Goal: Task Accomplishment & Management: Manage account settings

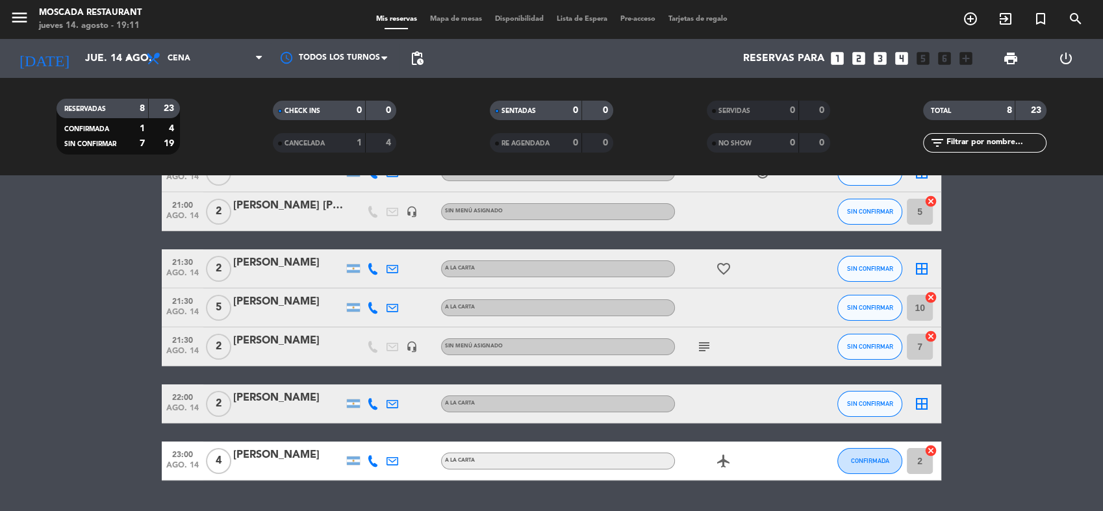
scroll to position [174, 0]
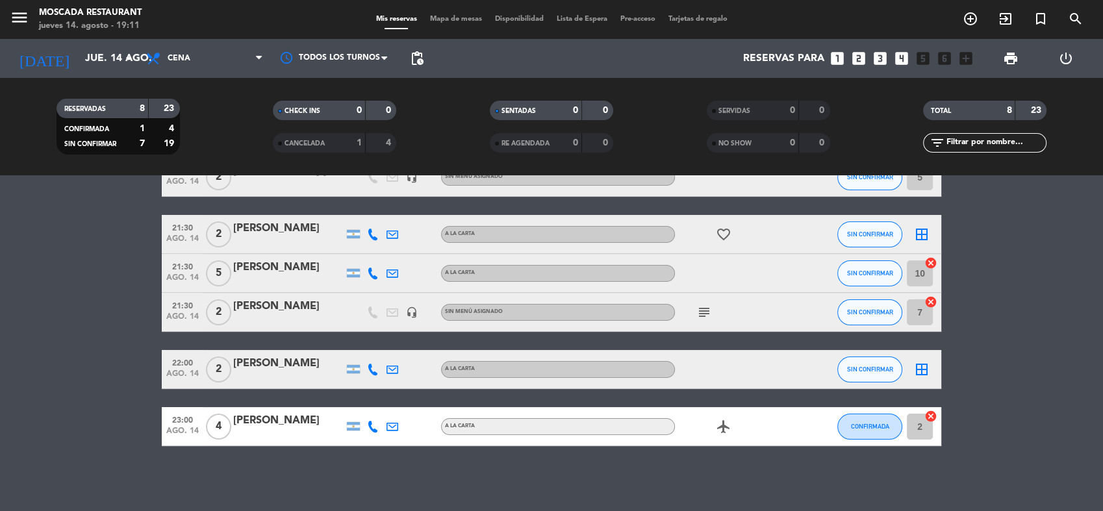
click at [936, 376] on div "border_all" at bounding box center [922, 369] width 39 height 38
click at [931, 372] on div "border_all" at bounding box center [922, 369] width 39 height 38
click at [926, 372] on icon "border_all" at bounding box center [922, 370] width 16 height 16
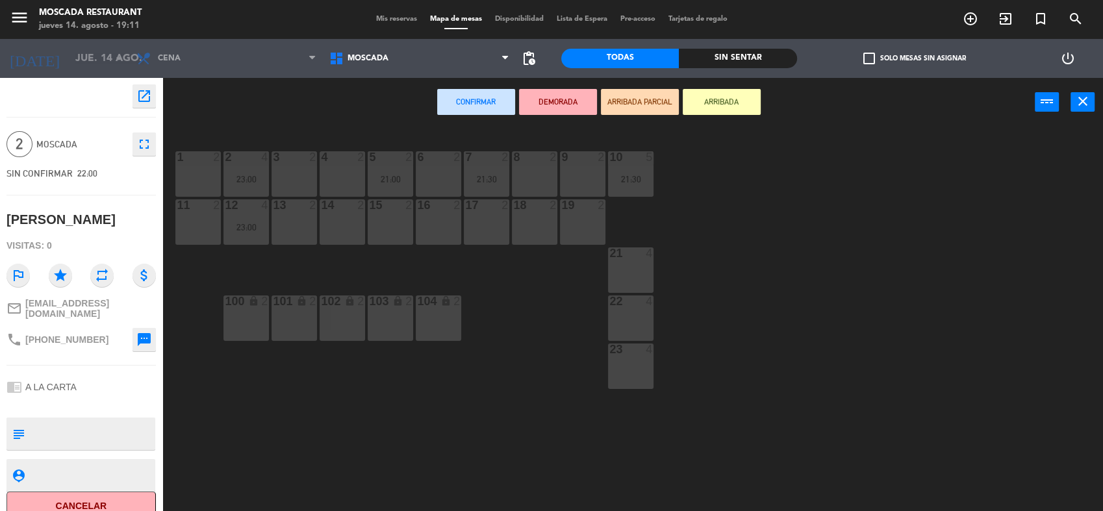
click at [197, 161] on div at bounding box center [198, 157] width 21 height 12
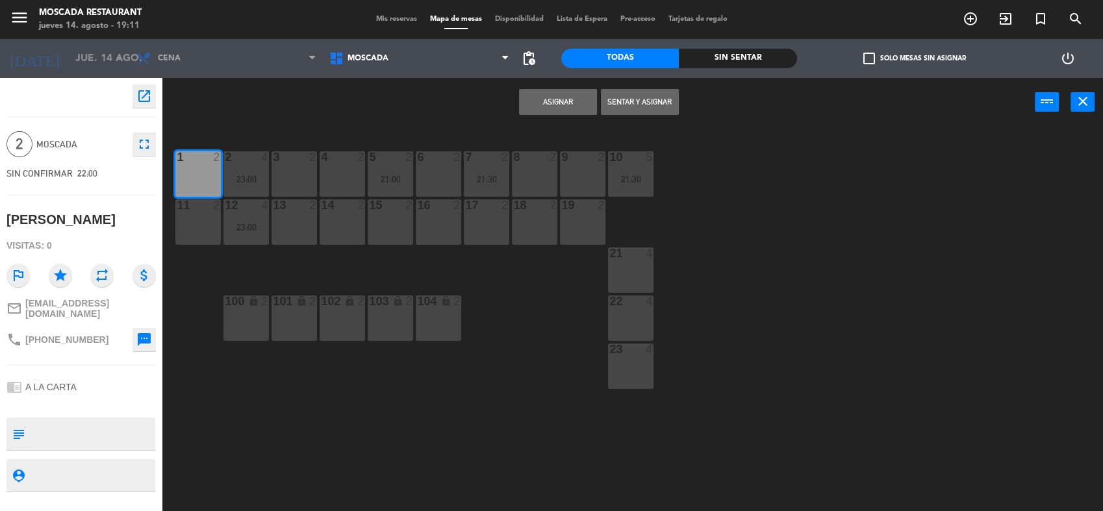
click at [576, 95] on button "Asignar" at bounding box center [558, 102] width 78 height 26
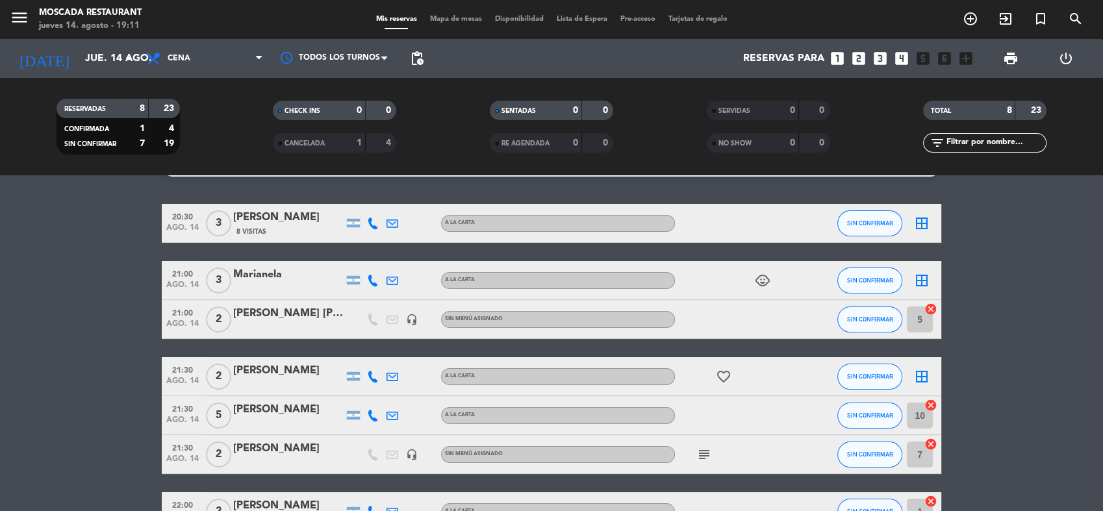
scroll to position [29, 0]
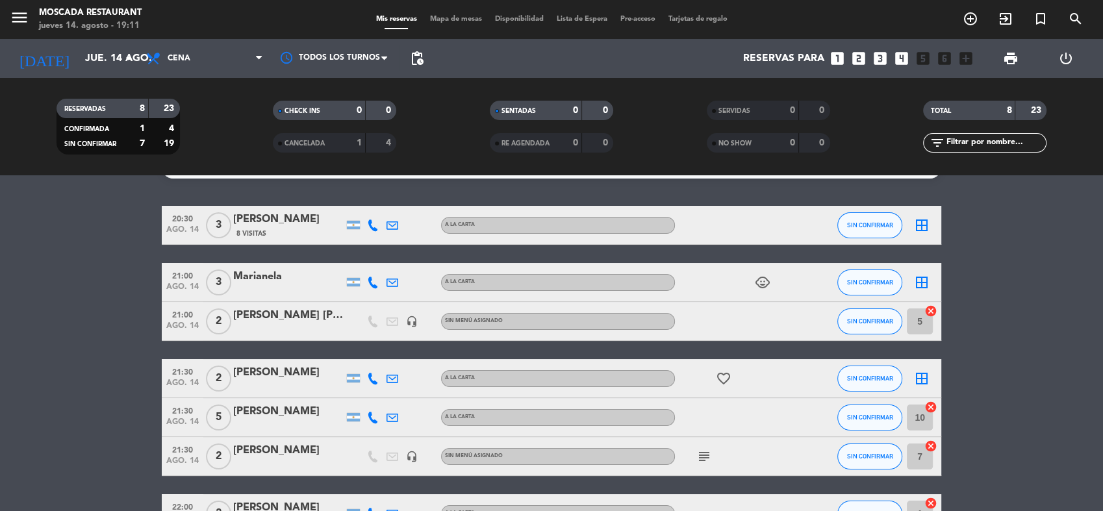
click at [925, 224] on icon "border_all" at bounding box center [922, 226] width 16 height 16
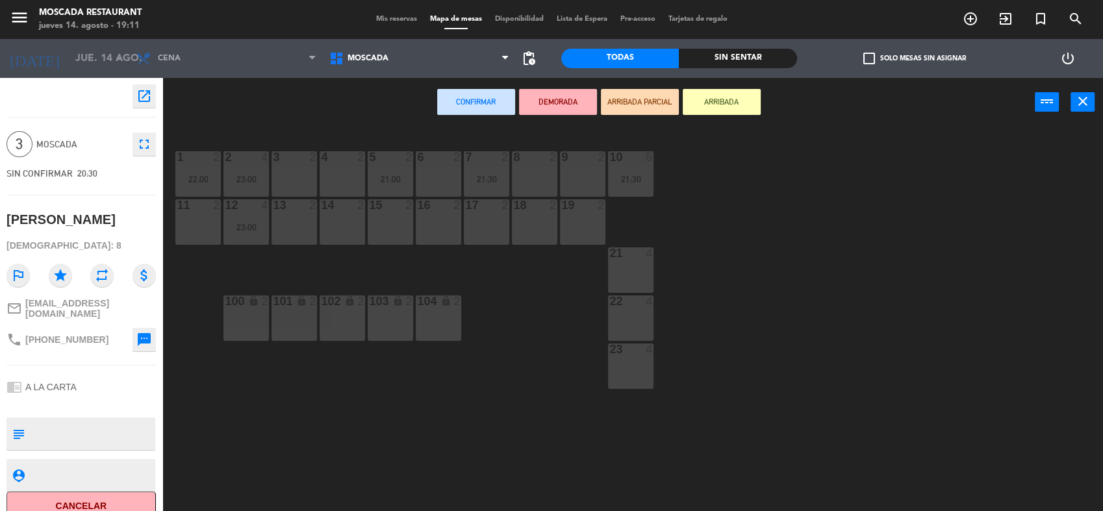
click at [649, 269] on div "21 4" at bounding box center [630, 270] width 45 height 45
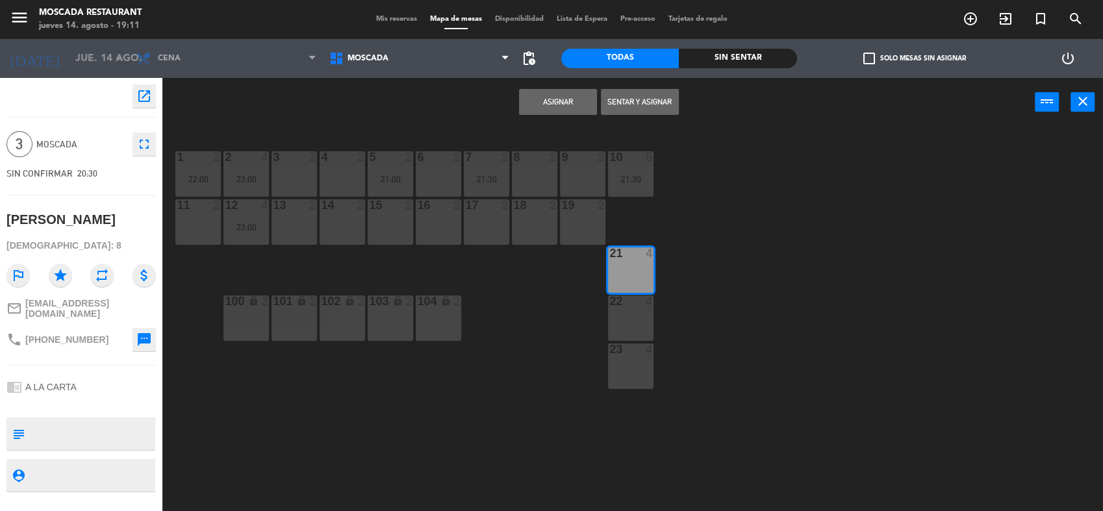
click at [543, 114] on button "Asignar" at bounding box center [558, 102] width 78 height 26
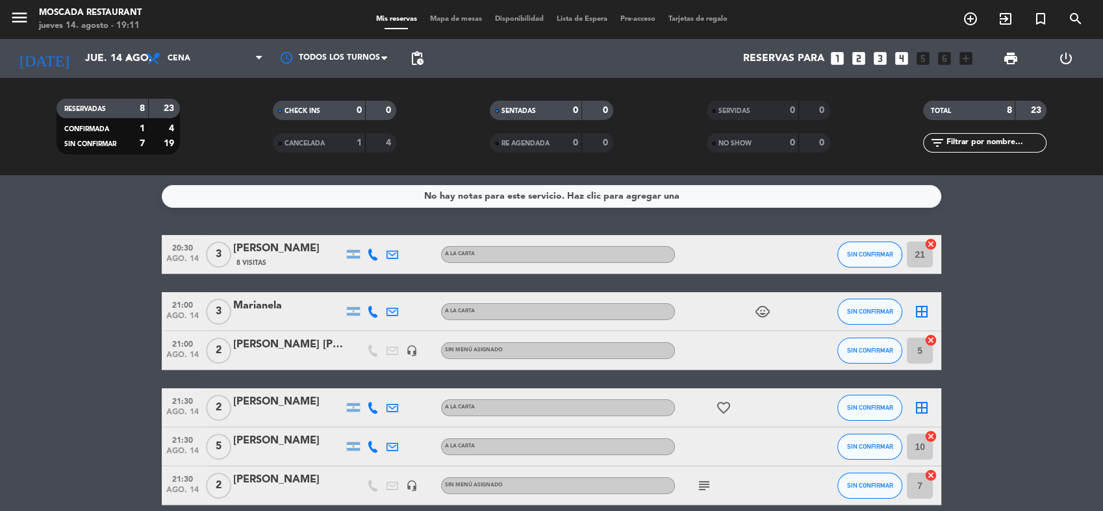
click at [925, 309] on icon "border_all" at bounding box center [922, 312] width 16 height 16
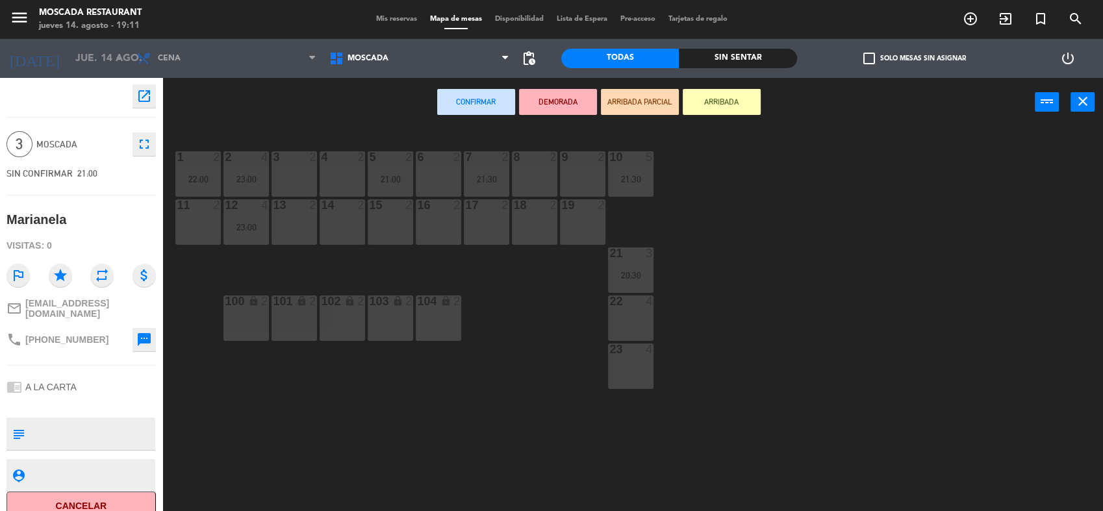
click at [648, 307] on div "4" at bounding box center [650, 302] width 8 height 12
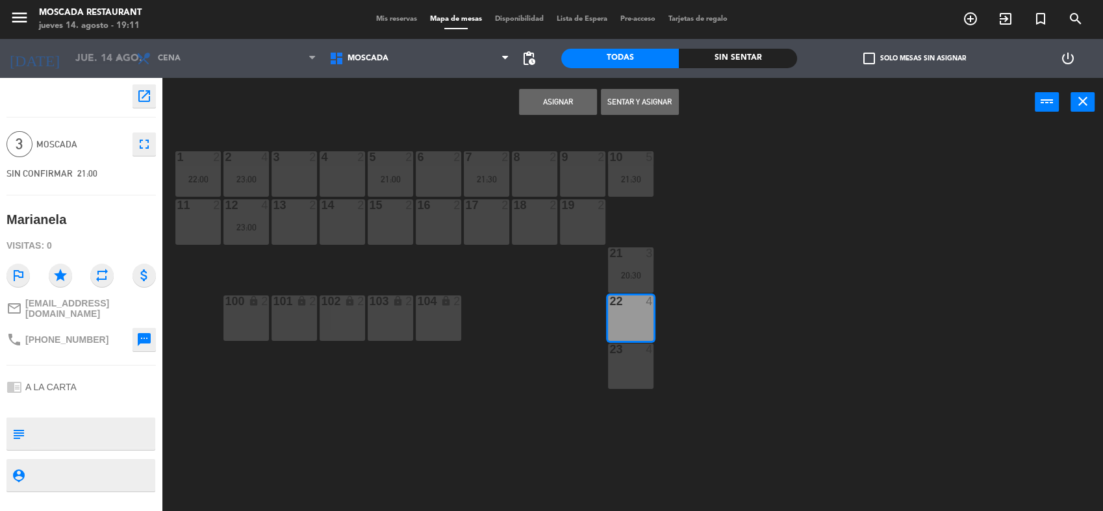
click at [556, 85] on div "Asignar Sentar y Asignar power_input close" at bounding box center [598, 102] width 873 height 49
click at [559, 94] on button "Asignar" at bounding box center [558, 102] width 78 height 26
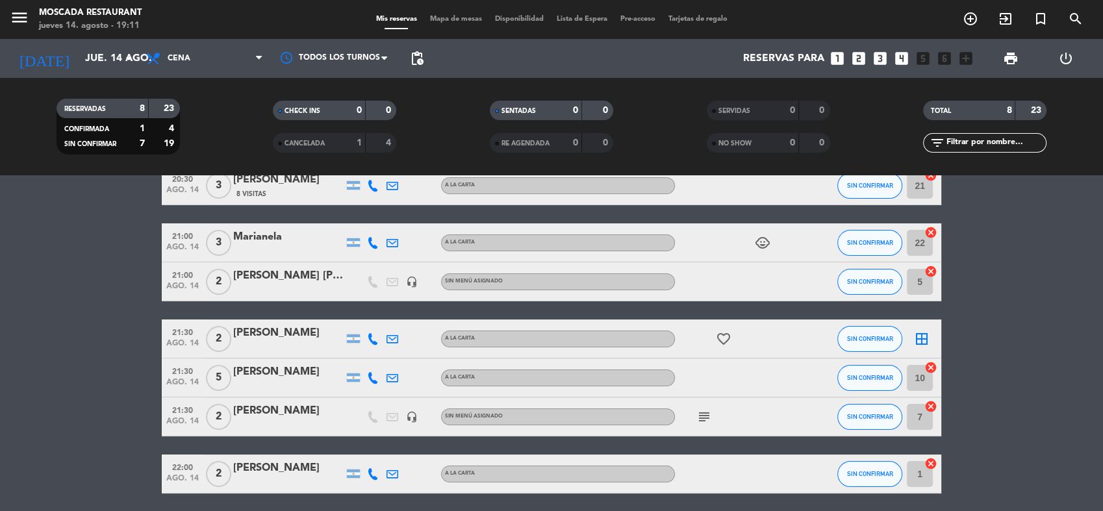
scroll to position [174, 0]
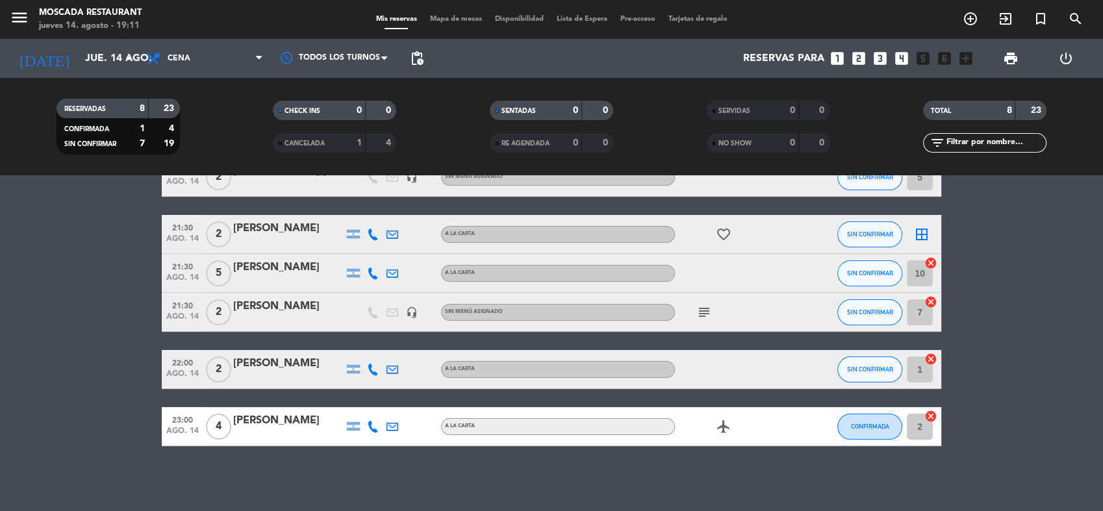
click at [925, 231] on icon "border_all" at bounding box center [922, 235] width 16 height 16
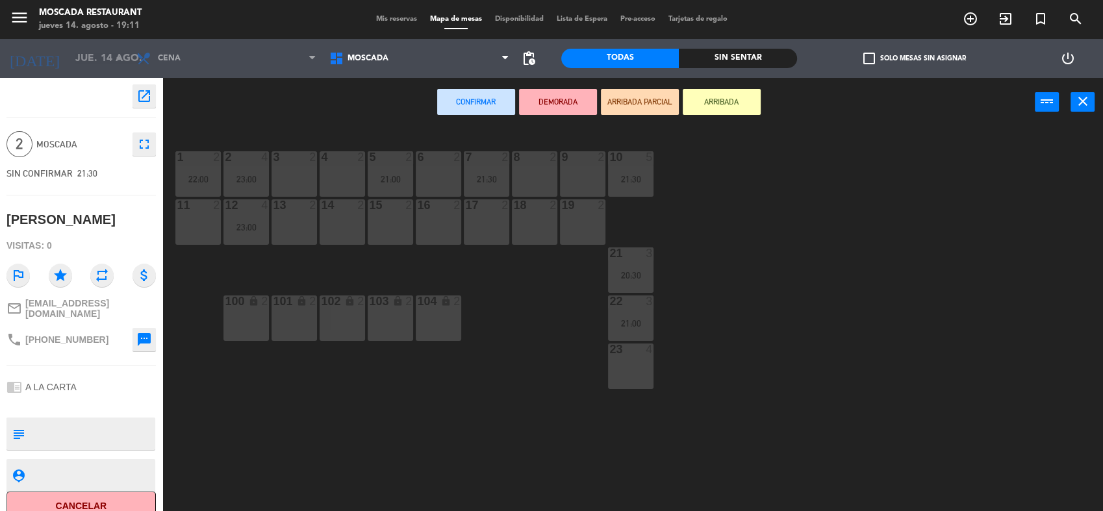
click at [328, 176] on div "4 2" at bounding box center [342, 173] width 45 height 45
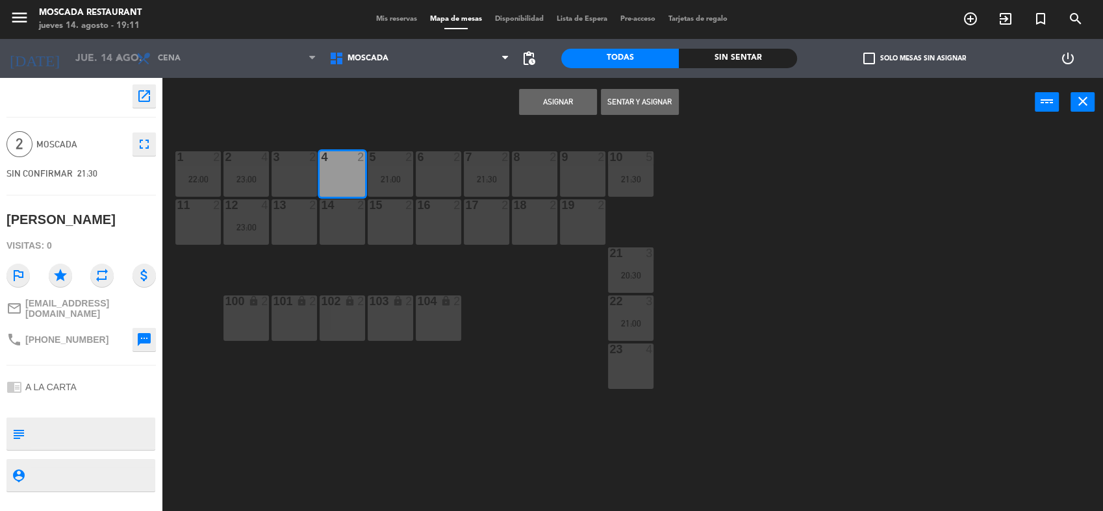
click at [309, 175] on div "3 2" at bounding box center [294, 173] width 45 height 45
click at [344, 175] on div "4 2" at bounding box center [342, 173] width 45 height 45
click at [547, 97] on button "Asignar" at bounding box center [558, 102] width 78 height 26
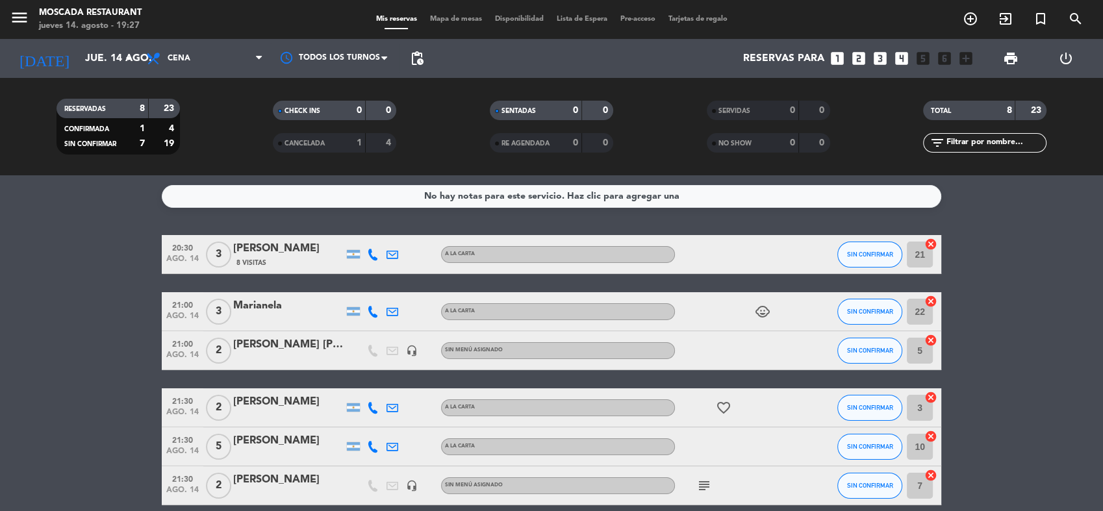
click at [116, 424] on bookings-row "20:30 ago. 14 3 [PERSON_NAME] 8 Visitas A LA CARTA SIN CONFIRMAR 21 cancel 21:0…" at bounding box center [551, 427] width 1103 height 385
click at [859, 61] on icon "looks_two" at bounding box center [859, 58] width 17 height 17
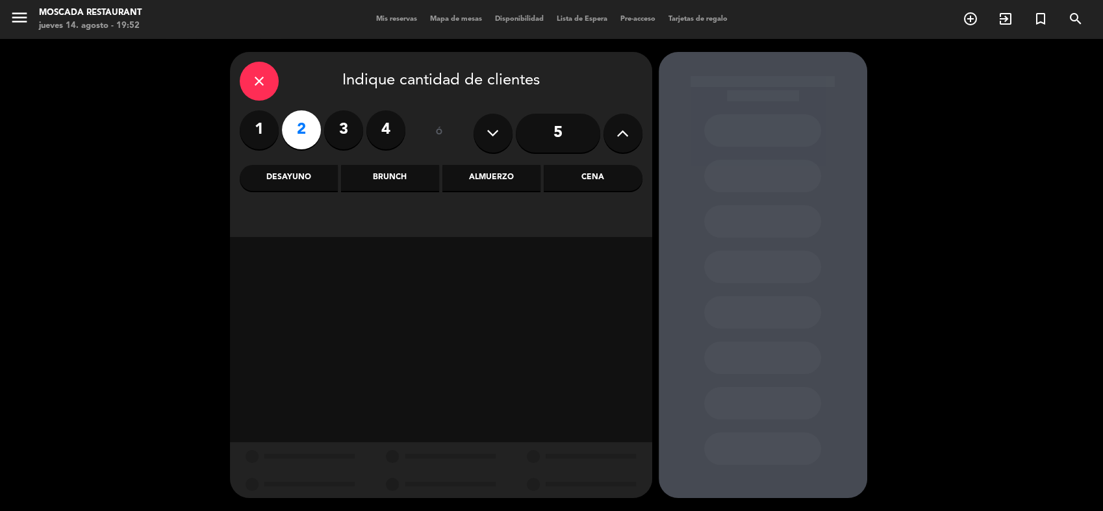
click at [566, 175] on div "Cena" at bounding box center [593, 178] width 98 height 26
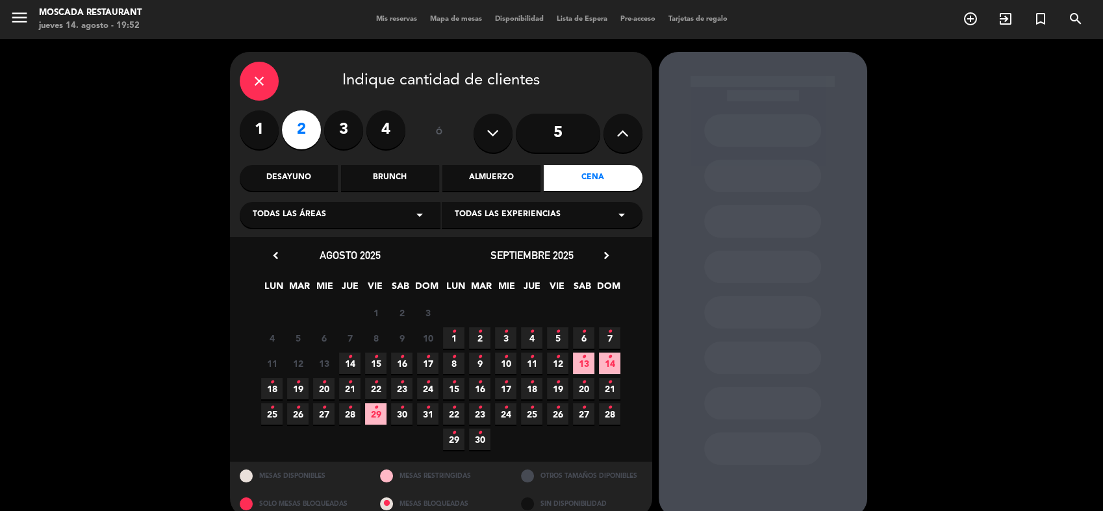
click at [345, 360] on span "14 •" at bounding box center [349, 363] width 21 height 21
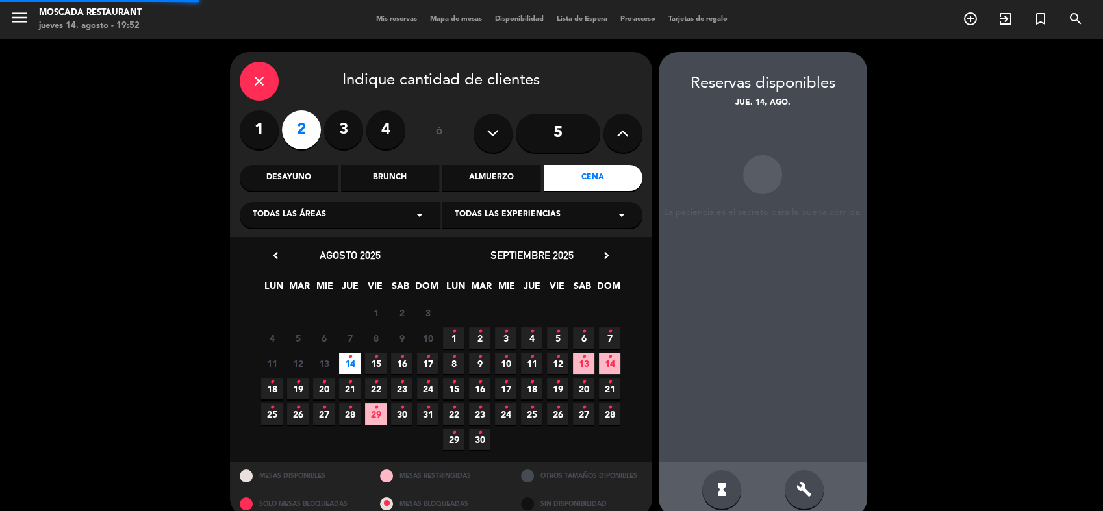
scroll to position [19, 0]
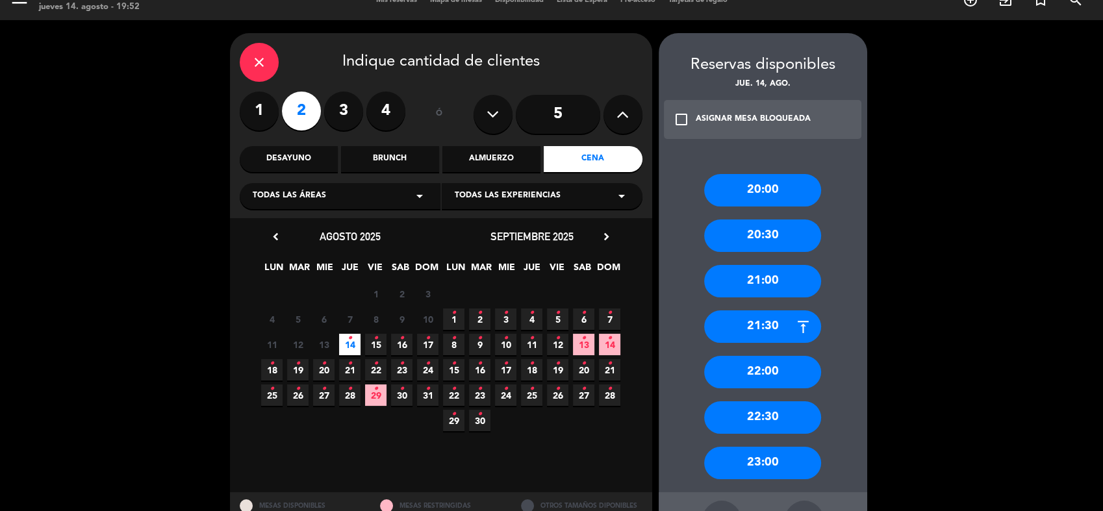
click at [774, 318] on div "21:30" at bounding box center [762, 327] width 117 height 32
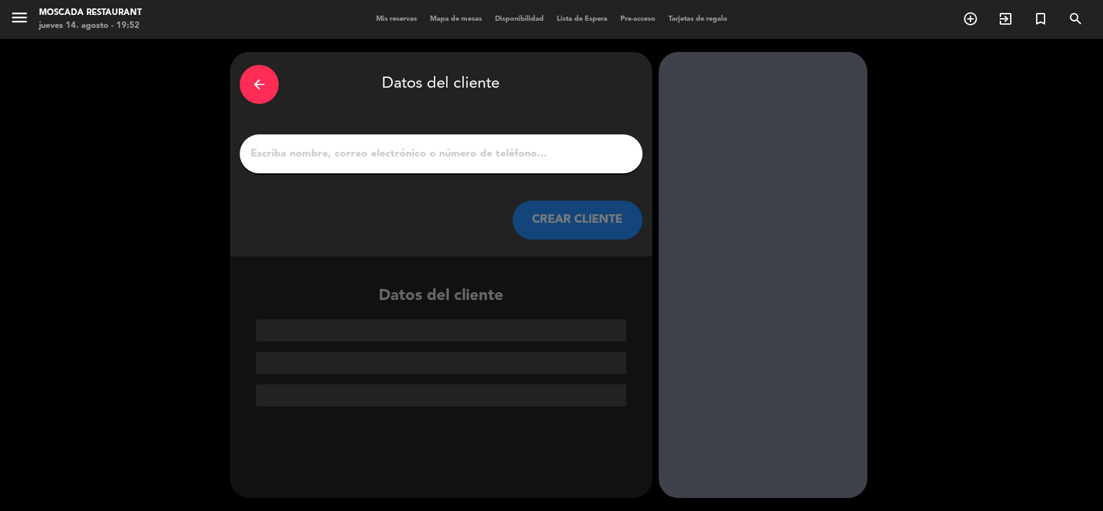
scroll to position [0, 0]
click at [532, 156] on input "1" at bounding box center [441, 154] width 383 height 18
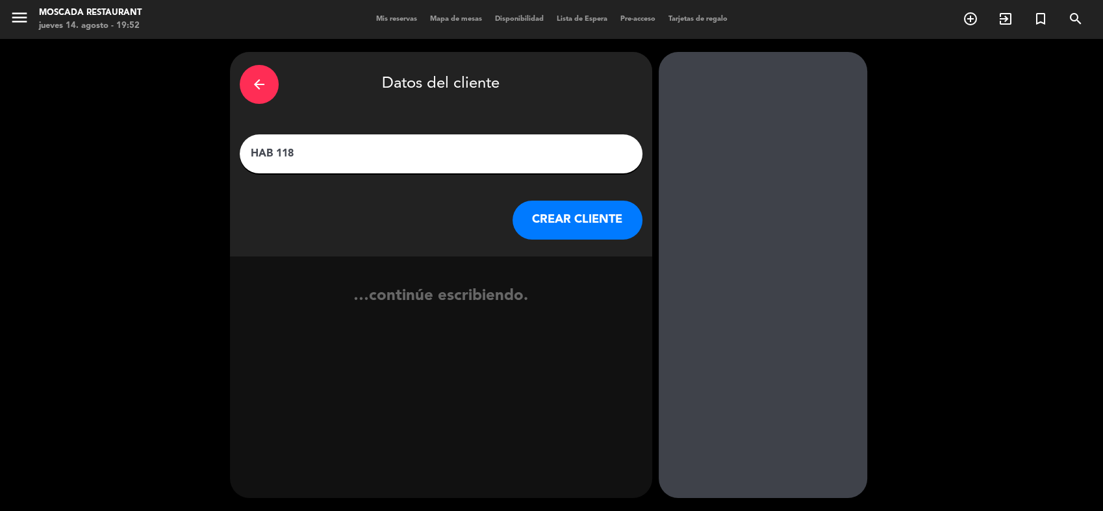
type input "HAB 118"
click at [607, 234] on button "CREAR CLIENTE" at bounding box center [578, 220] width 130 height 39
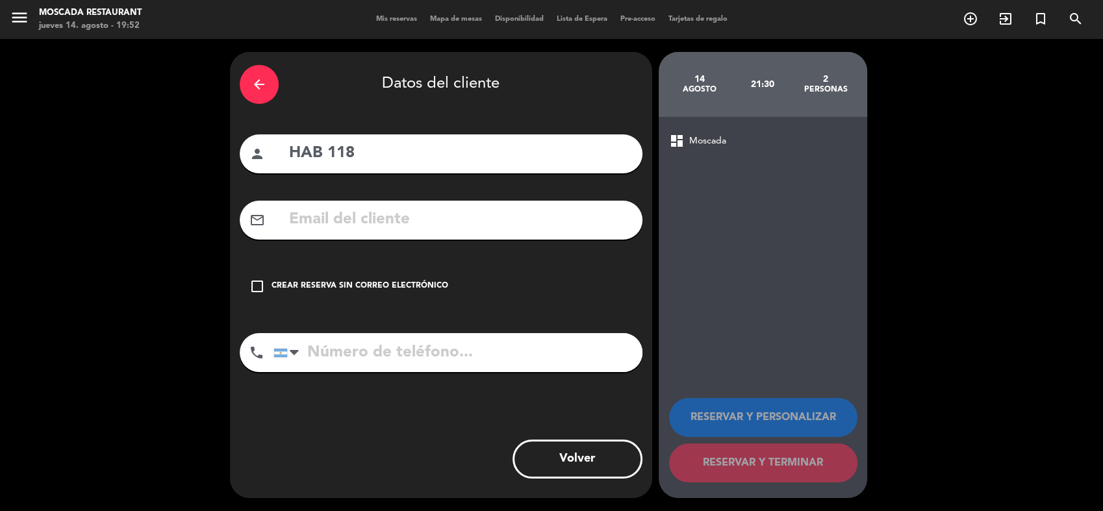
click at [423, 295] on div "check_box_outline_blank Crear reserva sin correo electrónico" at bounding box center [441, 286] width 403 height 39
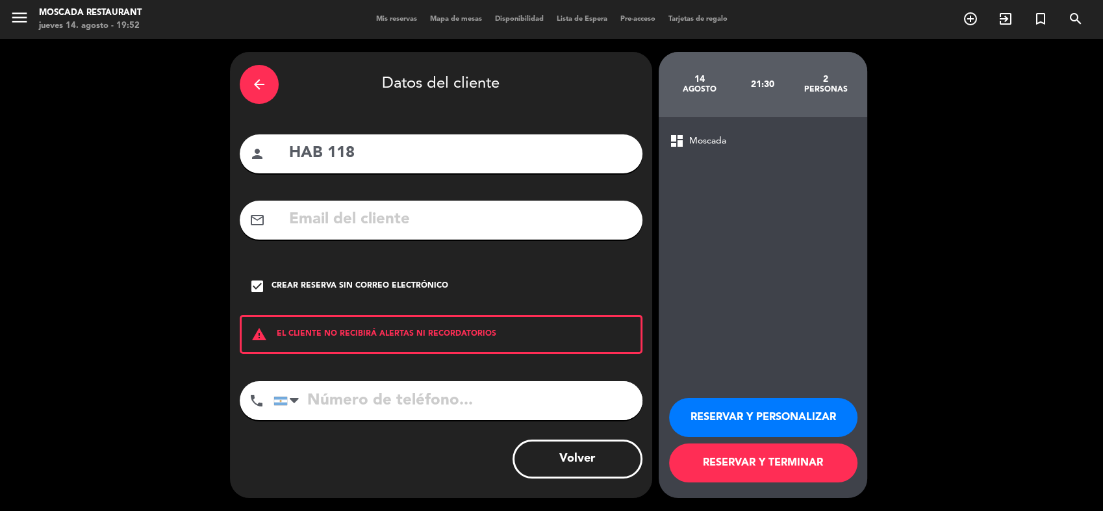
click at [424, 284] on div "Crear reserva sin correo electrónico" at bounding box center [360, 286] width 177 height 13
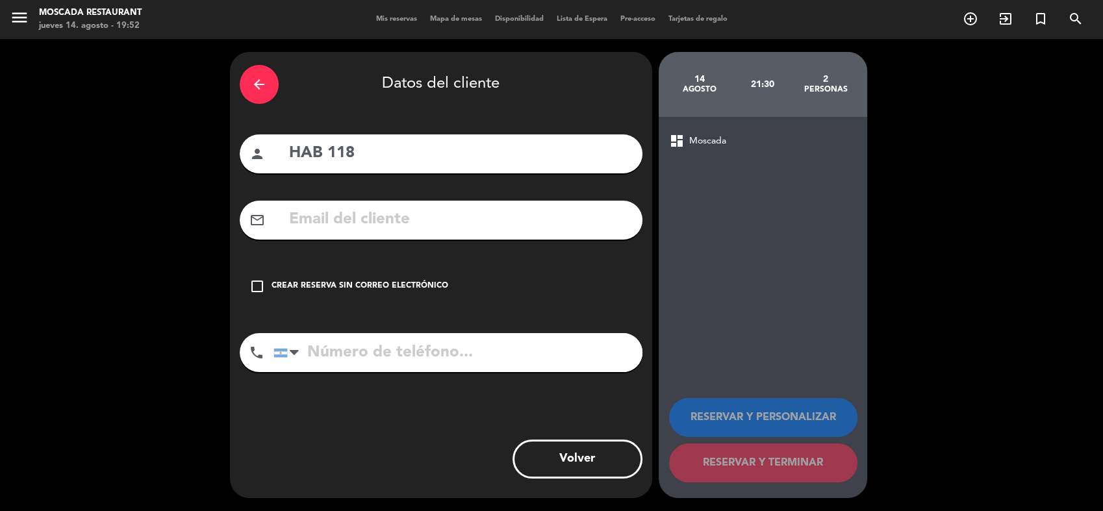
click at [429, 281] on div "Crear reserva sin correo electrónico" at bounding box center [360, 286] width 177 height 13
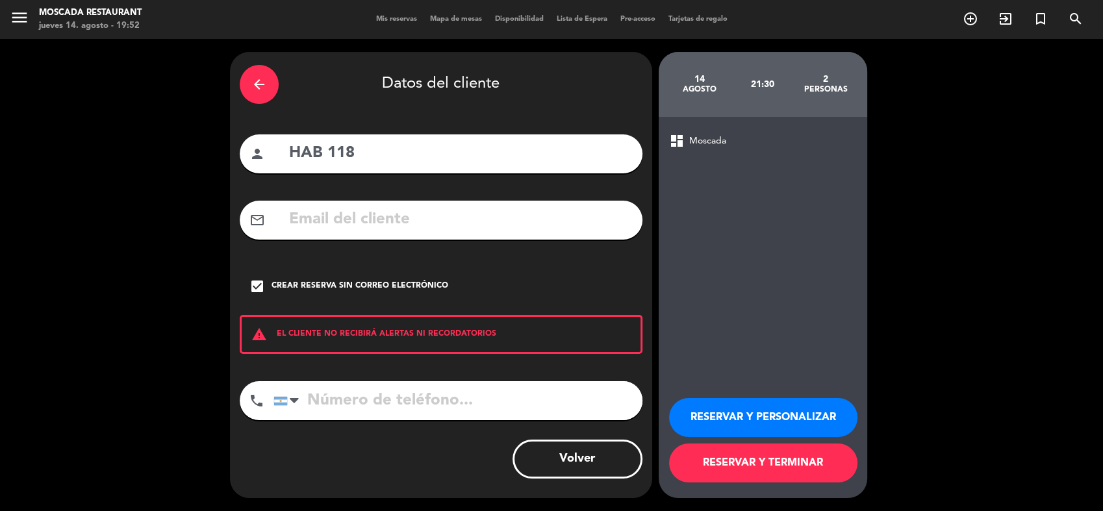
click at [767, 473] on button "RESERVAR Y TERMINAR" at bounding box center [763, 463] width 188 height 39
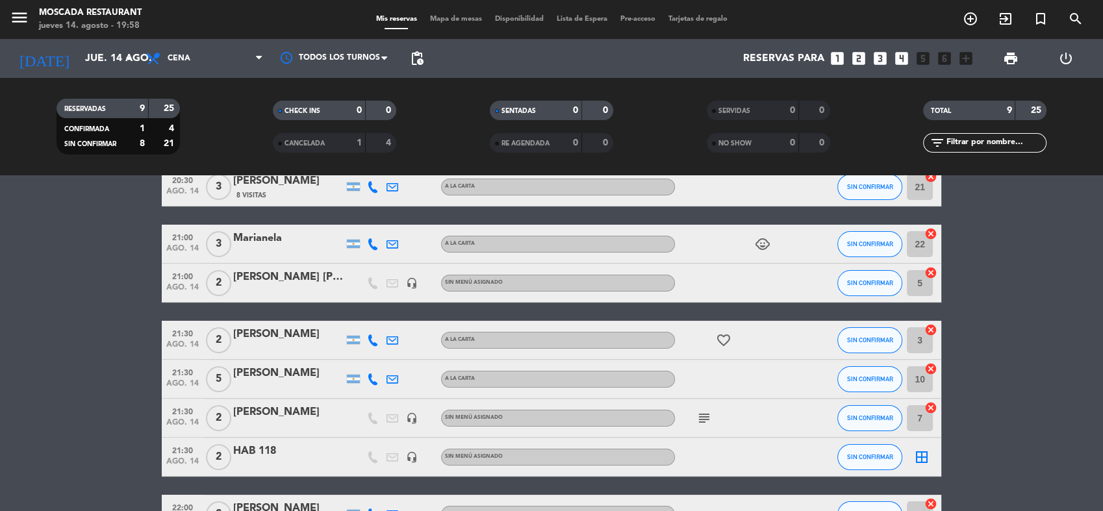
scroll to position [212, 0]
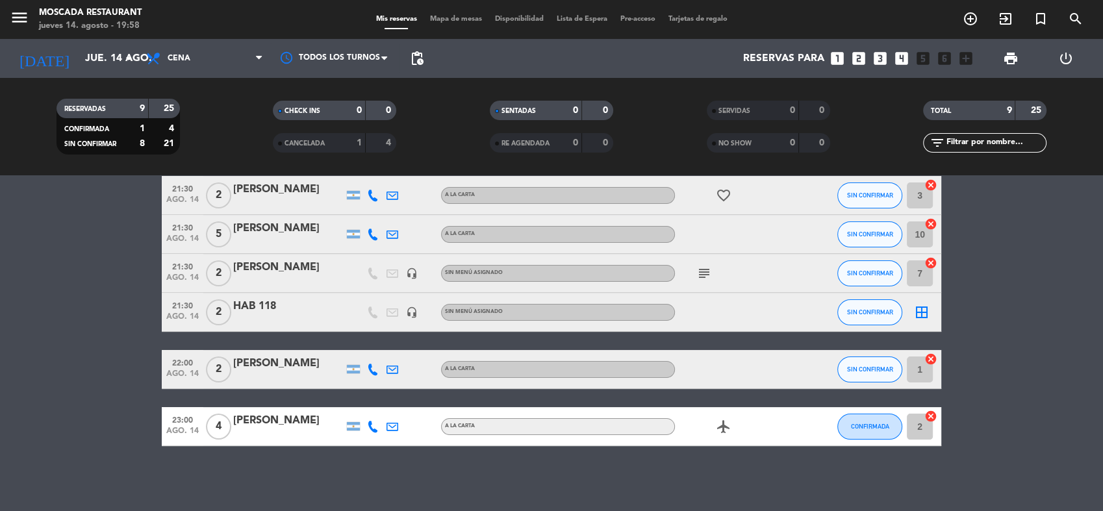
click at [923, 317] on icon "border_all" at bounding box center [922, 313] width 16 height 16
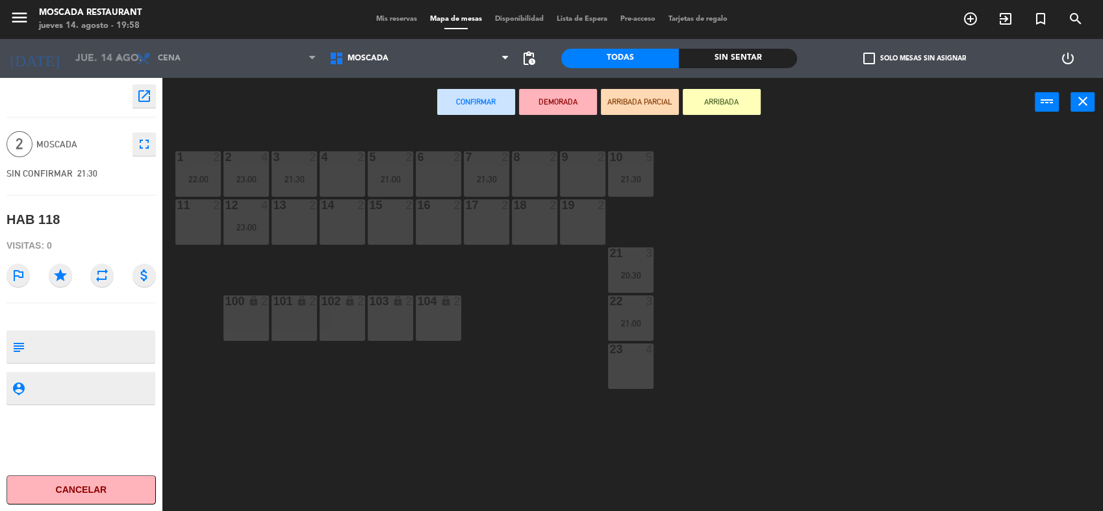
click at [541, 178] on div "8 2" at bounding box center [534, 173] width 45 height 45
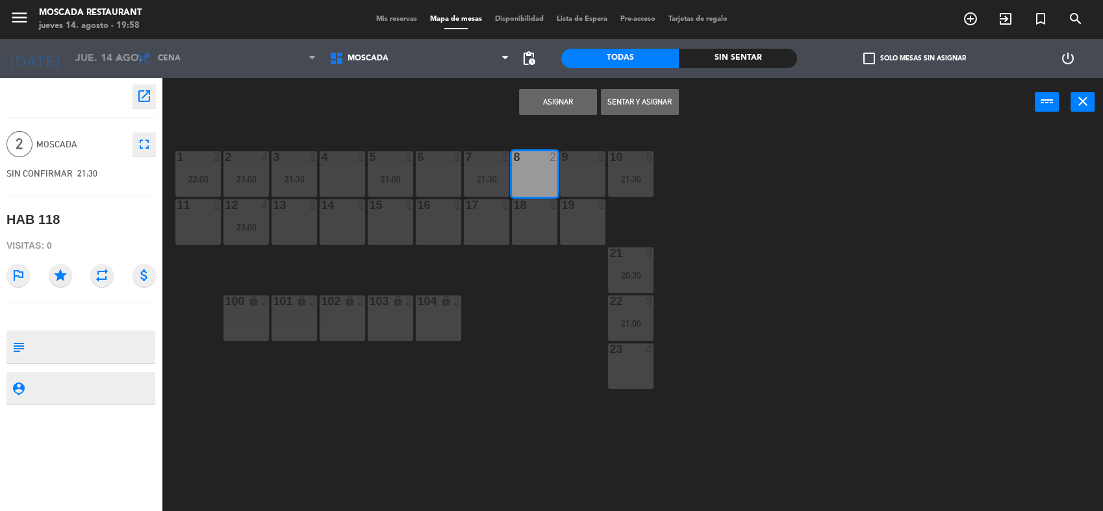
click at [535, 110] on button "Asignar" at bounding box center [558, 102] width 78 height 26
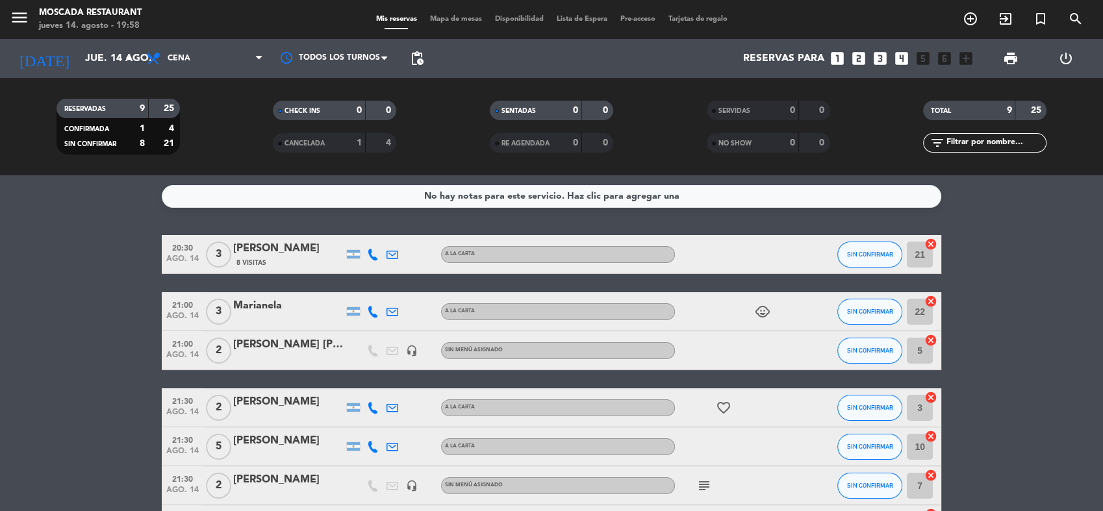
click at [436, 20] on span "Mapa de mesas" at bounding box center [456, 19] width 65 height 7
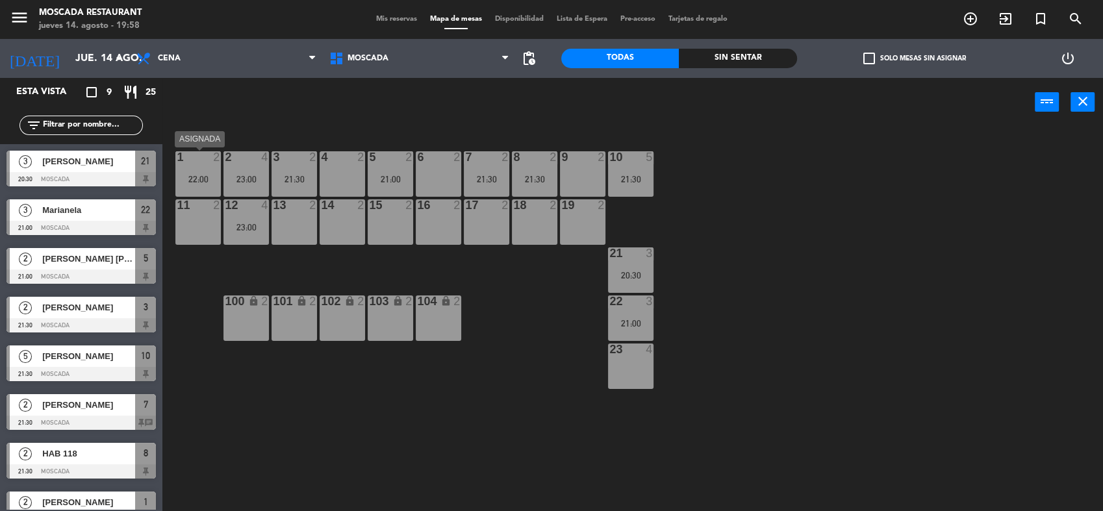
click at [212, 185] on div "1 2 22:00" at bounding box center [197, 173] width 45 height 45
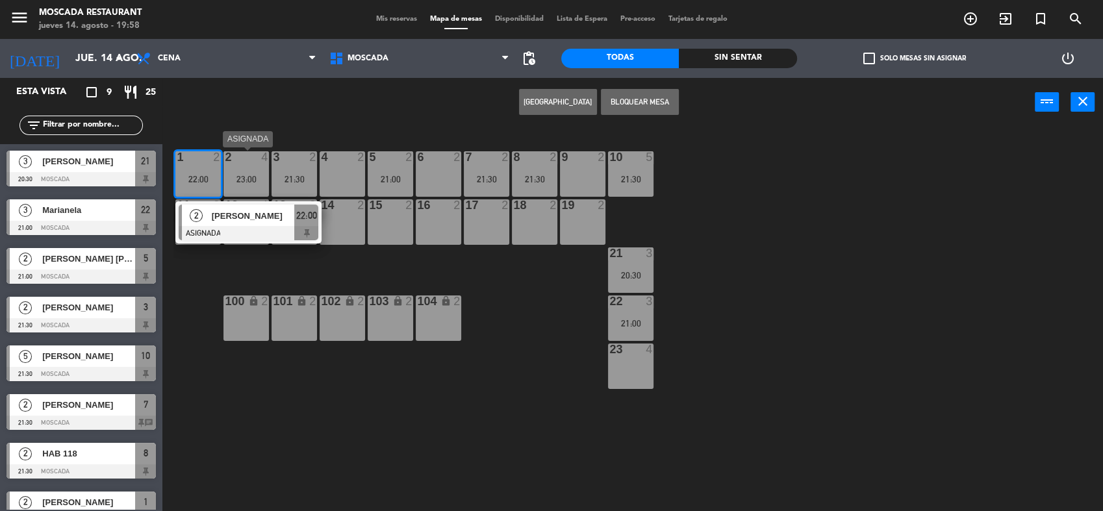
click at [236, 185] on div "2 4 23:00" at bounding box center [246, 173] width 45 height 45
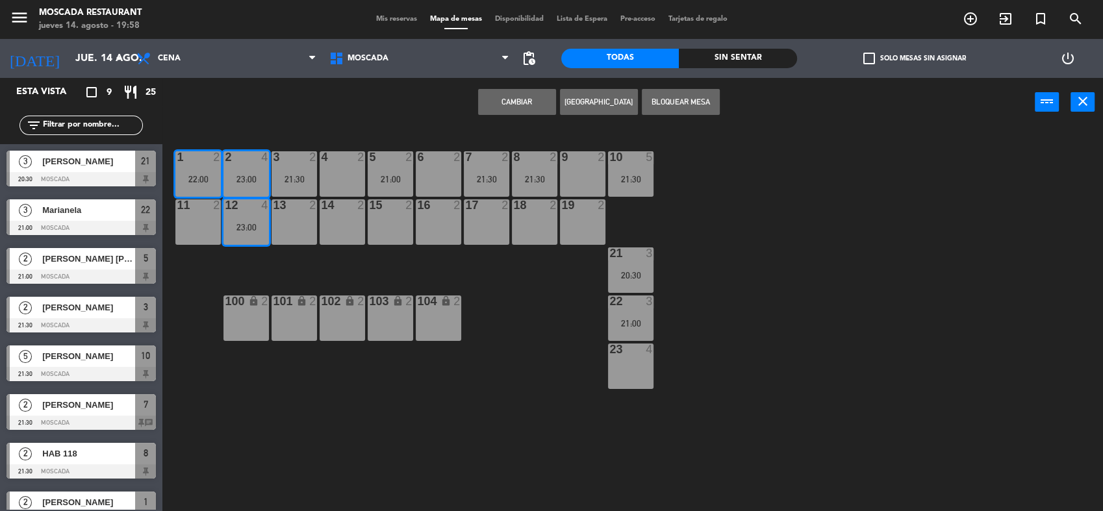
click at [539, 103] on button "Cambiar" at bounding box center [517, 102] width 78 height 26
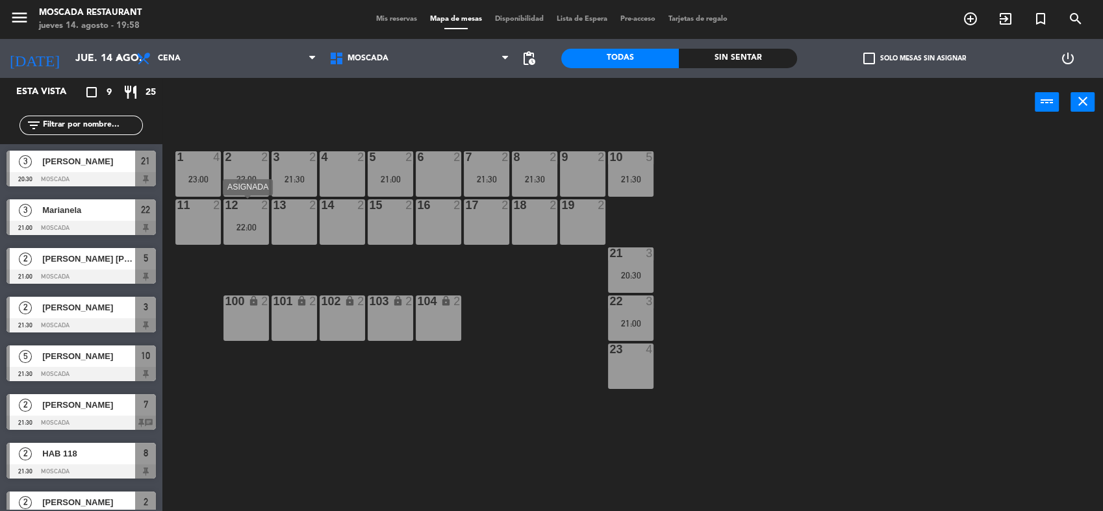
click at [241, 200] on div at bounding box center [246, 206] width 21 height 12
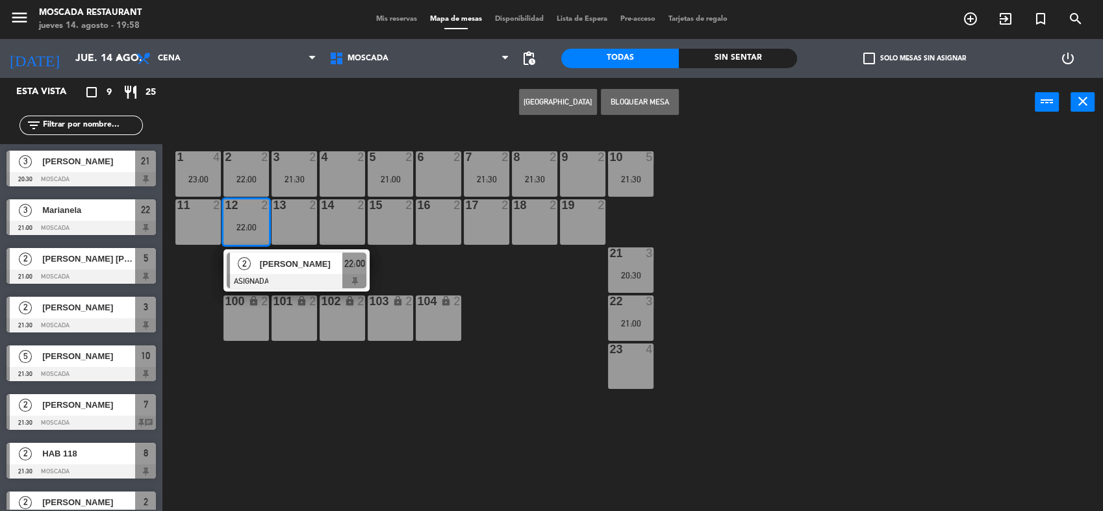
click at [198, 214] on div "11 2" at bounding box center [197, 222] width 45 height 45
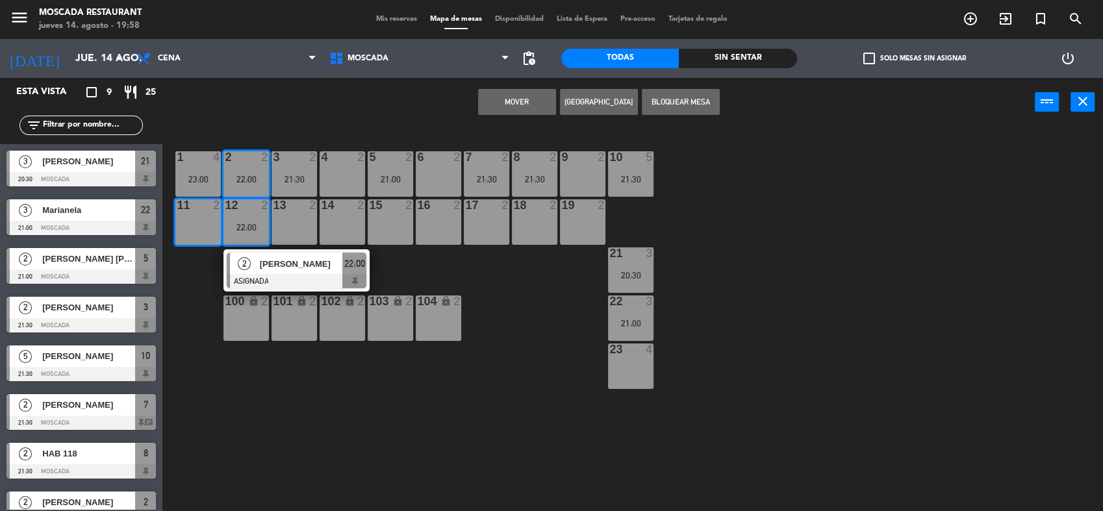
click at [535, 107] on button "Mover" at bounding box center [517, 102] width 78 height 26
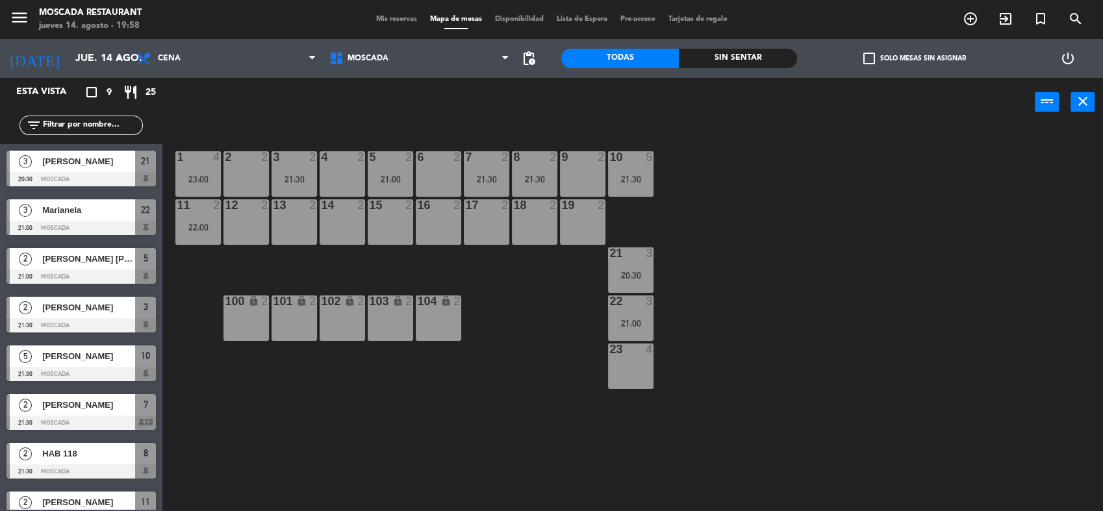
click at [352, 129] on div "1 4 23:00 2 2 3 2 21:30 4 2 5 2 21:00 8 2 21:30 6 2 7 2 21:30 9 2 10 5 21:30 11…" at bounding box center [639, 321] width 930 height 385
click at [198, 168] on div "1 4 23:00" at bounding box center [197, 173] width 45 height 45
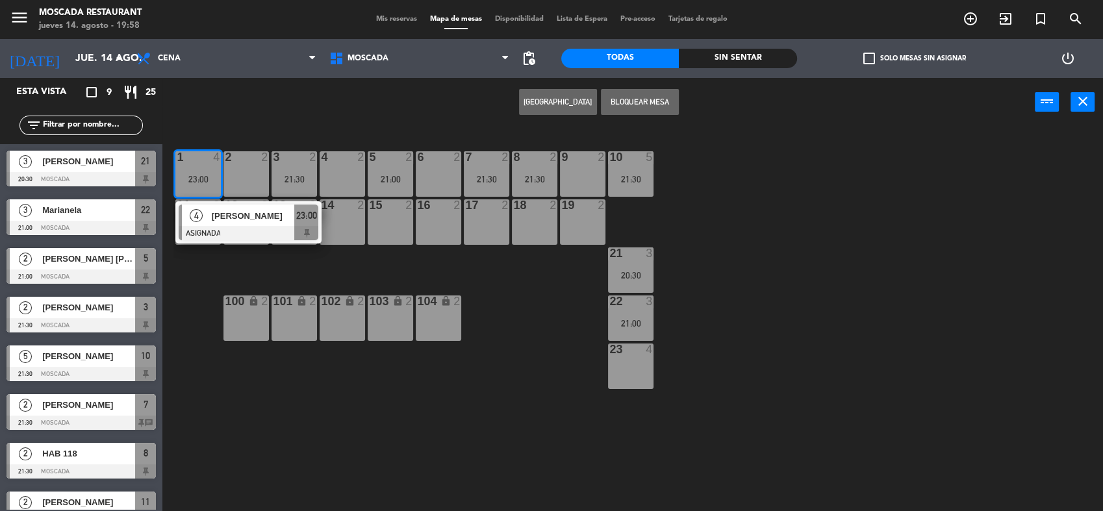
click at [331, 81] on div "Crear Reserva Bloquear Mesa power_input close" at bounding box center [598, 102] width 873 height 49
click at [260, 277] on div "1 4 23:00 4 Fer [PERSON_NAME] ASIGNADA 23:00 2 2 3 2 21:30 4 2 5 2 21:00 8 2 21…" at bounding box center [639, 321] width 930 height 385
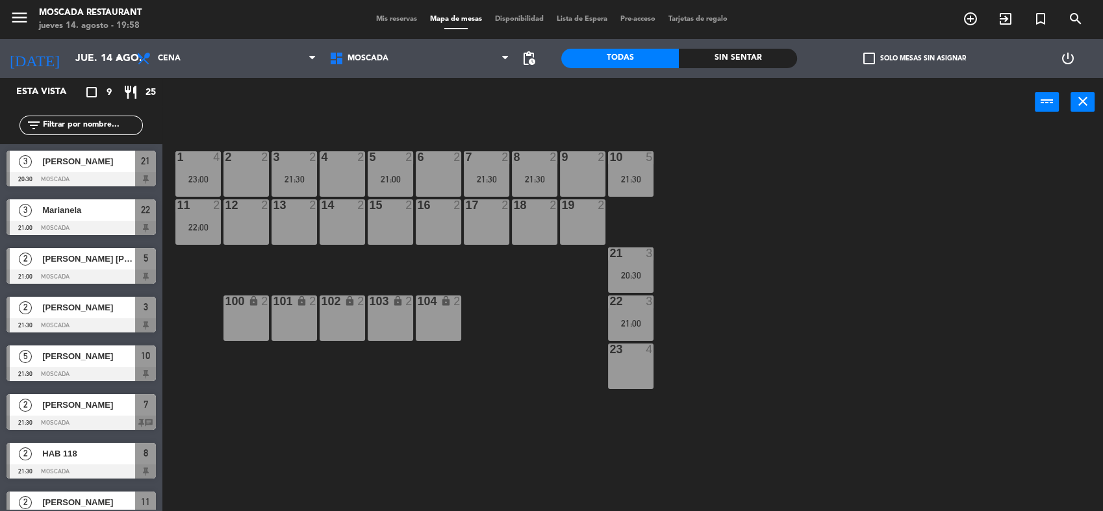
click at [195, 228] on div "22:00" at bounding box center [197, 227] width 45 height 9
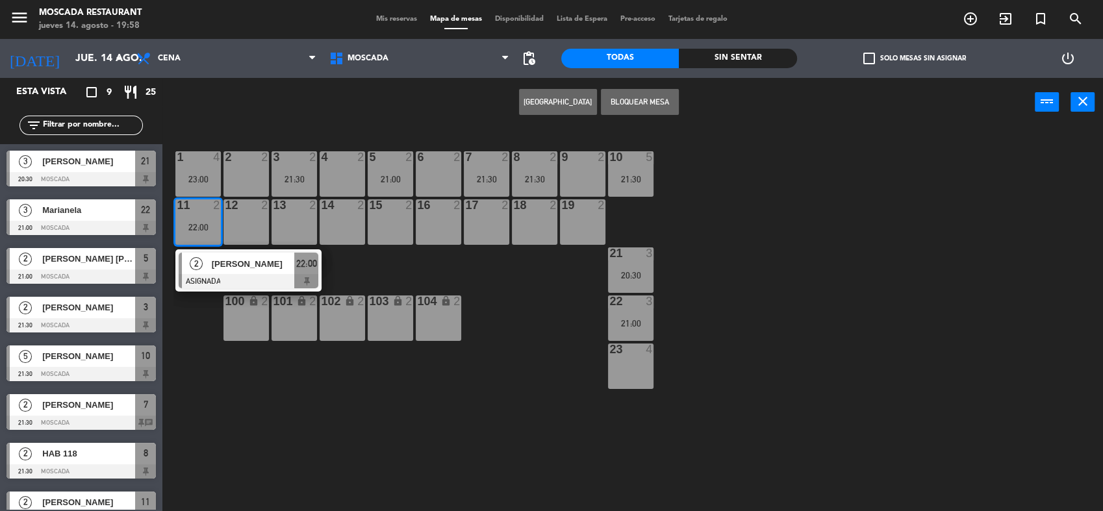
drag, startPoint x: 253, startPoint y: 170, endPoint x: 342, endPoint y: 158, distance: 89.8
click at [255, 170] on div "2 2" at bounding box center [246, 173] width 45 height 45
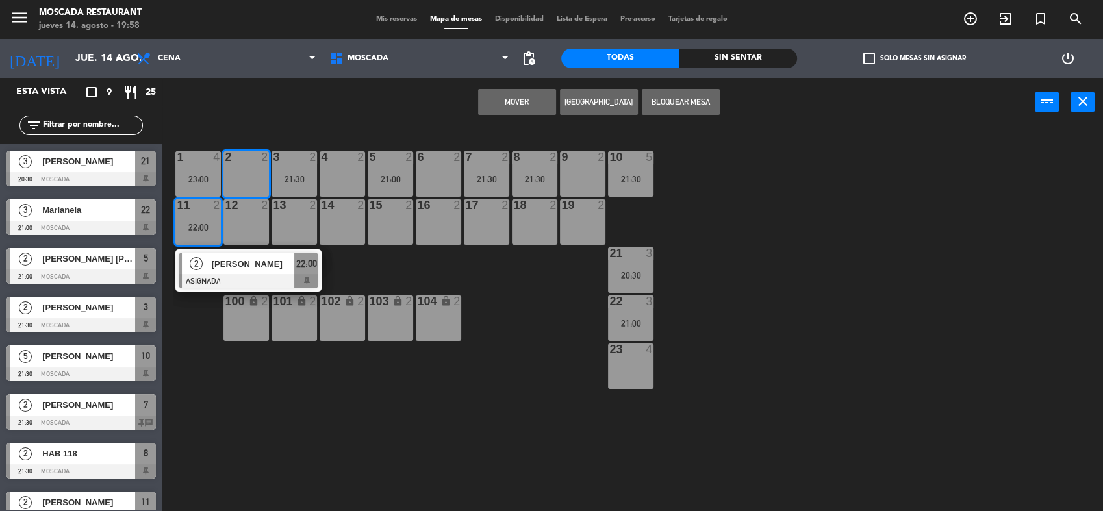
click at [515, 103] on button "Mover" at bounding box center [517, 102] width 78 height 26
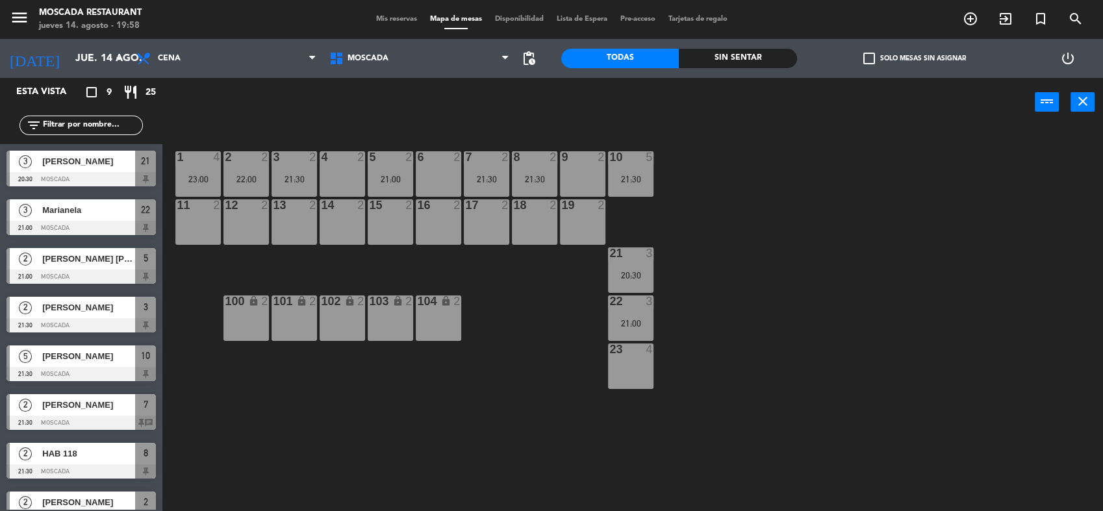
click at [203, 186] on div "1 4 23:00" at bounding box center [197, 173] width 45 height 45
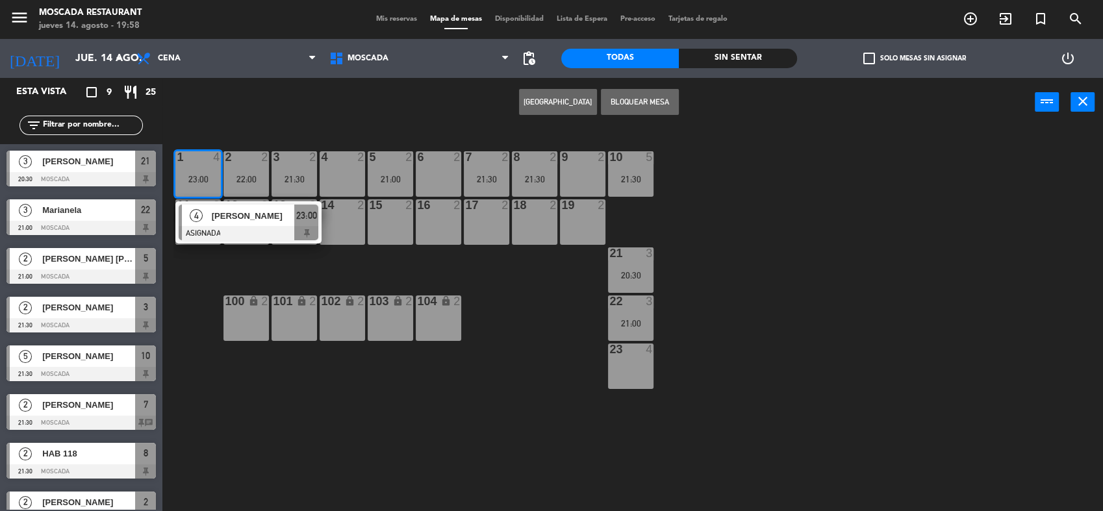
click at [201, 259] on div "1 4 23:00 4 Fer [PERSON_NAME] ASIGNADA 23:00 2 2 22:00 3 2 21:30 4 2 5 2 21:00 …" at bounding box center [639, 321] width 930 height 385
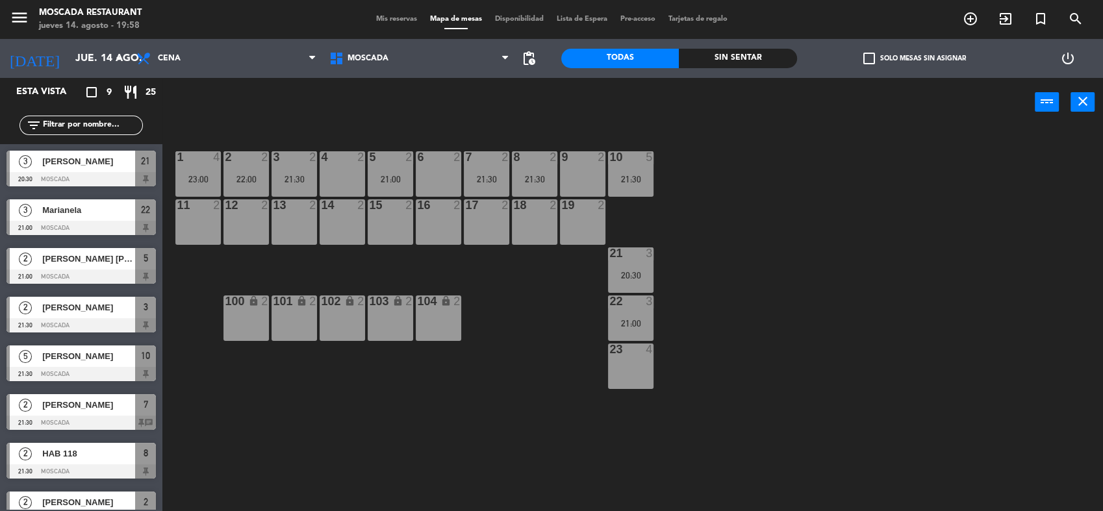
click at [205, 219] on div "11 2" at bounding box center [197, 222] width 45 height 45
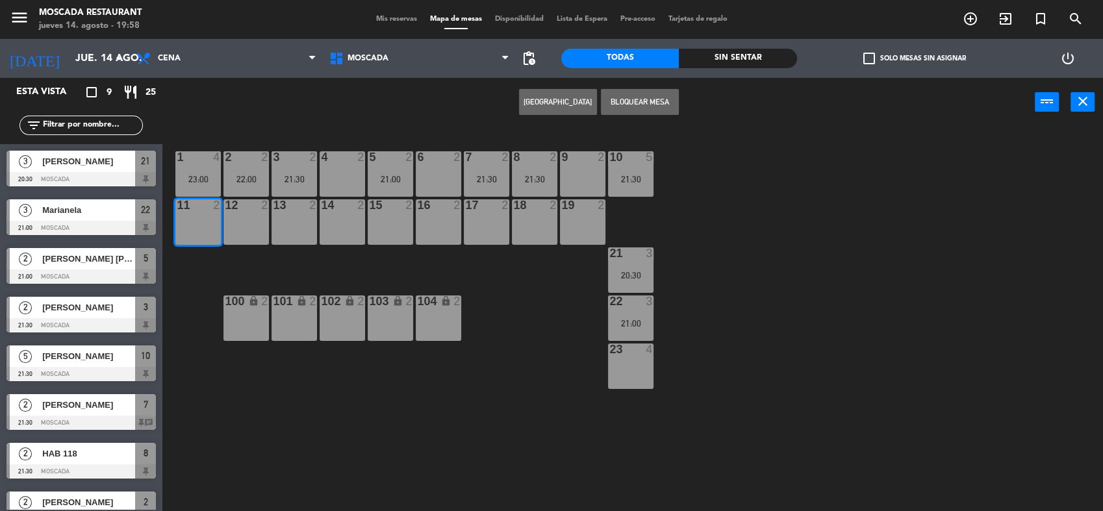
click at [381, 16] on span "Mis reservas" at bounding box center [397, 19] width 54 height 7
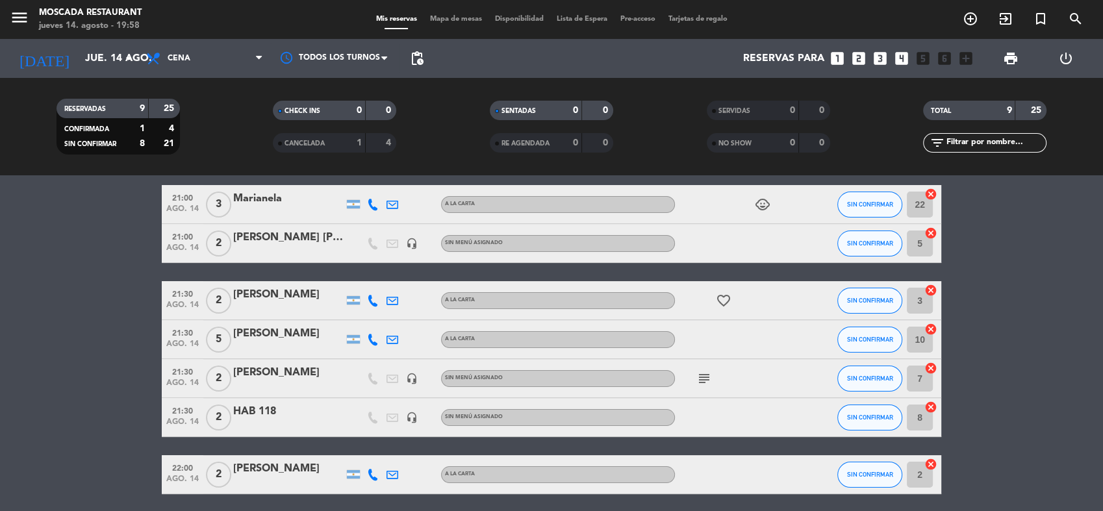
scroll to position [212, 0]
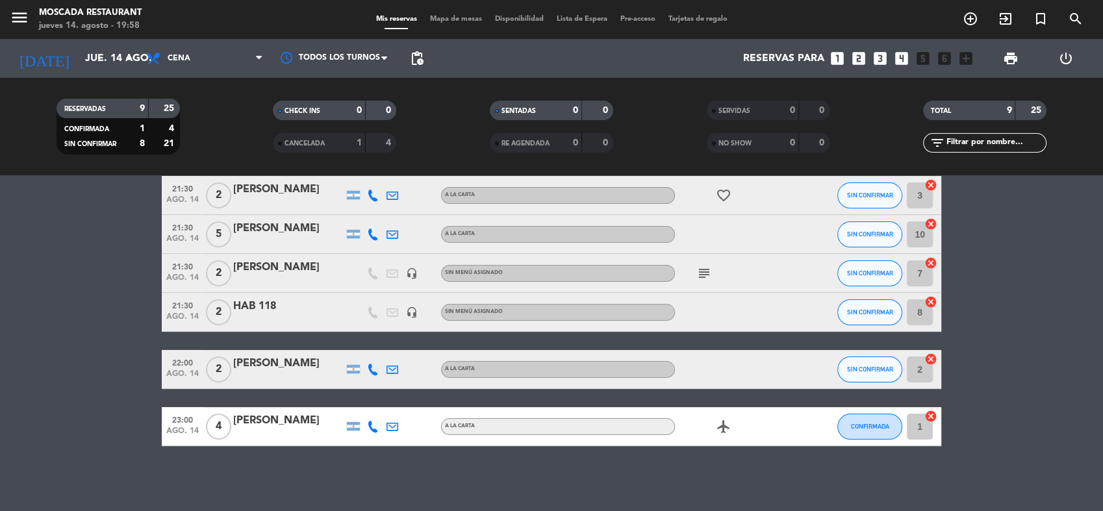
click at [932, 421] on icon "cancel" at bounding box center [931, 416] width 13 height 13
click at [933, 425] on div "border_all" at bounding box center [922, 426] width 39 height 38
click at [932, 423] on div "border_all" at bounding box center [922, 426] width 39 height 38
click at [925, 427] on icon "border_all" at bounding box center [922, 427] width 16 height 16
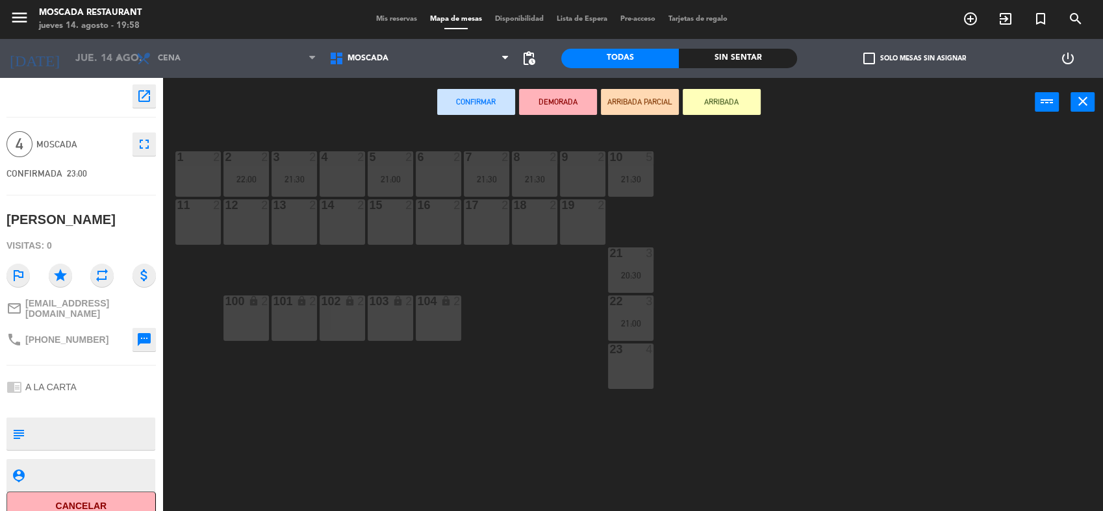
click at [186, 187] on div "1 2" at bounding box center [197, 173] width 45 height 45
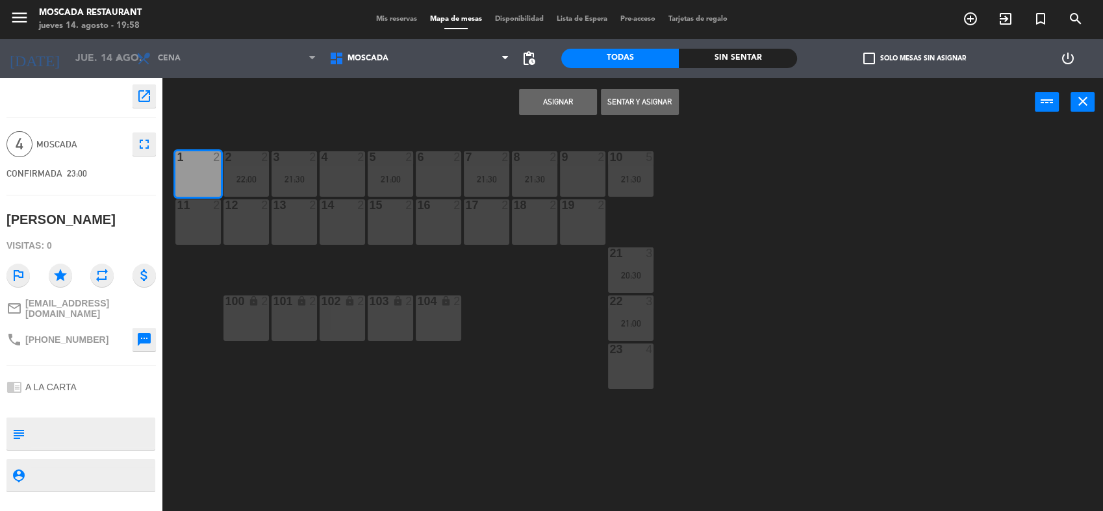
click at [190, 212] on div "11 2" at bounding box center [197, 206] width 45 height 13
click at [525, 91] on button "Asignar" at bounding box center [558, 102] width 78 height 26
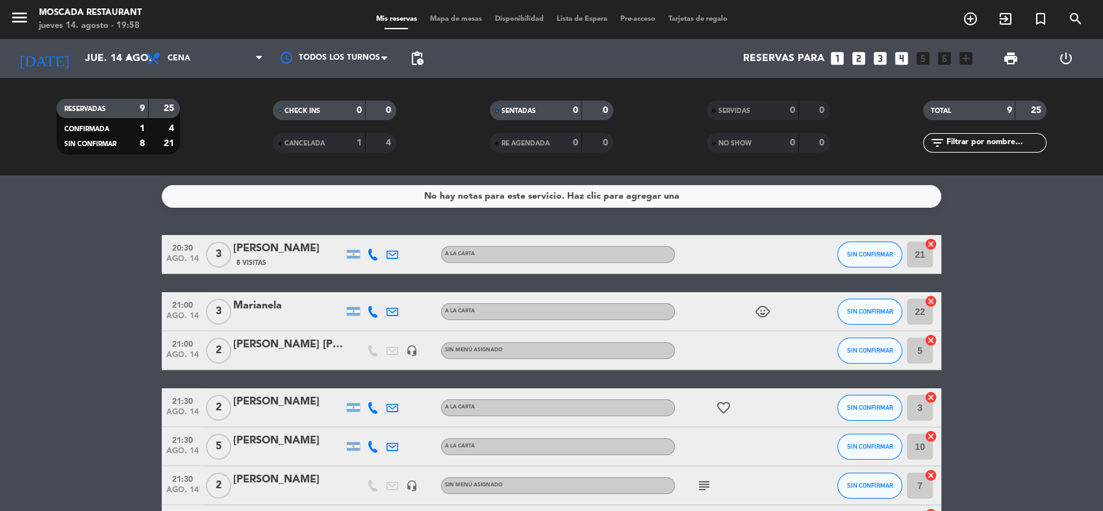
click at [446, 19] on span "Mapa de mesas" at bounding box center [456, 19] width 65 height 7
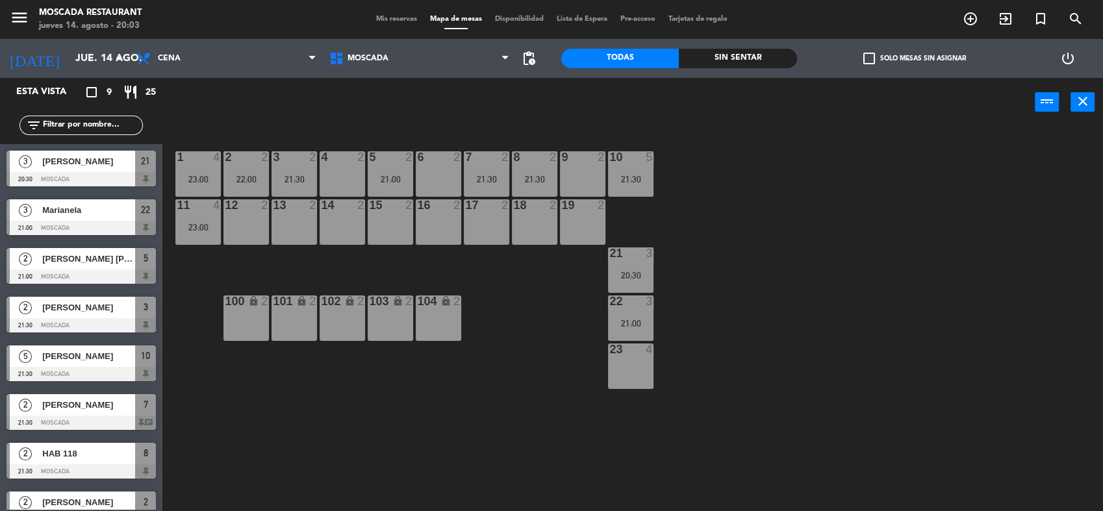
click at [776, 502] on div "1 4 23:00 2 2 22:00 3 2 21:30 4 2 5 2 21:00 8 2 21:30 6 2 7 2 21:30 9 2 10 5 21…" at bounding box center [639, 321] width 930 height 385
click at [333, 162] on div at bounding box center [342, 157] width 21 height 12
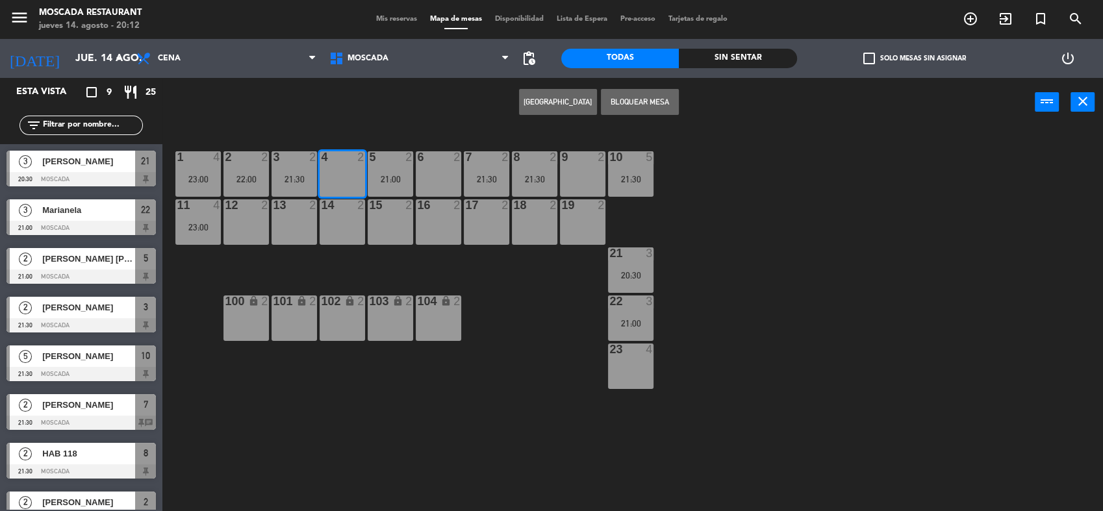
click at [543, 105] on button "[GEOGRAPHIC_DATA]" at bounding box center [558, 102] width 78 height 26
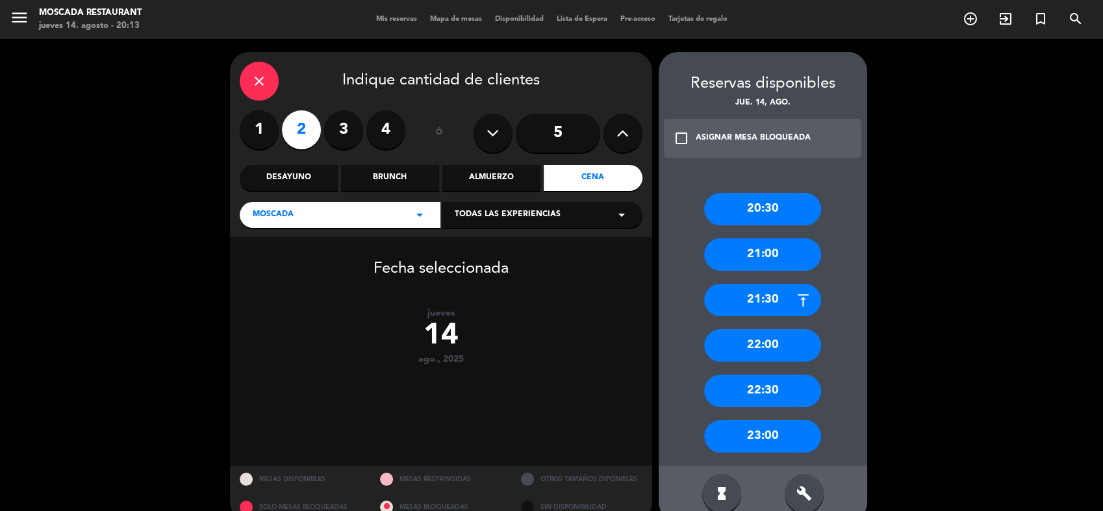
click at [784, 205] on div "20:30" at bounding box center [762, 209] width 117 height 32
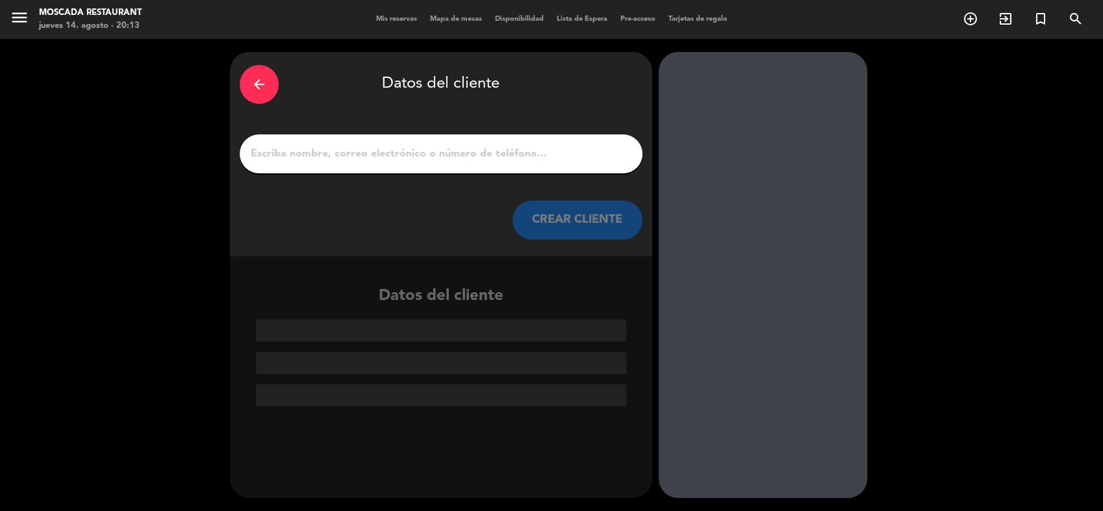
click at [260, 90] on icon "arrow_back" at bounding box center [259, 85] width 16 height 16
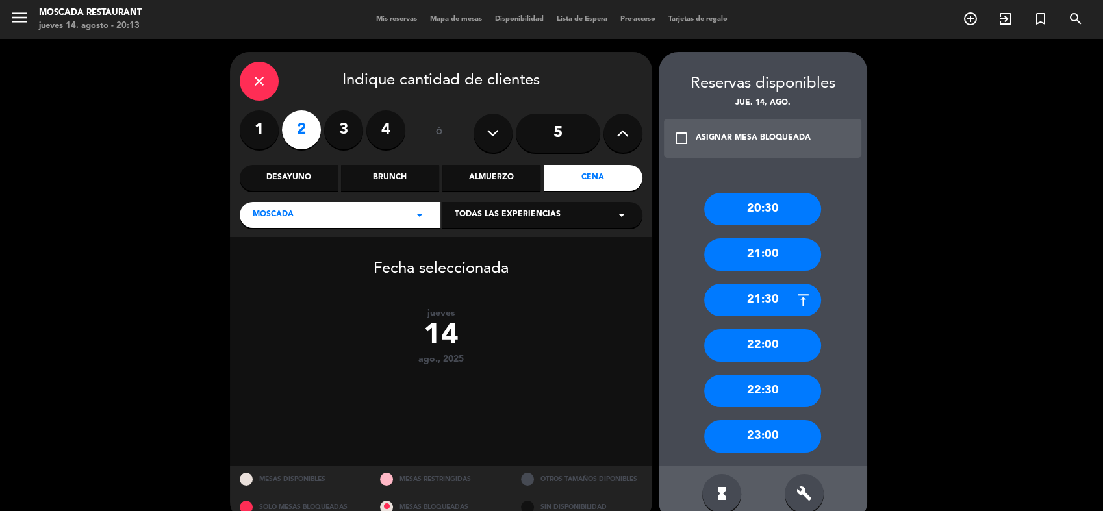
click at [262, 89] on div "close" at bounding box center [259, 81] width 39 height 39
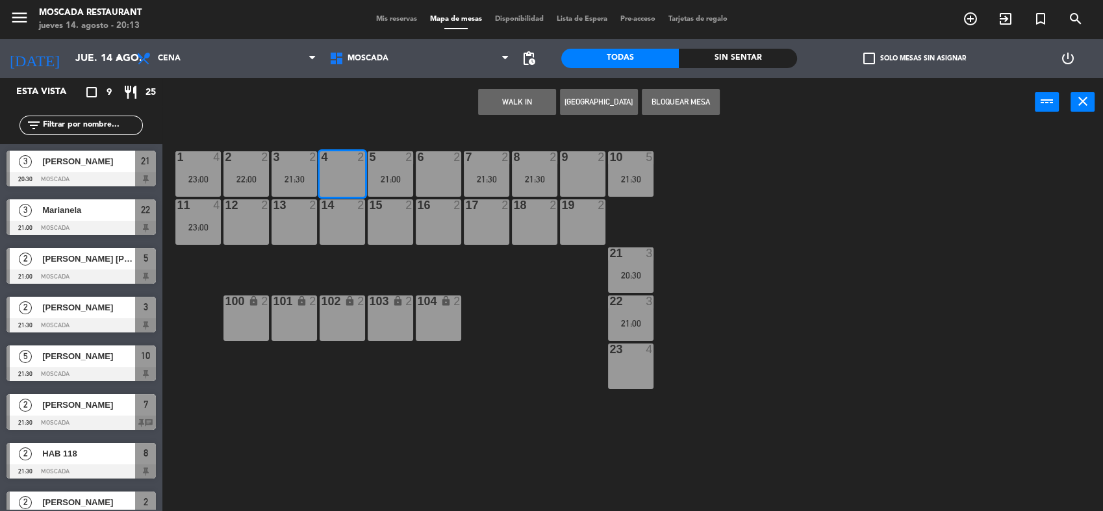
click at [510, 108] on button "WALK IN" at bounding box center [517, 102] width 78 height 26
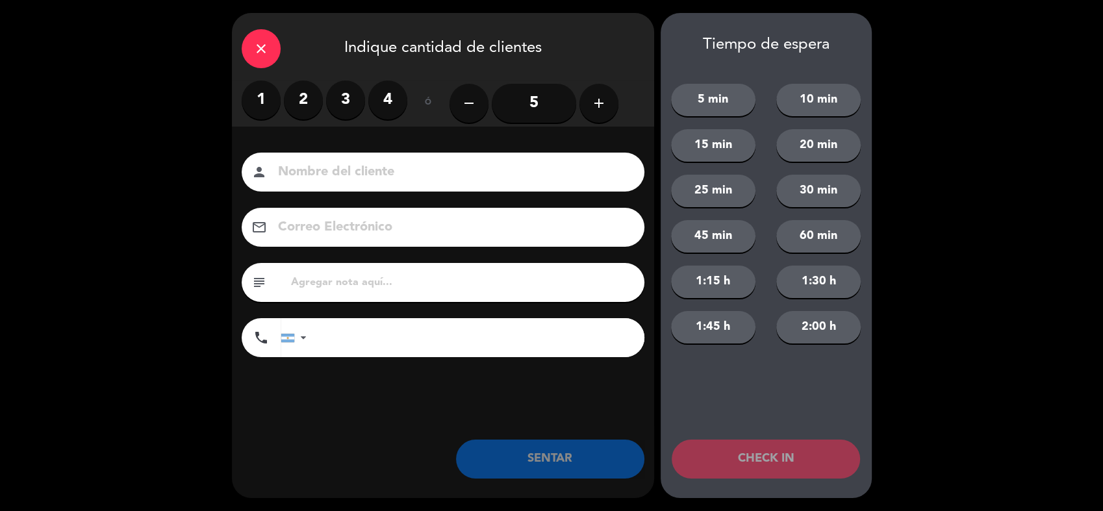
click at [300, 108] on label "2" at bounding box center [303, 100] width 39 height 39
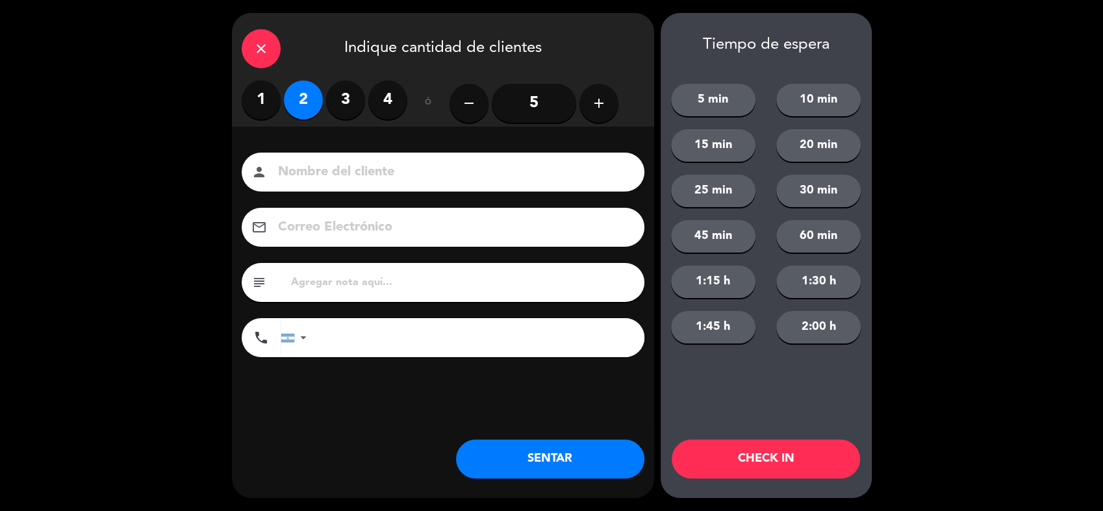
click at [593, 464] on button "SENTAR" at bounding box center [550, 459] width 188 height 39
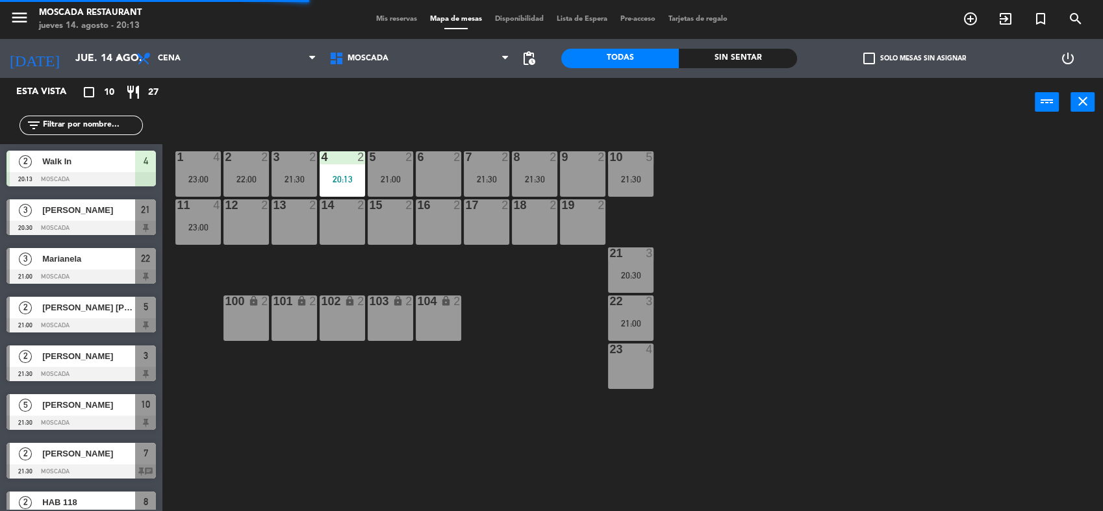
click at [433, 164] on div "6 2" at bounding box center [438, 157] width 45 height 13
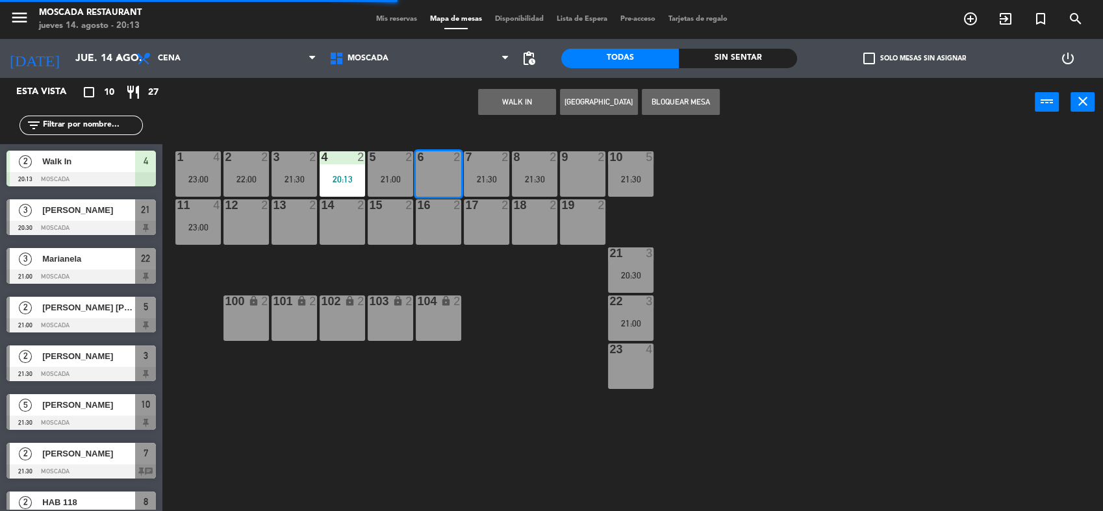
click at [503, 102] on button "WALK IN" at bounding box center [517, 102] width 78 height 26
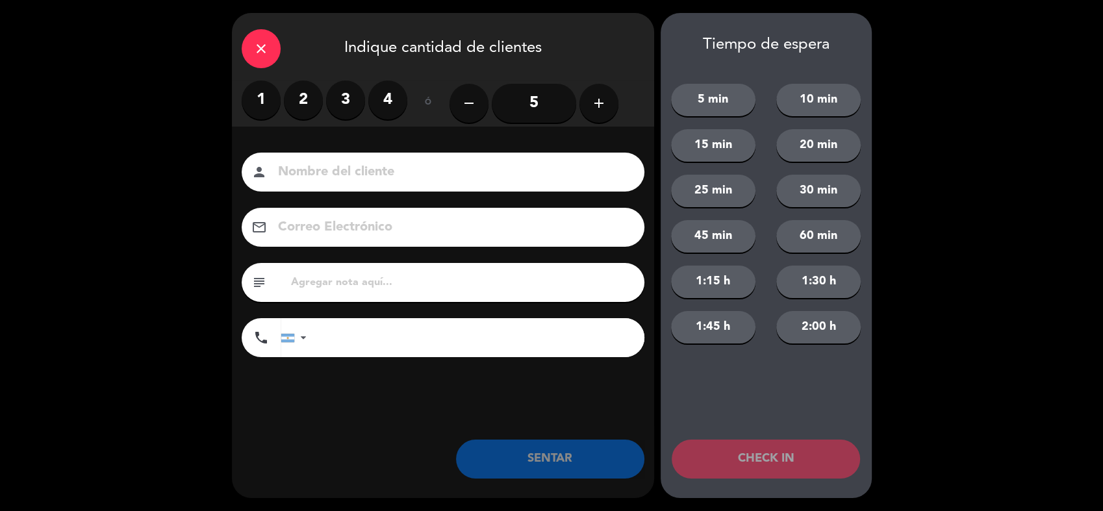
click at [314, 112] on label "2" at bounding box center [303, 100] width 39 height 39
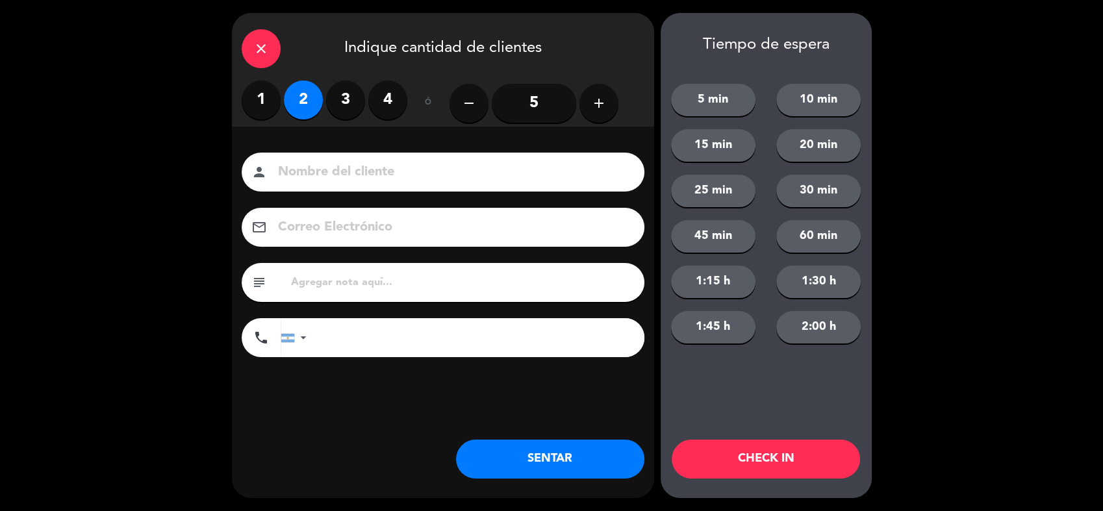
click at [589, 447] on button "SENTAR" at bounding box center [550, 459] width 188 height 39
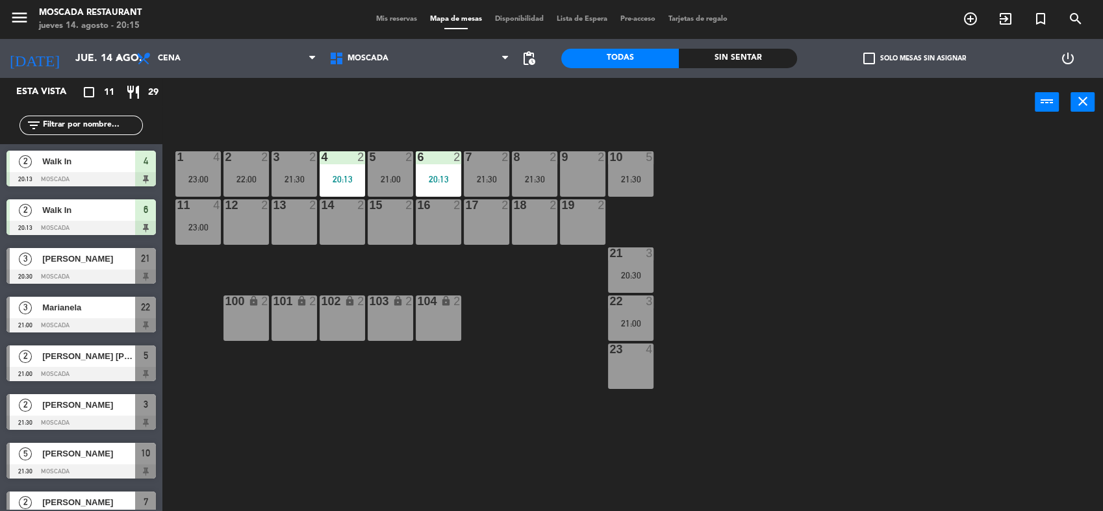
drag, startPoint x: 452, startPoint y: 391, endPoint x: 443, endPoint y: 380, distance: 15.2
click at [443, 380] on div "1 4 23:00 2 2 22:00 3 2 21:30 4 2 20:13 5 2 21:00 8 2 21:30 6 2 20:13 7 2 21:30…" at bounding box center [639, 321] width 930 height 385
click at [975, 19] on icon "add_circle_outline" at bounding box center [971, 19] width 16 height 16
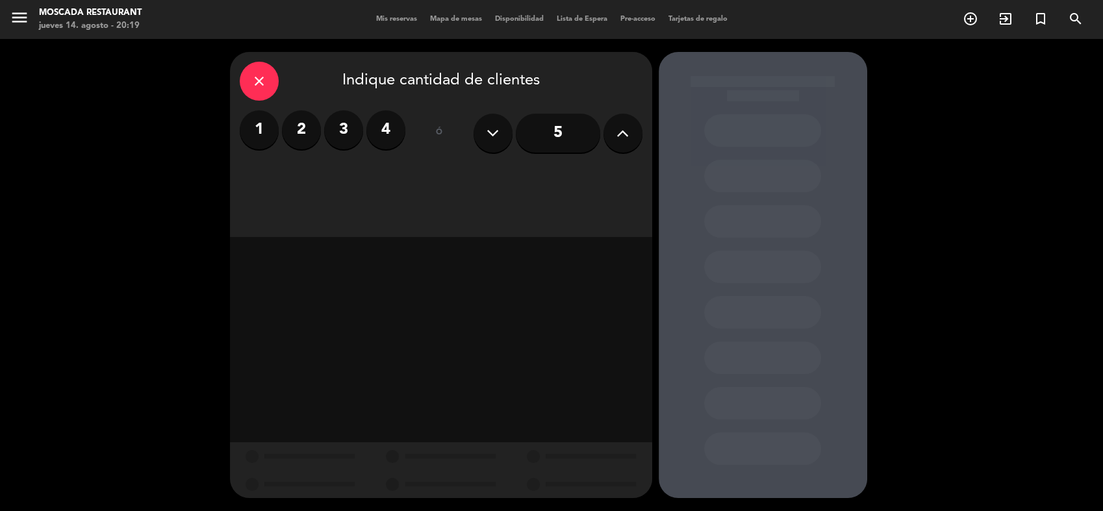
click at [307, 147] on label "2" at bounding box center [301, 129] width 39 height 39
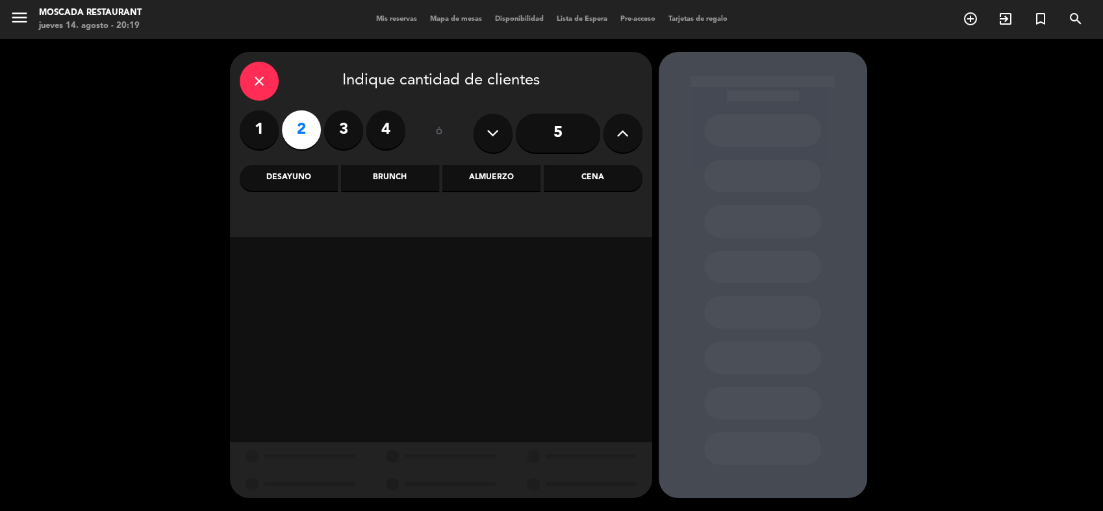
click at [511, 183] on div "Almuerzo" at bounding box center [492, 178] width 98 height 26
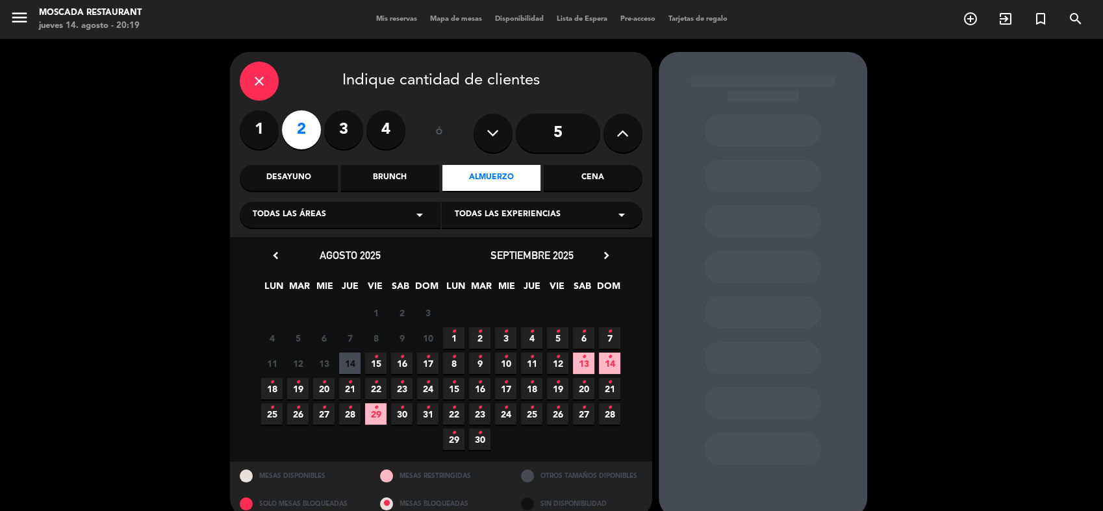
click at [380, 363] on span "15 •" at bounding box center [375, 363] width 21 height 21
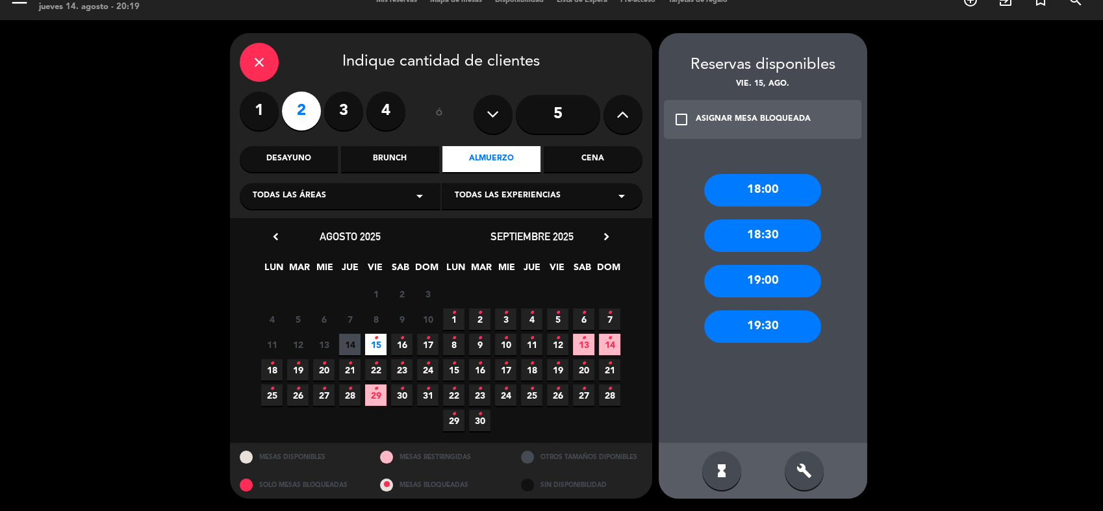
click at [768, 185] on div "18:00" at bounding box center [762, 190] width 117 height 32
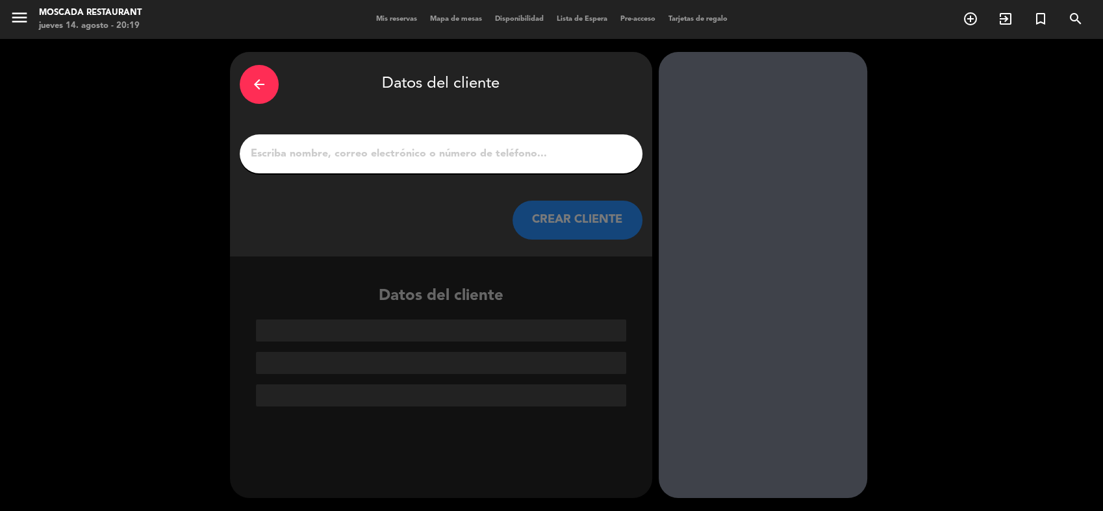
click at [385, 156] on input "1" at bounding box center [441, 154] width 383 height 18
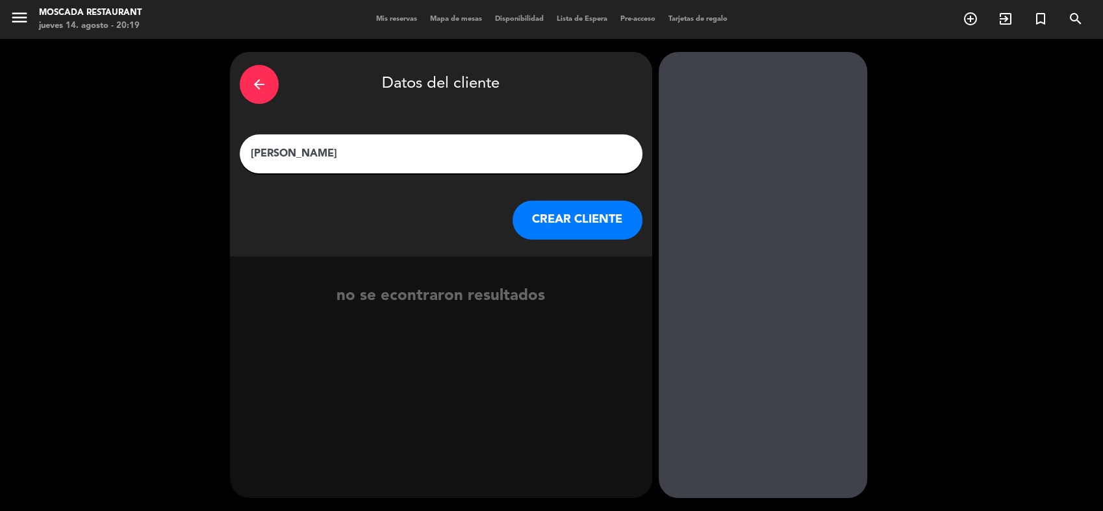
type input "[PERSON_NAME]"
click at [544, 203] on button "CREAR CLIENTE" at bounding box center [578, 220] width 130 height 39
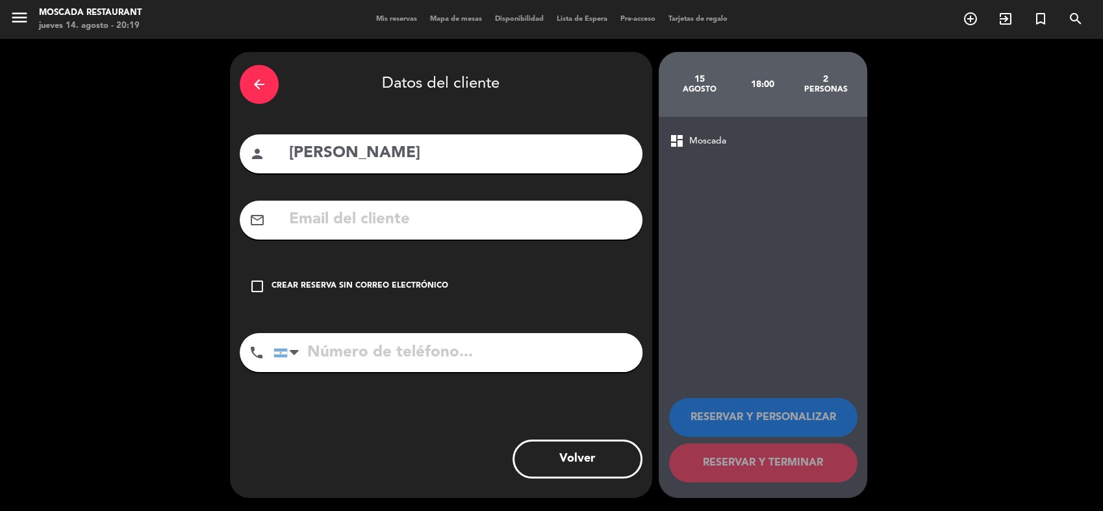
click at [338, 283] on div "Crear reserva sin correo electrónico" at bounding box center [360, 286] width 177 height 13
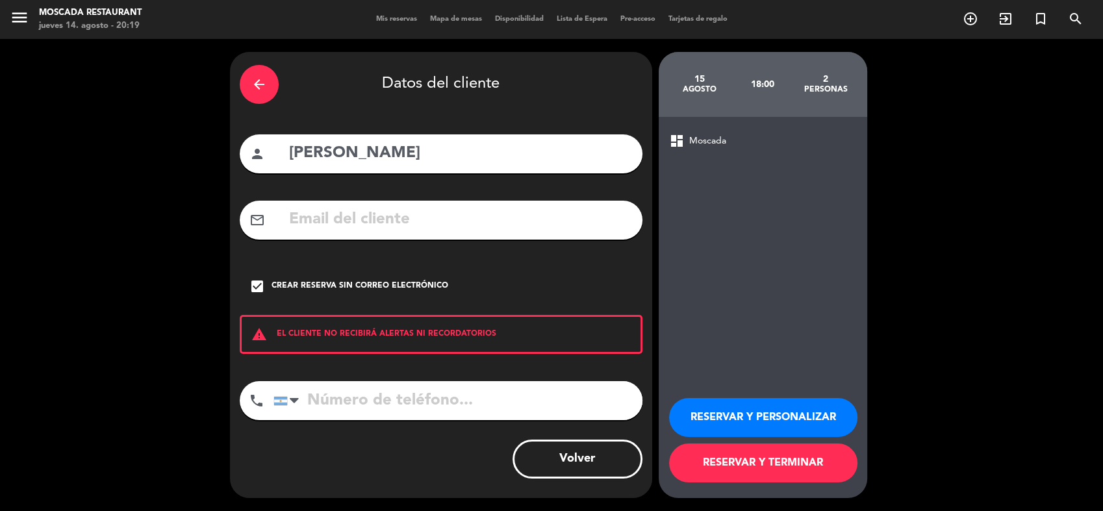
click at [788, 416] on button "RESERVAR Y PERSONALIZAR" at bounding box center [763, 417] width 188 height 39
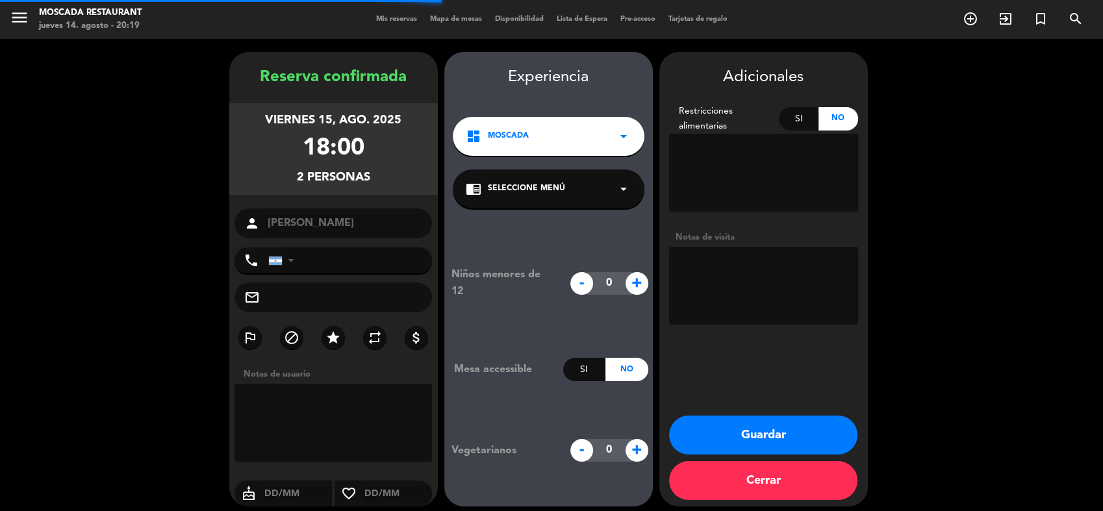
scroll to position [8, 0]
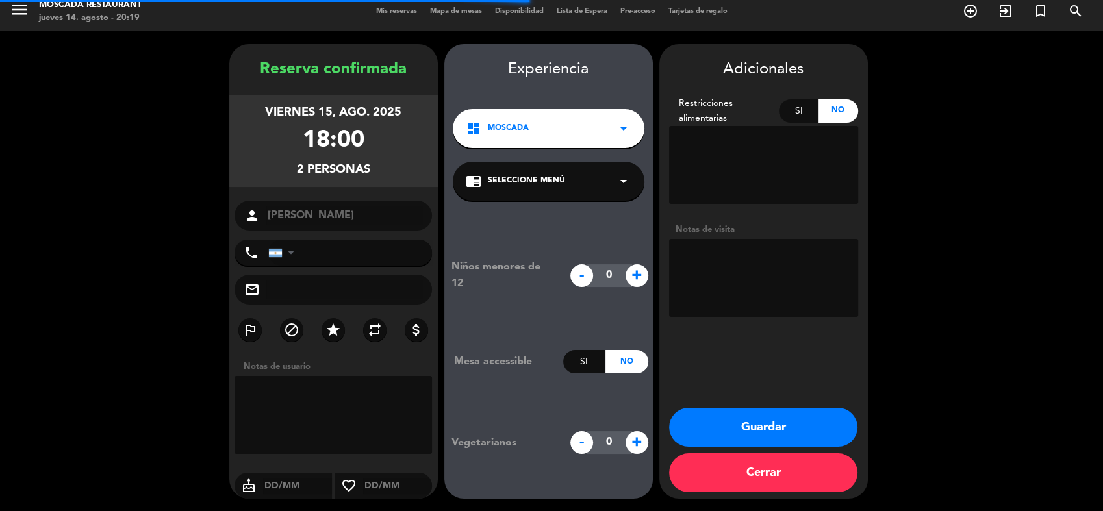
click at [739, 203] on div at bounding box center [763, 167] width 189 height 83
click at [739, 234] on div "Notas de visita" at bounding box center [763, 230] width 189 height 14
click at [743, 263] on textarea at bounding box center [763, 278] width 189 height 78
type textarea "F 43288"
click at [680, 423] on button "Guardar" at bounding box center [763, 427] width 188 height 39
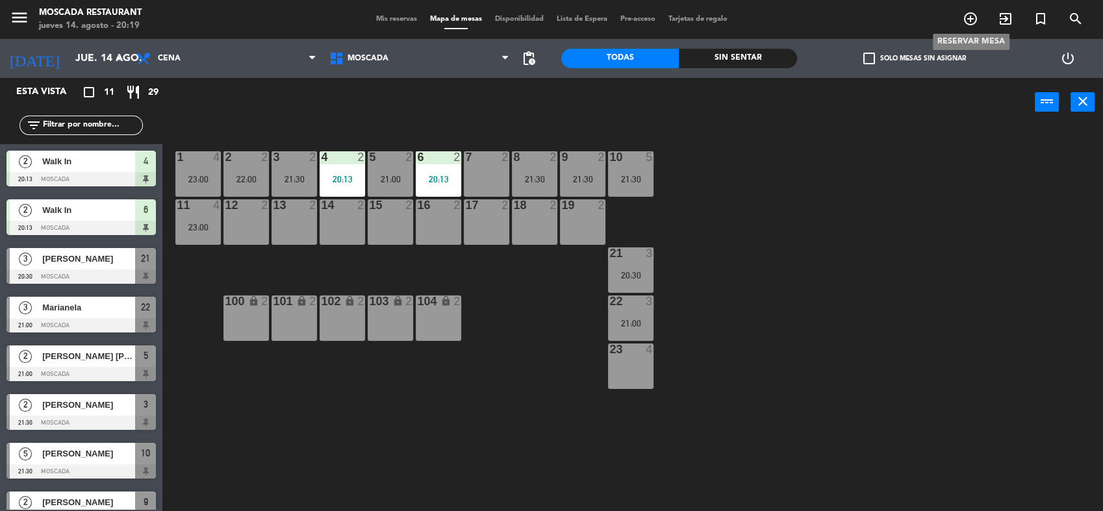
click at [972, 15] on icon "add_circle_outline" at bounding box center [971, 19] width 16 height 16
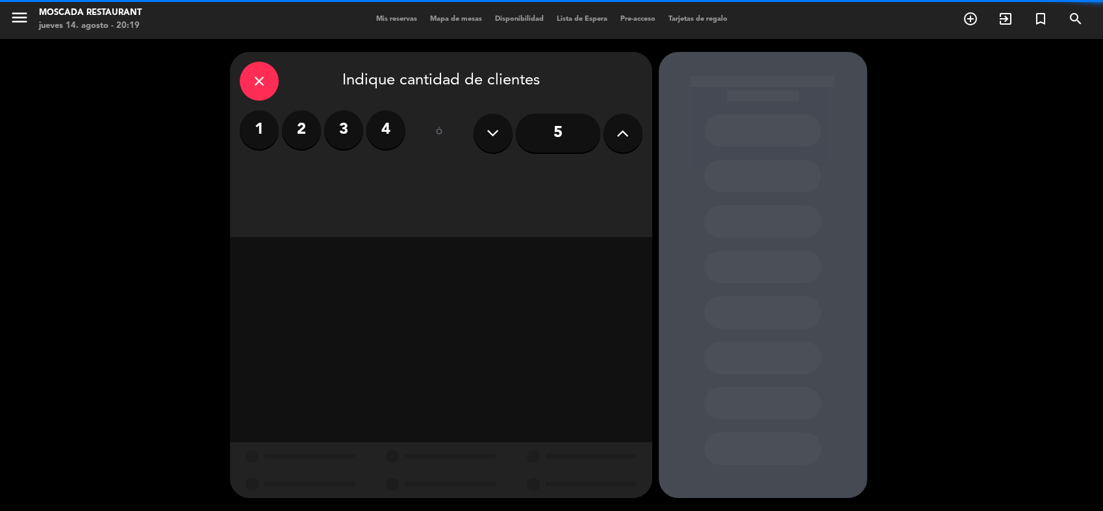
click at [309, 135] on label "2" at bounding box center [301, 129] width 39 height 39
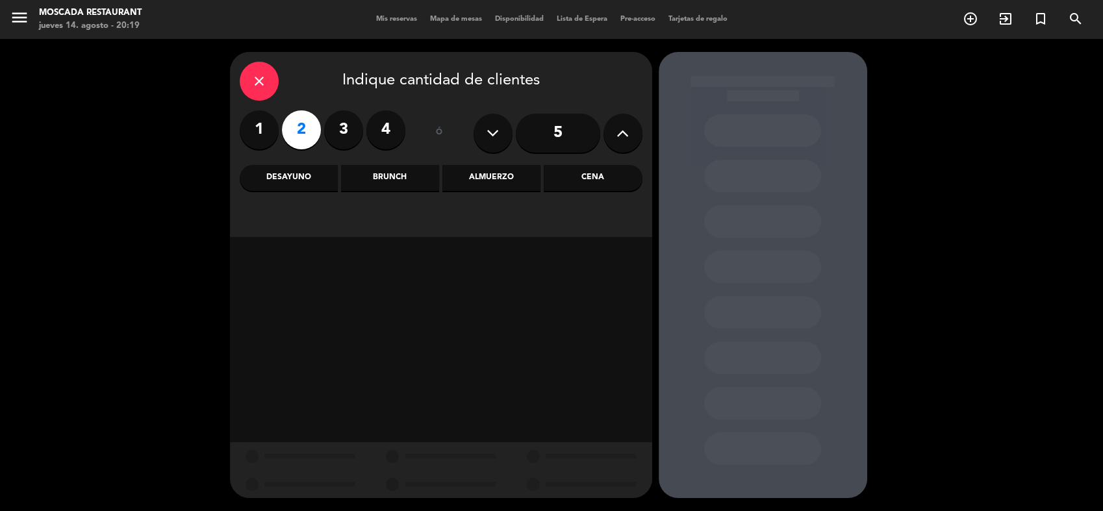
click at [524, 181] on div "Almuerzo" at bounding box center [492, 178] width 98 height 26
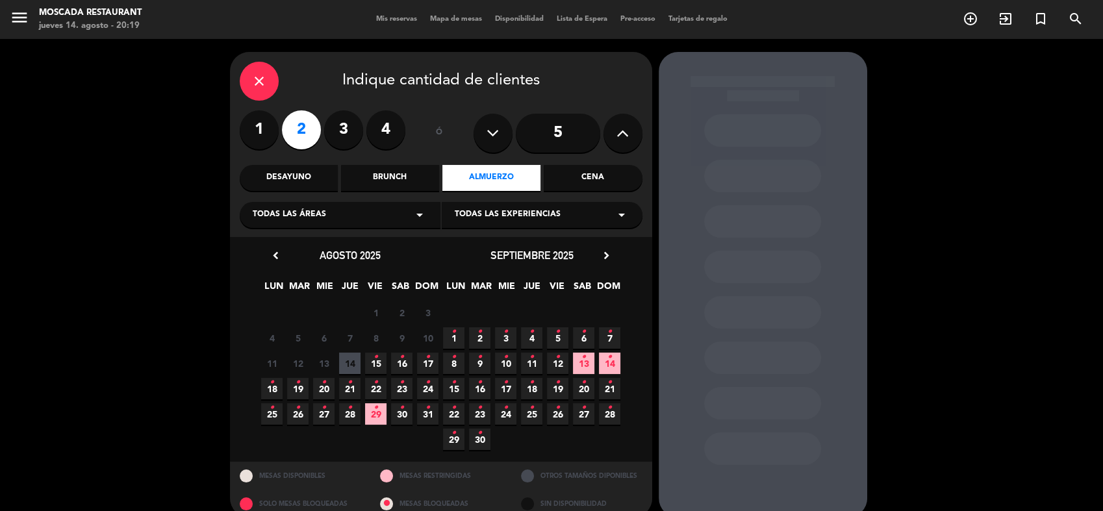
click at [384, 372] on span "15 •" at bounding box center [375, 363] width 21 height 21
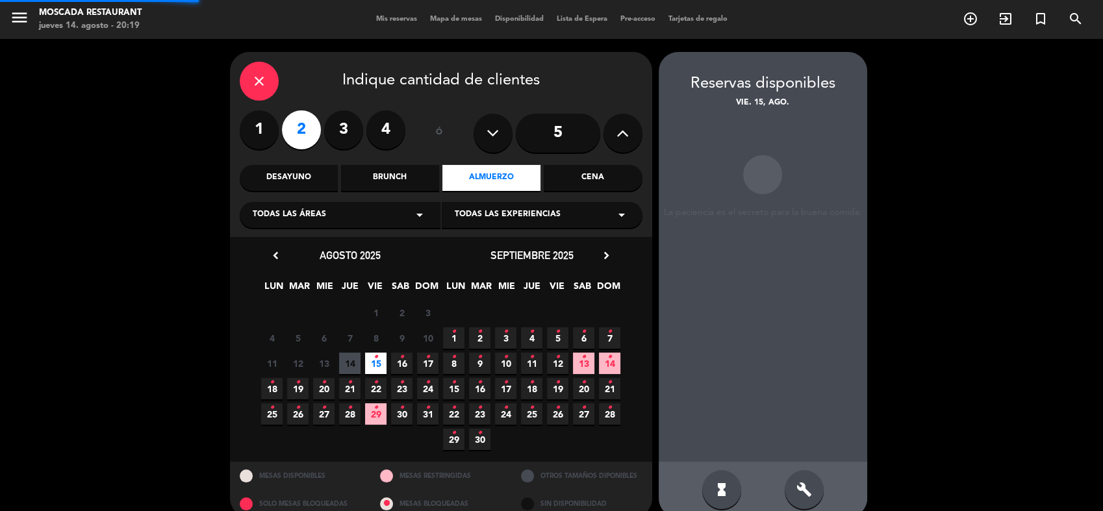
scroll to position [19, 0]
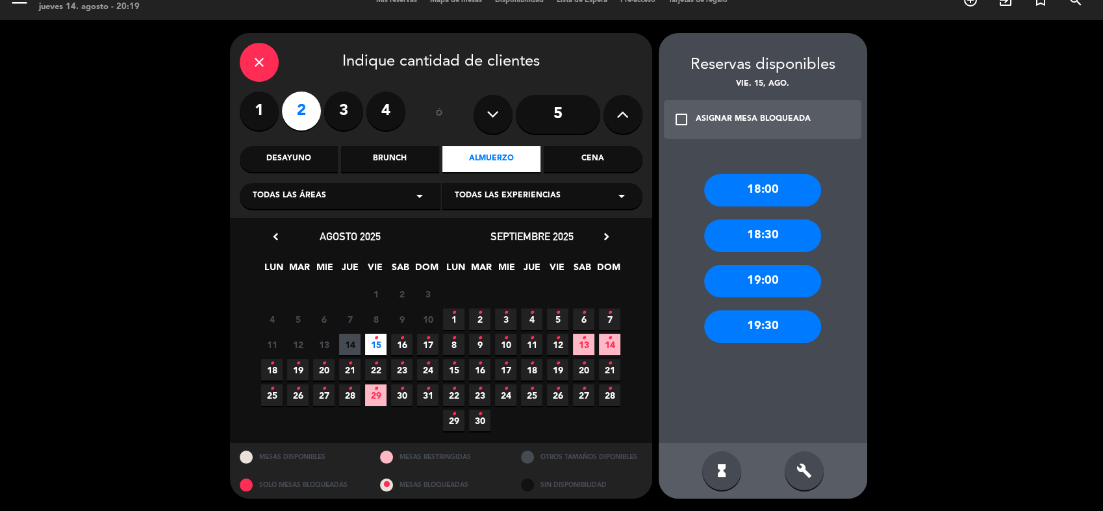
click at [767, 183] on div "18:00" at bounding box center [762, 190] width 117 height 32
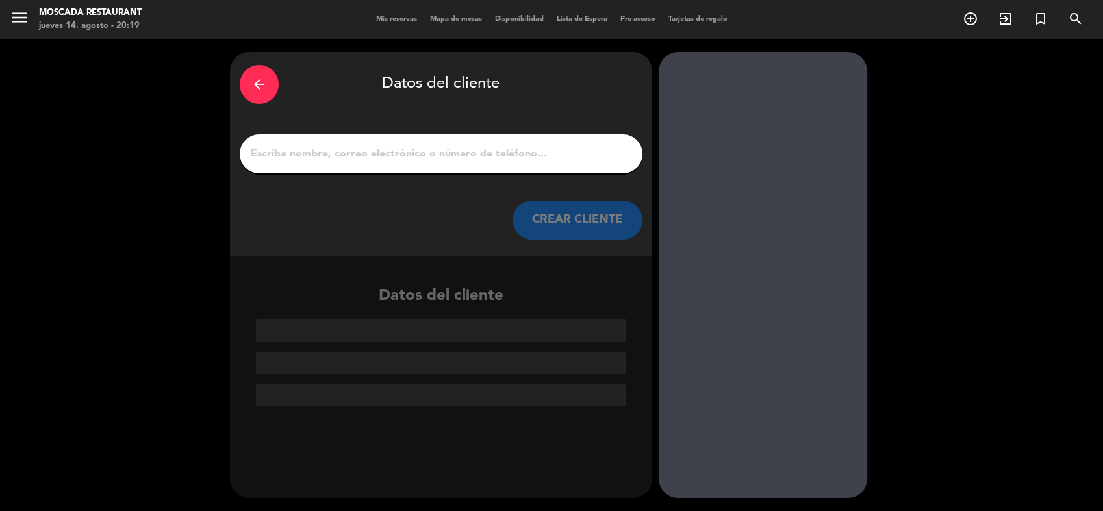
click at [519, 152] on input "1" at bounding box center [441, 154] width 383 height 18
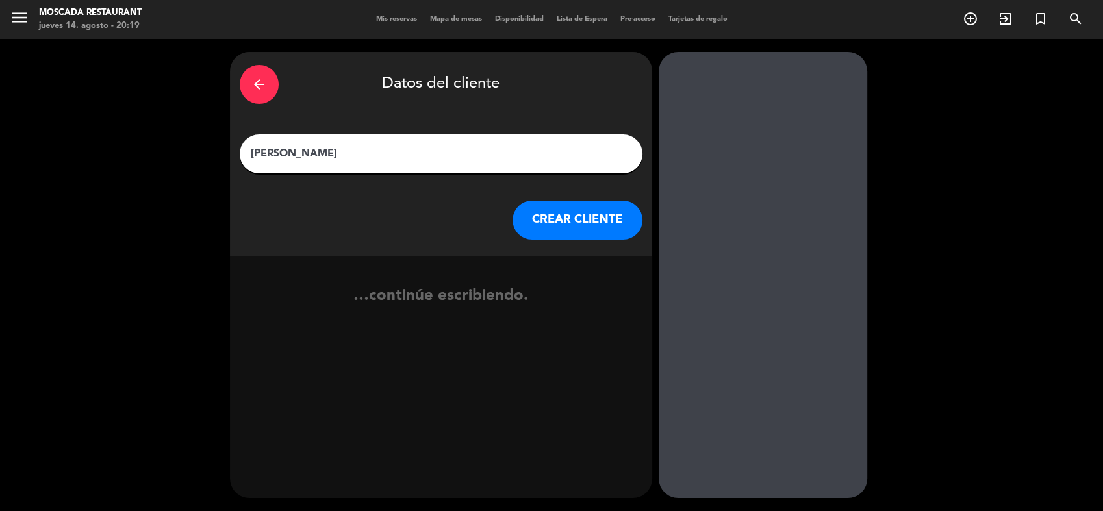
type input "[PERSON_NAME]"
click at [582, 216] on button "CREAR CLIENTE" at bounding box center [578, 220] width 130 height 39
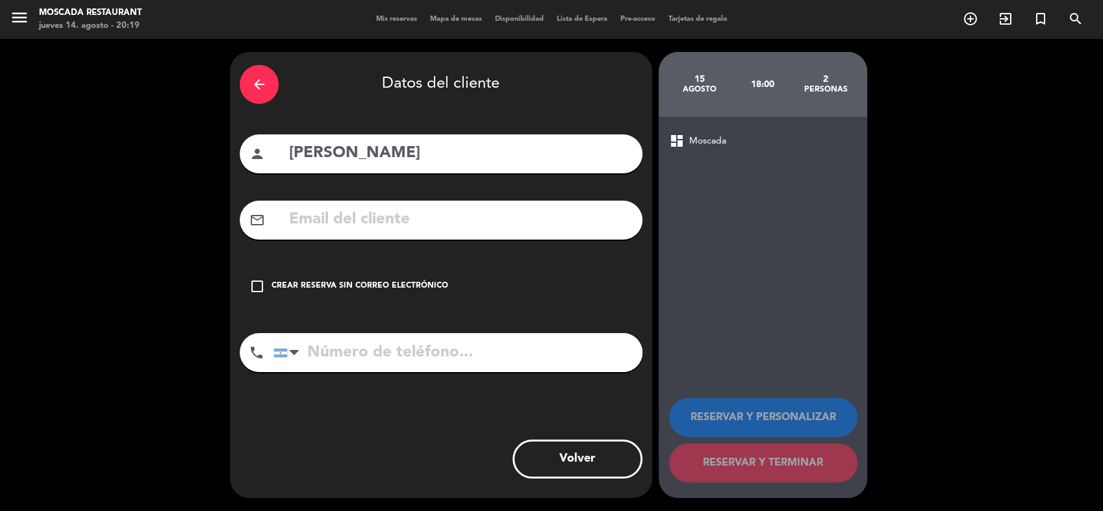
click at [312, 290] on div "Crear reserva sin correo electrónico" at bounding box center [360, 286] width 177 height 13
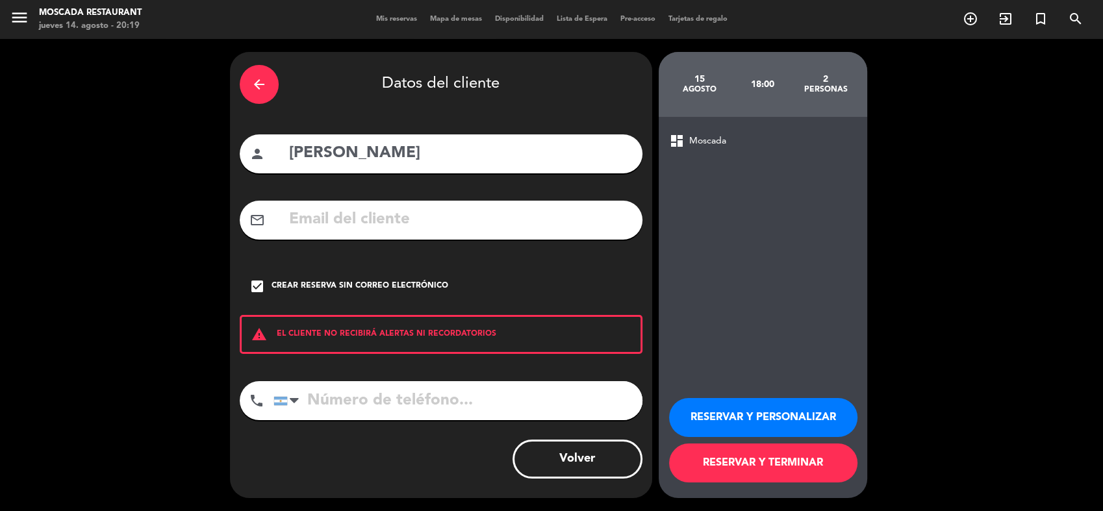
click at [793, 422] on button "RESERVAR Y PERSONALIZAR" at bounding box center [763, 417] width 188 height 39
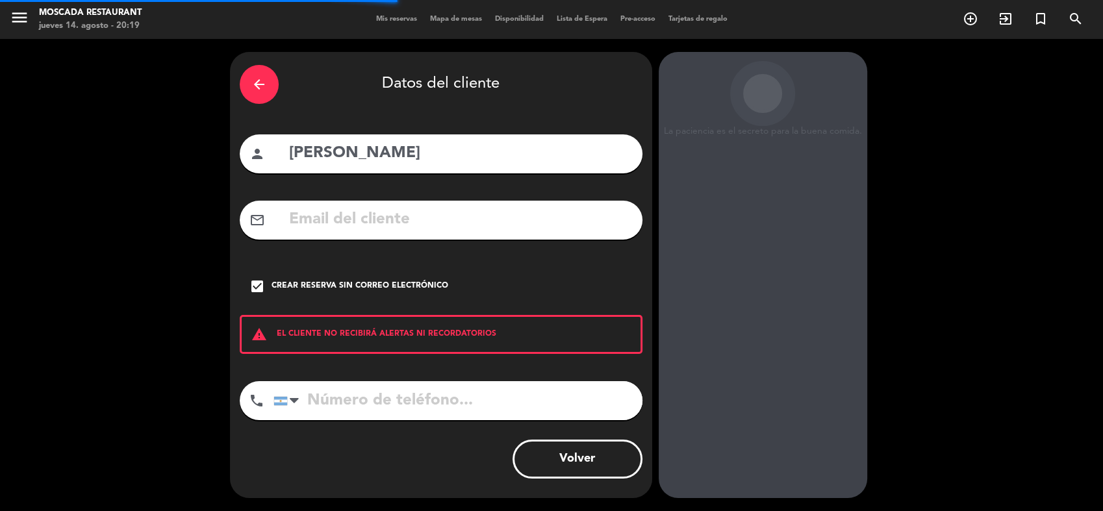
scroll to position [8, 0]
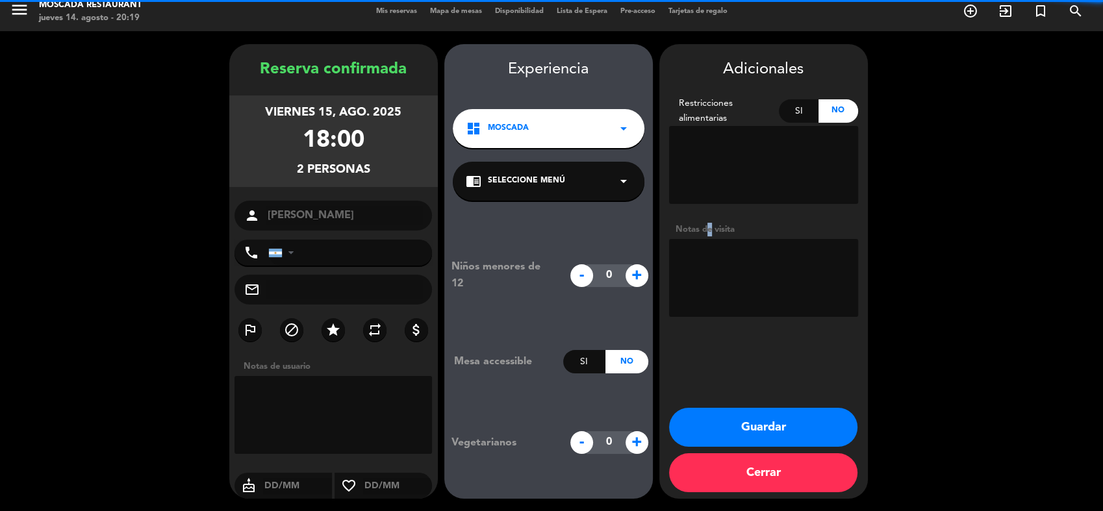
click at [702, 229] on div "Notas de visita" at bounding box center [763, 230] width 189 height 14
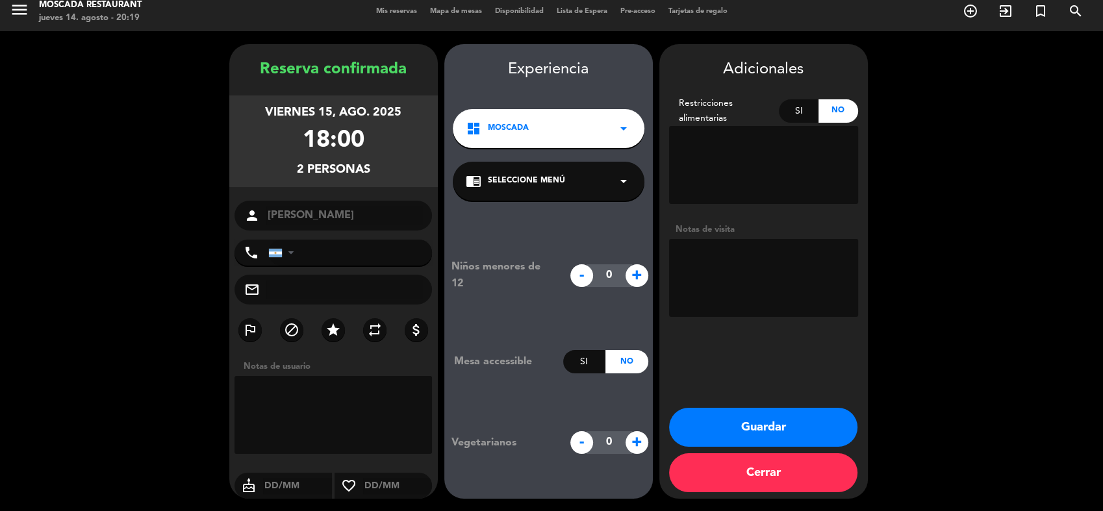
drag, startPoint x: 702, startPoint y: 229, endPoint x: 702, endPoint y: 244, distance: 15.6
click at [702, 244] on textarea at bounding box center [763, 278] width 189 height 78
type textarea "NIMBUS F 43199"
click at [792, 413] on button "Guardar" at bounding box center [763, 427] width 188 height 39
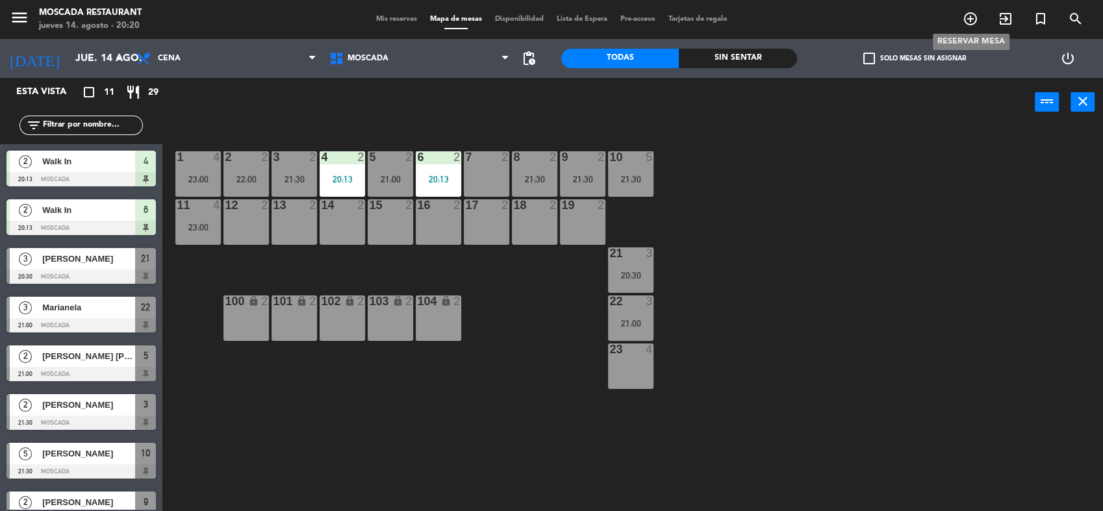
click at [967, 16] on icon "add_circle_outline" at bounding box center [971, 19] width 16 height 16
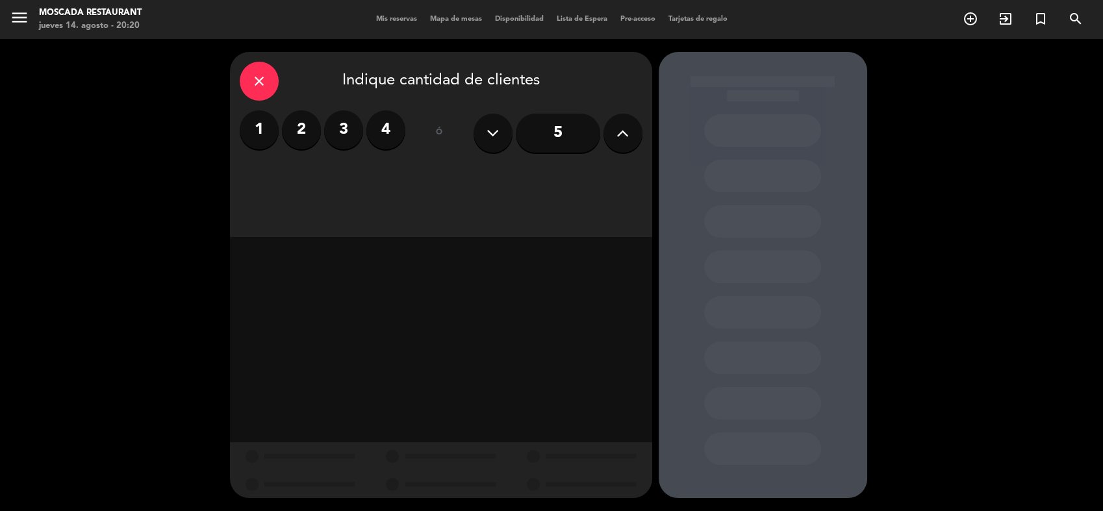
click at [307, 131] on label "2" at bounding box center [301, 129] width 39 height 39
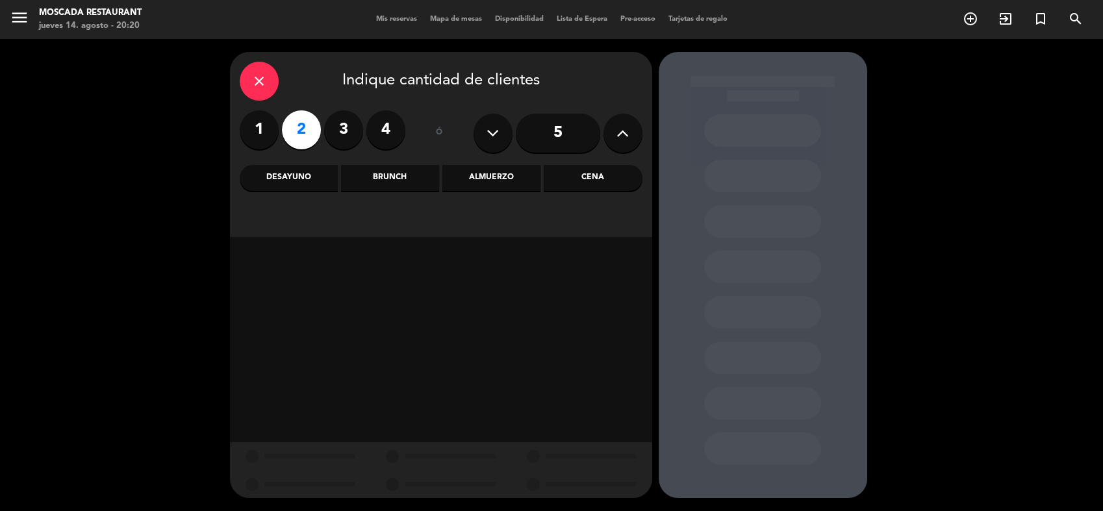
click at [388, 190] on div "Brunch" at bounding box center [390, 178] width 98 height 26
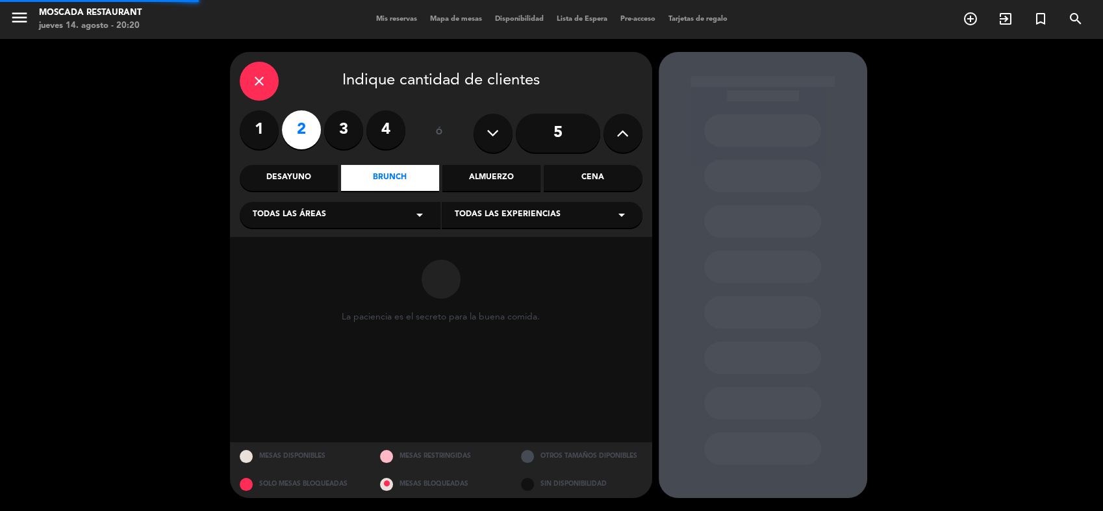
click at [389, 189] on div "Brunch" at bounding box center [390, 178] width 98 height 26
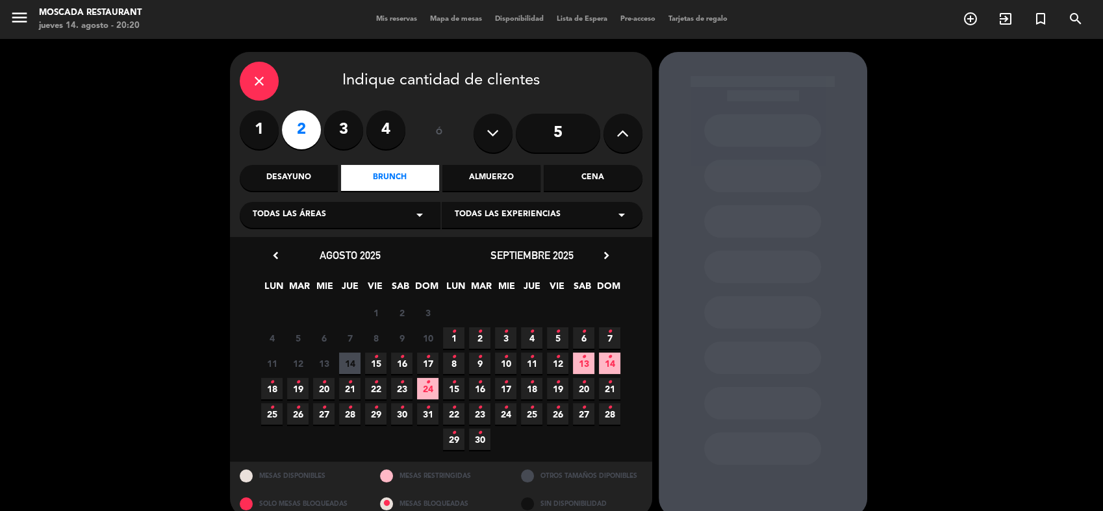
click at [381, 358] on span "15 •" at bounding box center [375, 363] width 21 height 21
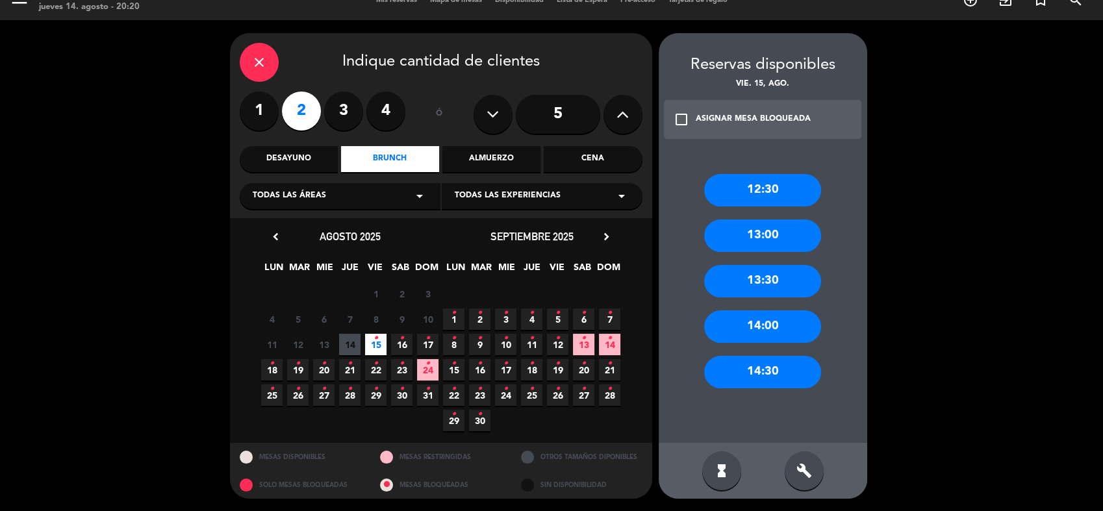
click at [752, 196] on div "12:30" at bounding box center [762, 190] width 117 height 32
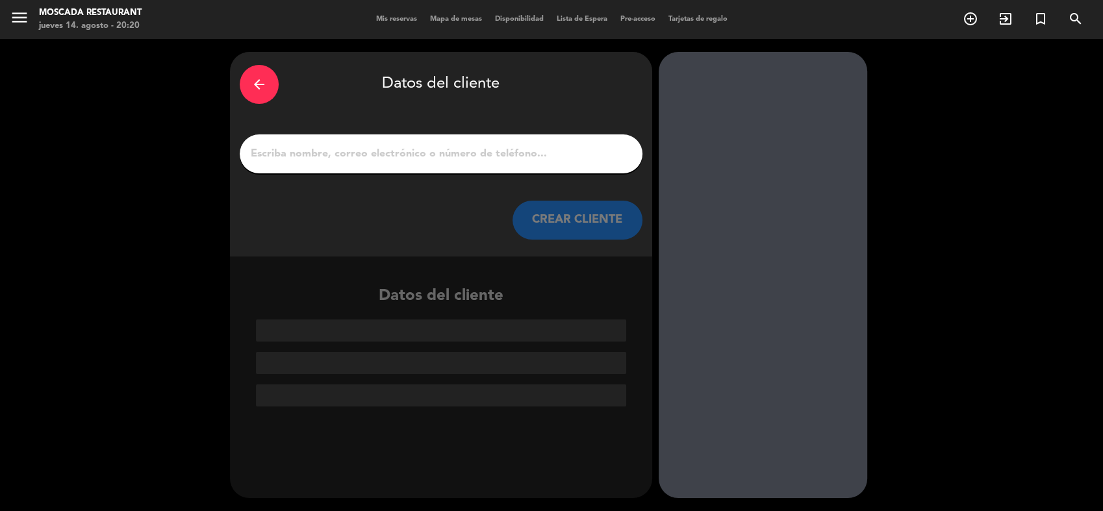
scroll to position [0, 0]
click at [525, 159] on input "1" at bounding box center [441, 154] width 383 height 18
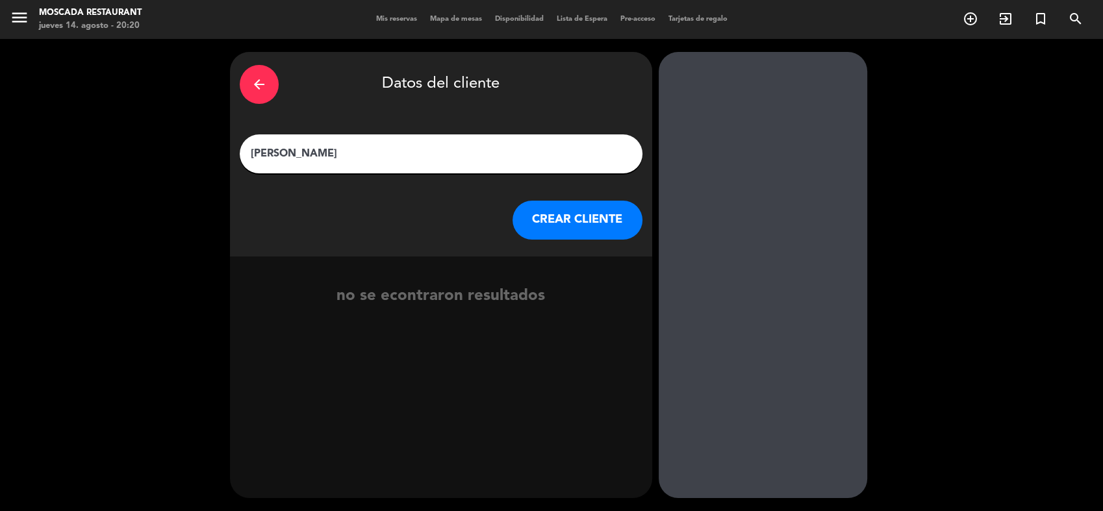
type input "[PERSON_NAME]"
click at [584, 235] on button "CREAR CLIENTE" at bounding box center [578, 220] width 130 height 39
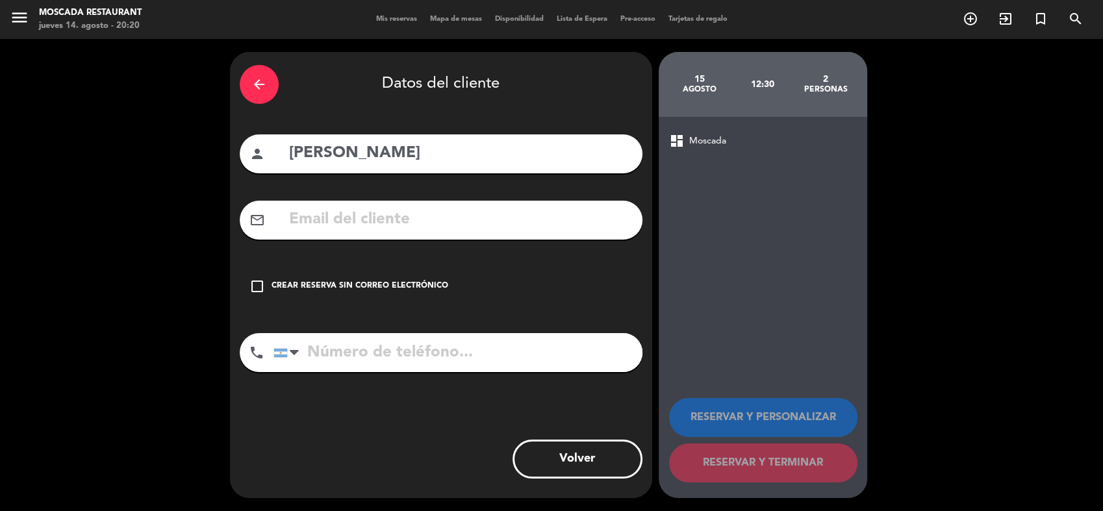
click at [348, 290] on div "Crear reserva sin correo electrónico" at bounding box center [360, 286] width 177 height 13
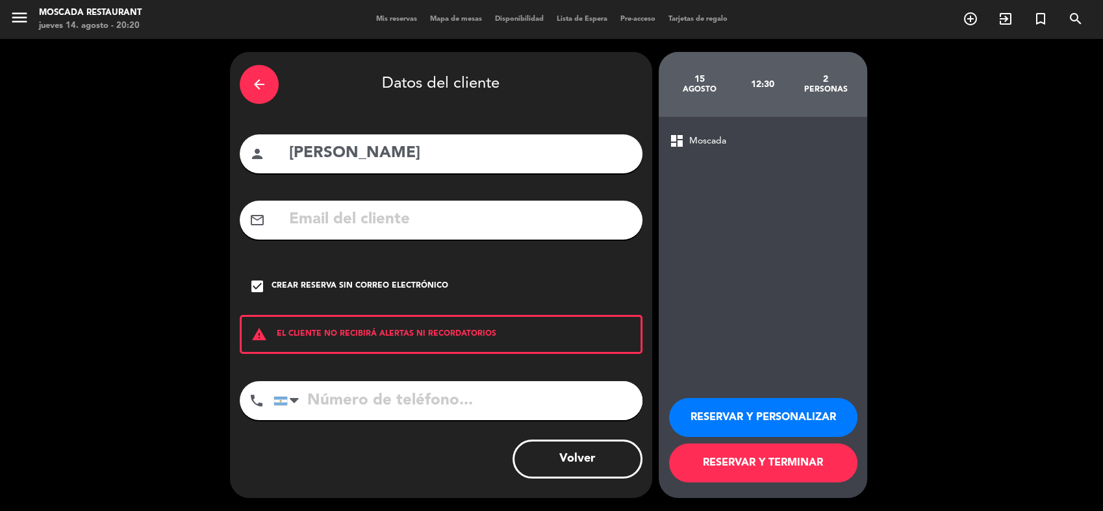
click at [749, 410] on button "RESERVAR Y PERSONALIZAR" at bounding box center [763, 417] width 188 height 39
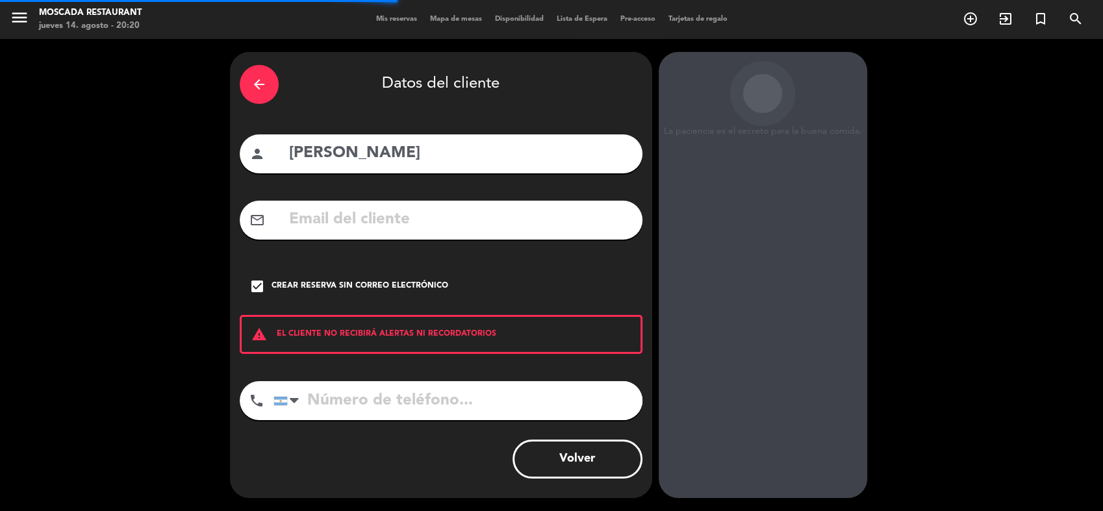
scroll to position [8, 0]
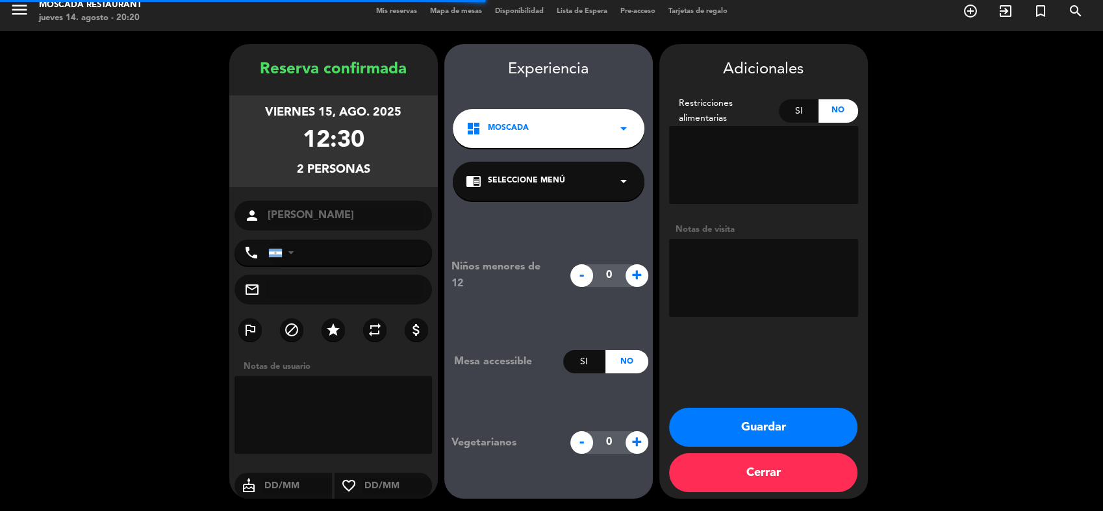
click at [750, 266] on textarea at bounding box center [763, 278] width 189 height 78
type textarea "NIMBUS F 43253"
click at [820, 412] on button "Guardar" at bounding box center [763, 427] width 188 height 39
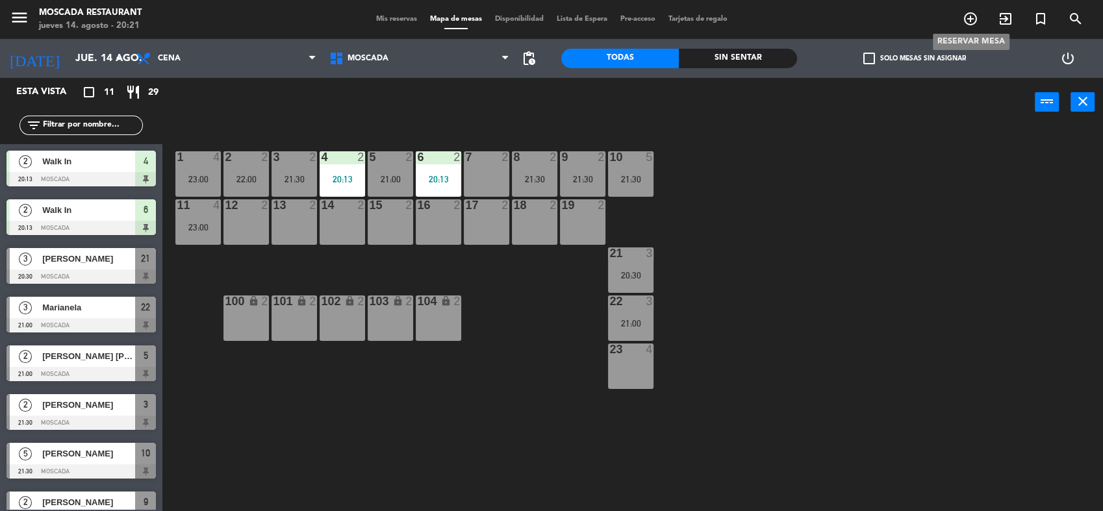
click at [967, 24] on icon "add_circle_outline" at bounding box center [971, 19] width 16 height 16
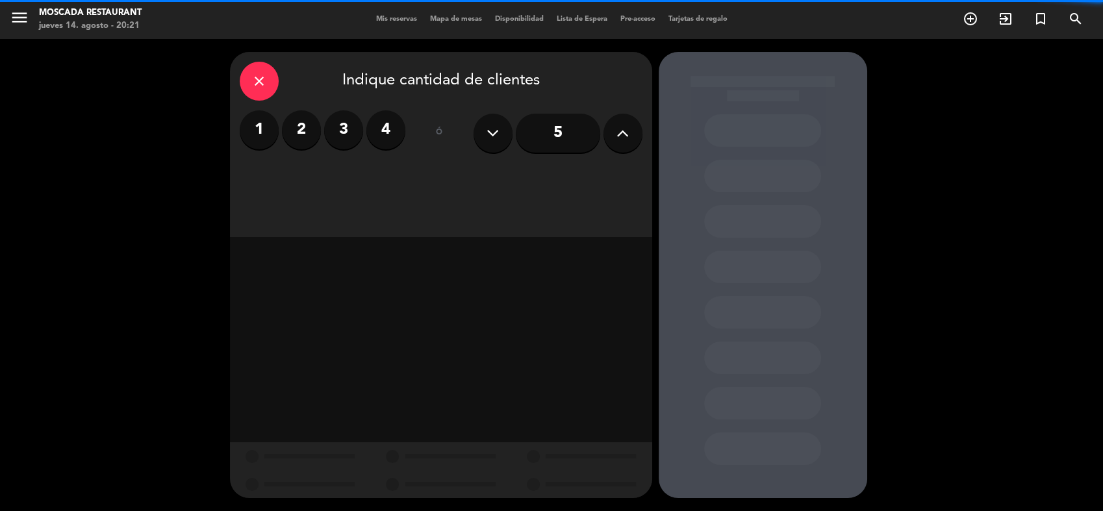
click at [306, 141] on label "2" at bounding box center [301, 129] width 39 height 39
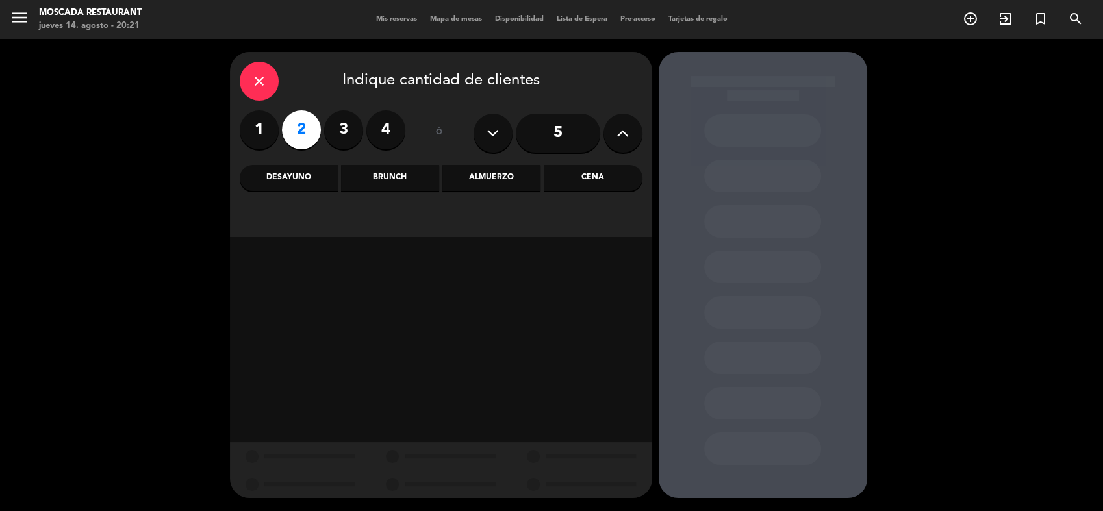
click at [381, 183] on div "Brunch" at bounding box center [390, 178] width 98 height 26
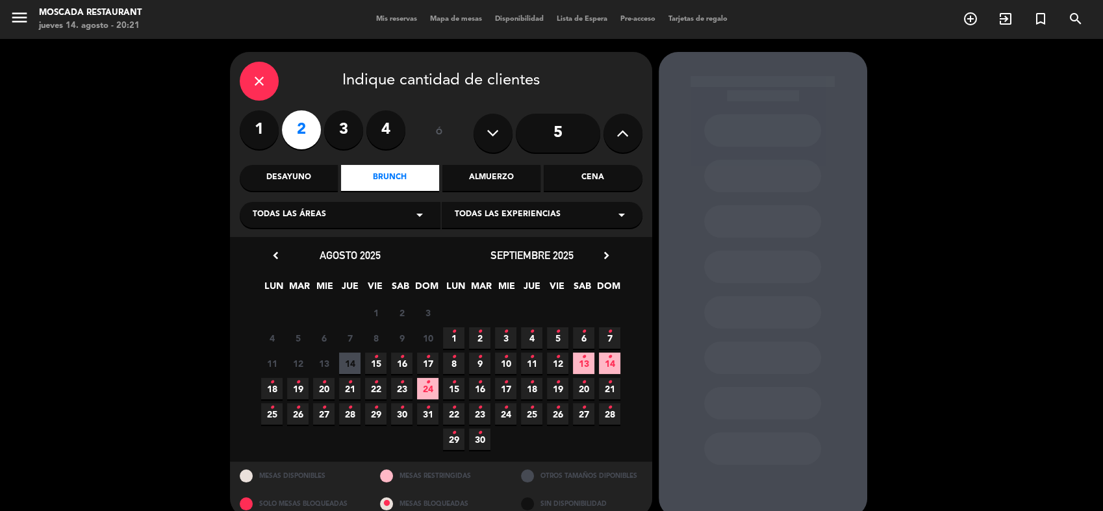
click at [372, 357] on span "15 •" at bounding box center [375, 363] width 21 height 21
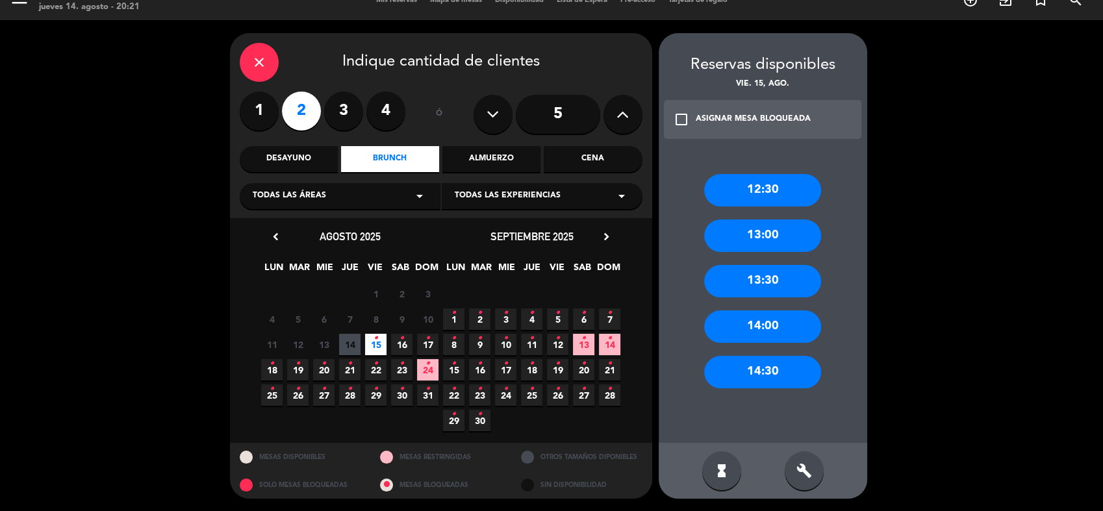
click at [770, 193] on div "12:30" at bounding box center [762, 190] width 117 height 32
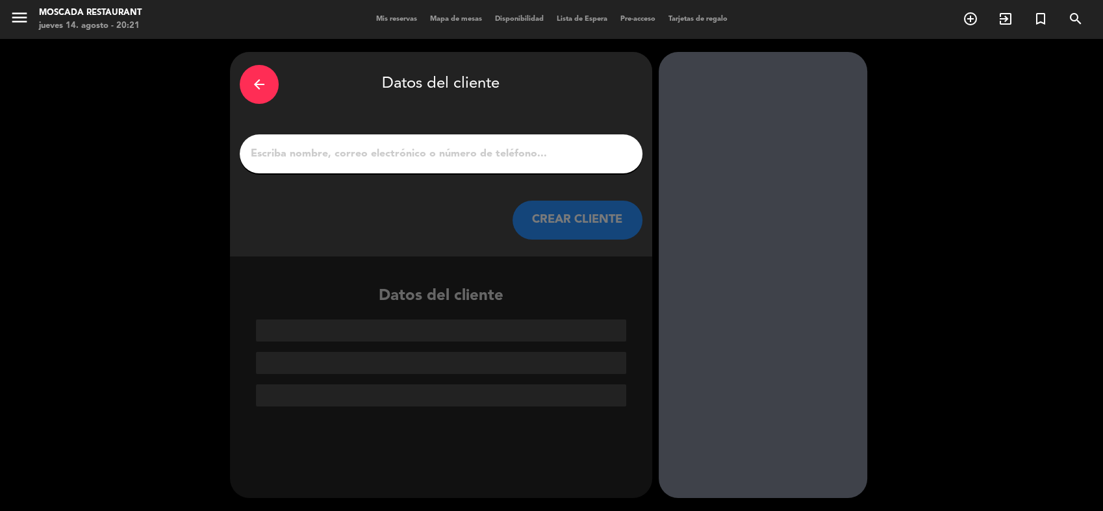
scroll to position [0, 0]
click at [405, 151] on input "1" at bounding box center [441, 154] width 383 height 18
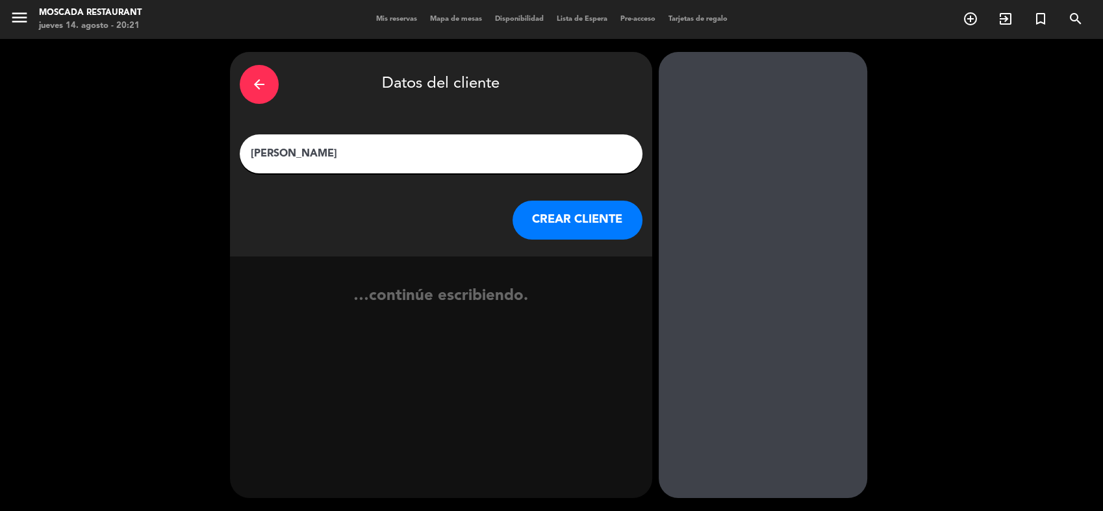
type input "[PERSON_NAME]"
click at [550, 216] on button "CREAR CLIENTE" at bounding box center [578, 220] width 130 height 39
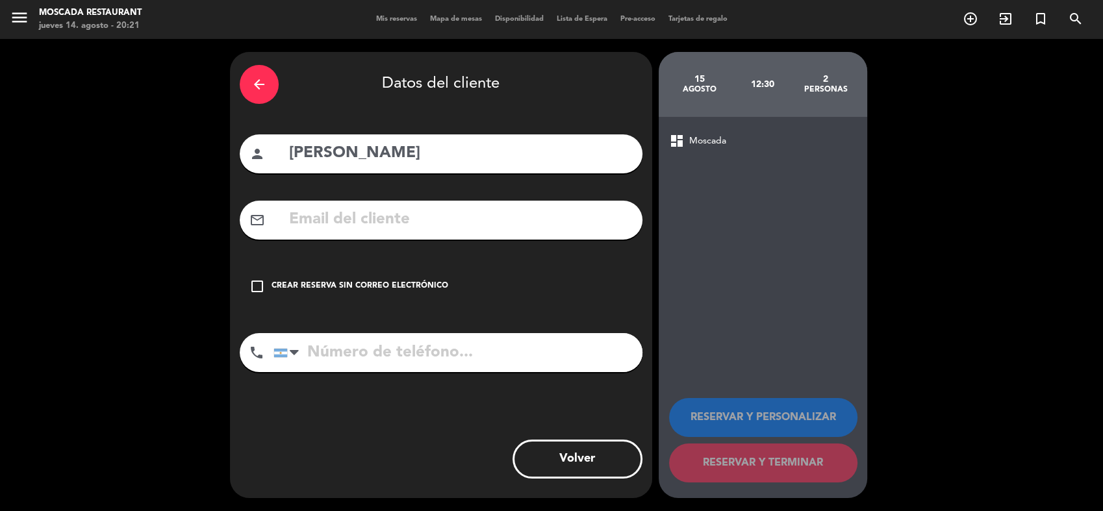
click at [453, 276] on div "check_box_outline_blank Crear reserva sin correo electrónico" at bounding box center [441, 286] width 403 height 39
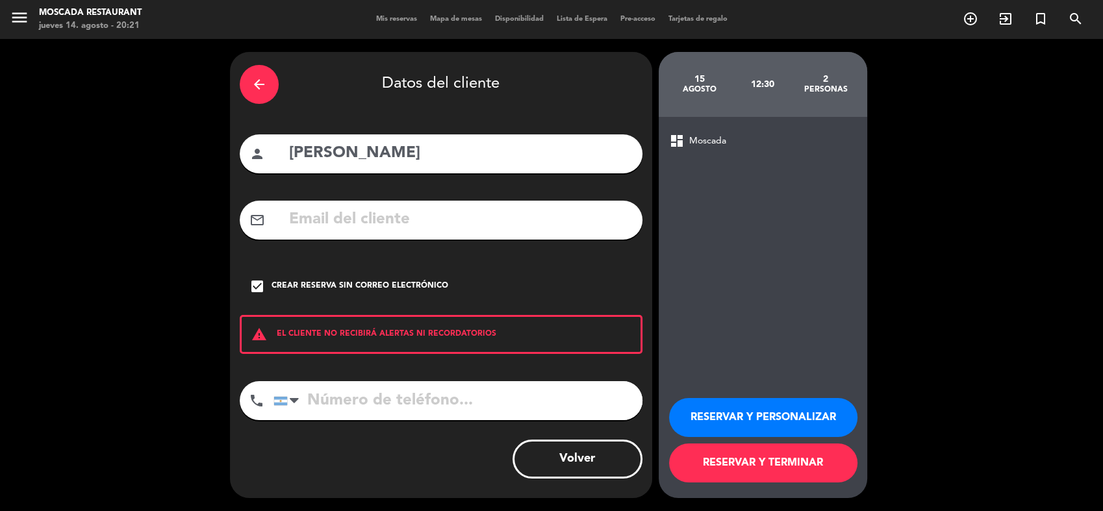
click at [432, 271] on div "check_box Crear reserva sin correo electrónico" at bounding box center [441, 286] width 403 height 39
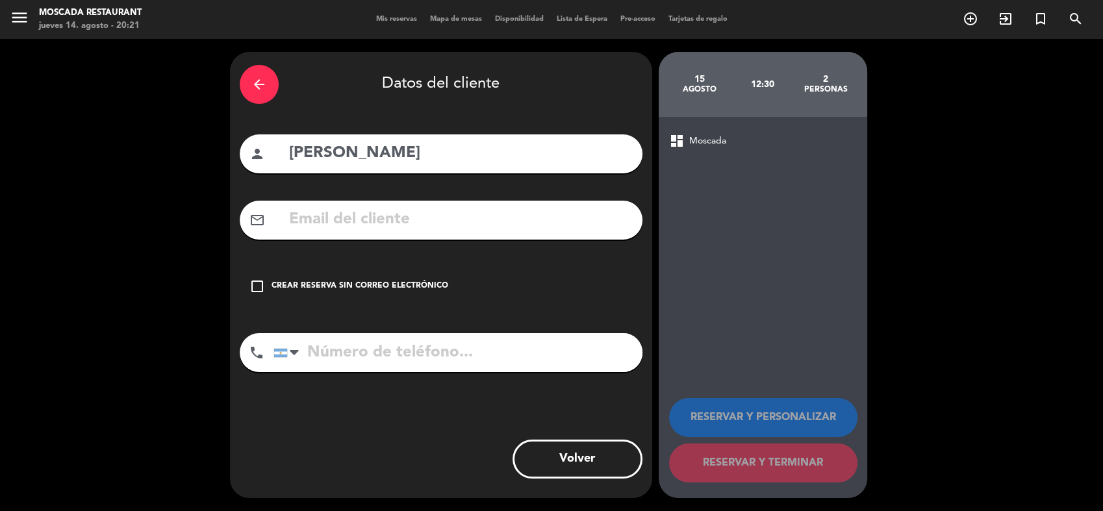
click at [430, 287] on div "Crear reserva sin correo electrónico" at bounding box center [360, 286] width 177 height 13
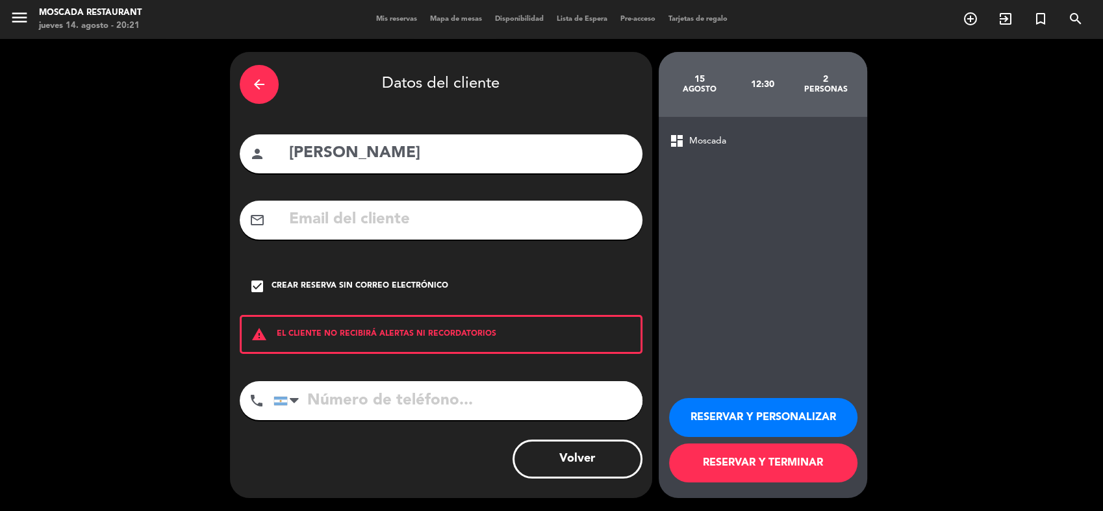
click at [718, 420] on button "RESERVAR Y PERSONALIZAR" at bounding box center [763, 417] width 188 height 39
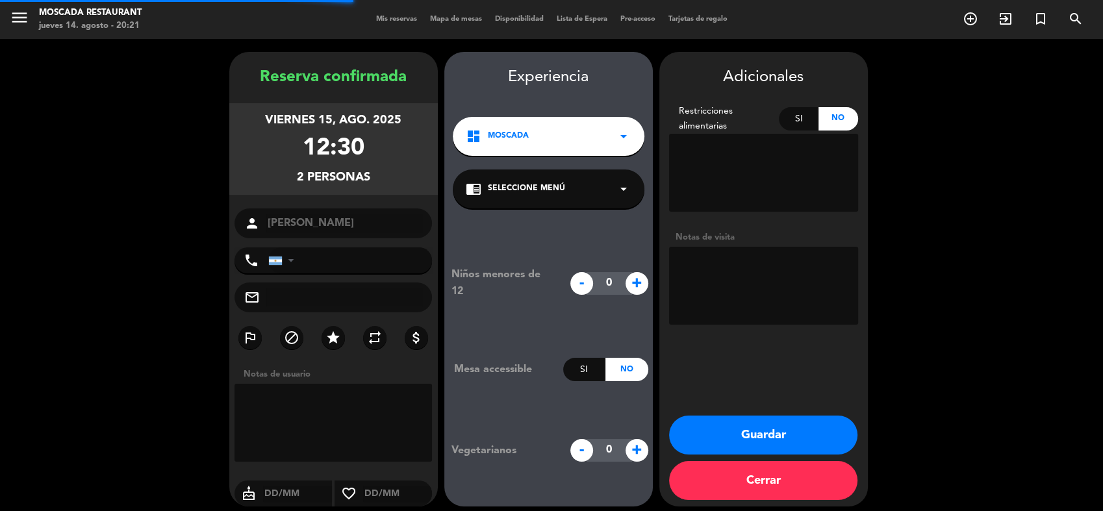
scroll to position [8, 0]
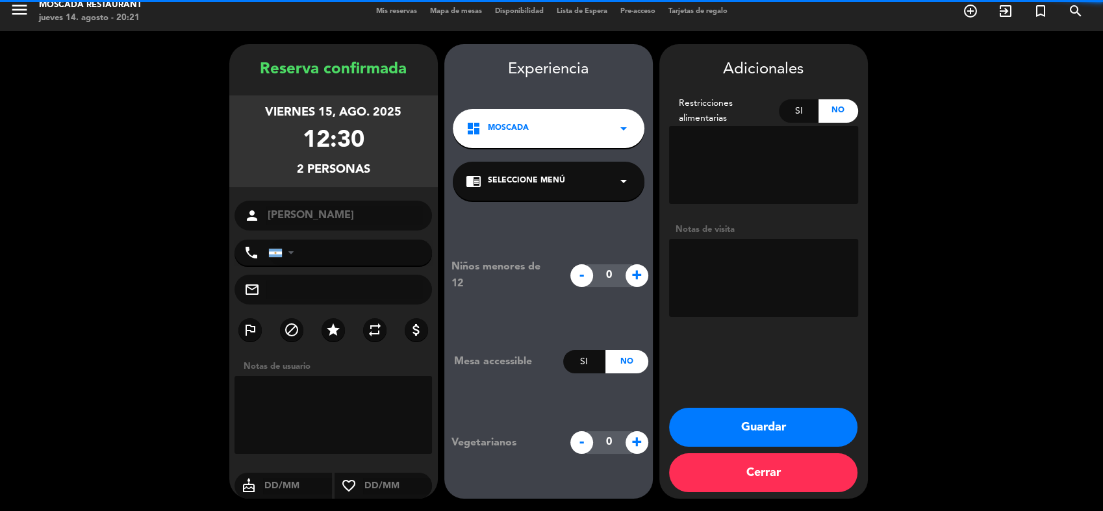
click at [741, 242] on textarea at bounding box center [763, 278] width 189 height 78
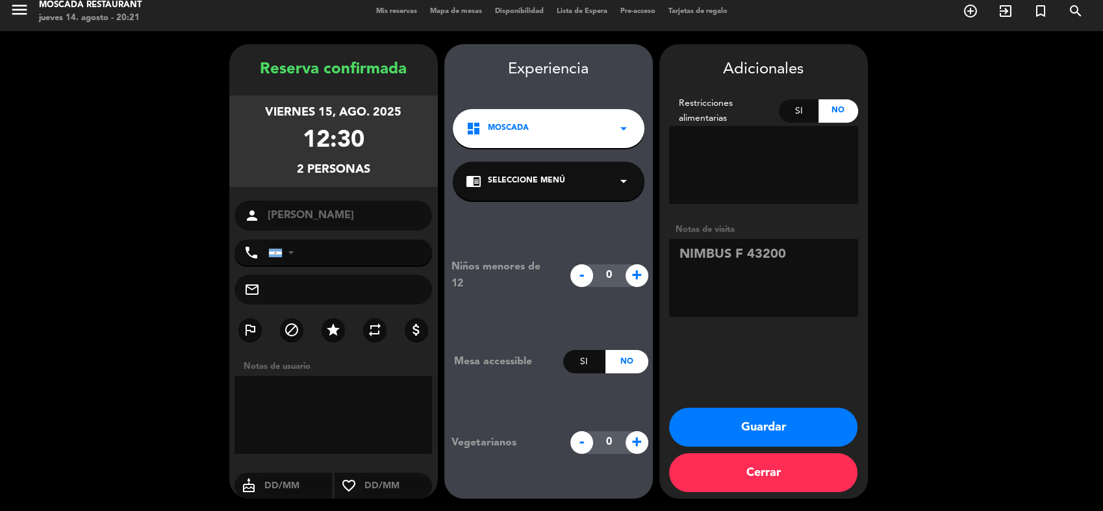
type textarea "NIMBUS F 43200"
click at [788, 427] on button "Guardar" at bounding box center [763, 427] width 188 height 39
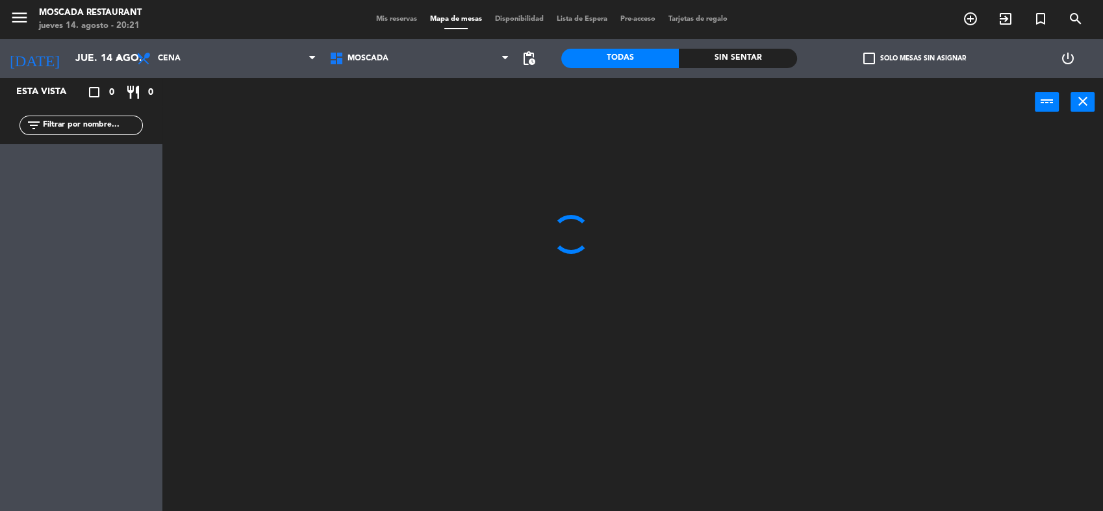
click at [400, 20] on span "Mis reservas" at bounding box center [397, 19] width 54 height 7
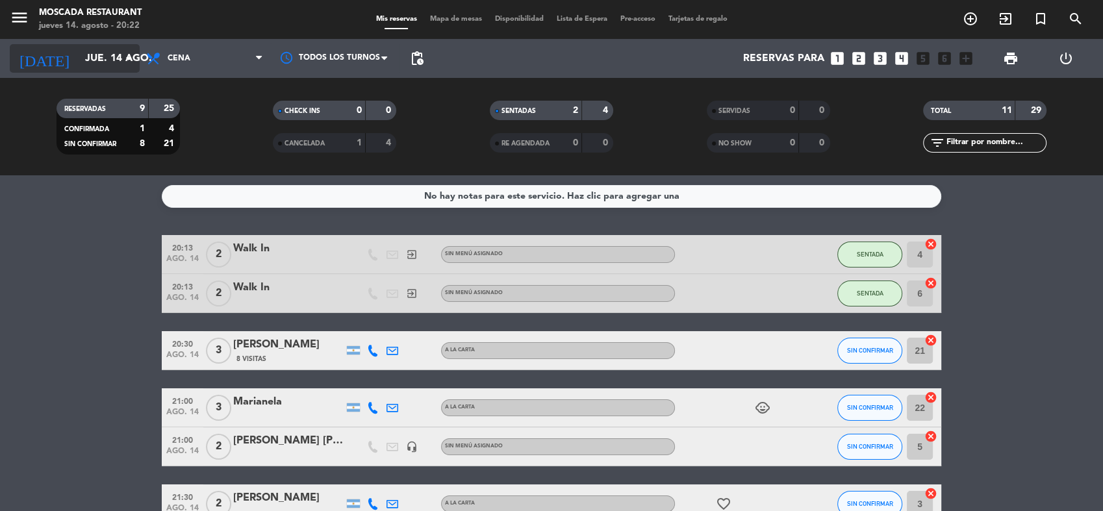
click at [103, 62] on input "jue. 14 ago." at bounding box center [147, 58] width 137 height 25
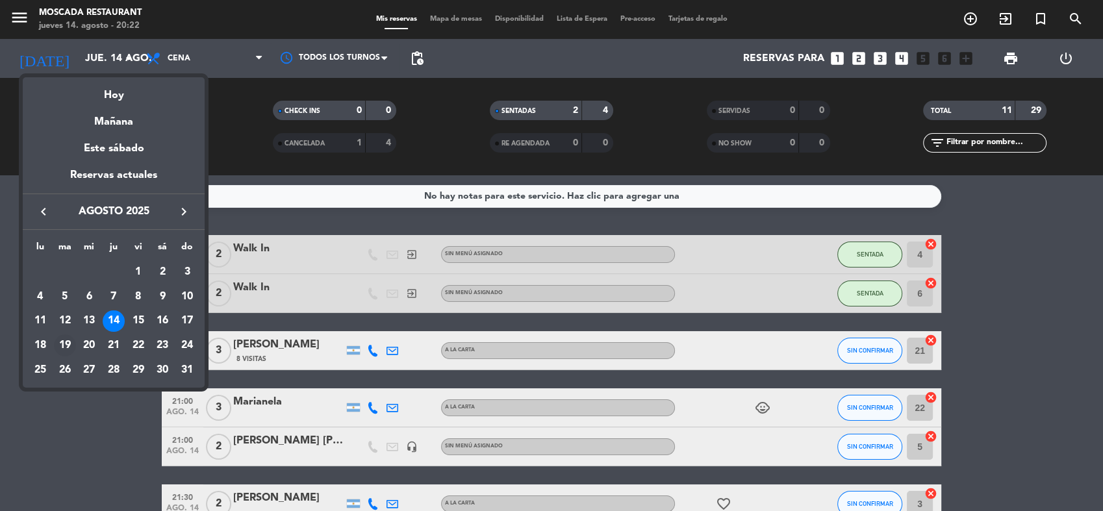
click at [60, 341] on div "19" at bounding box center [65, 346] width 22 height 22
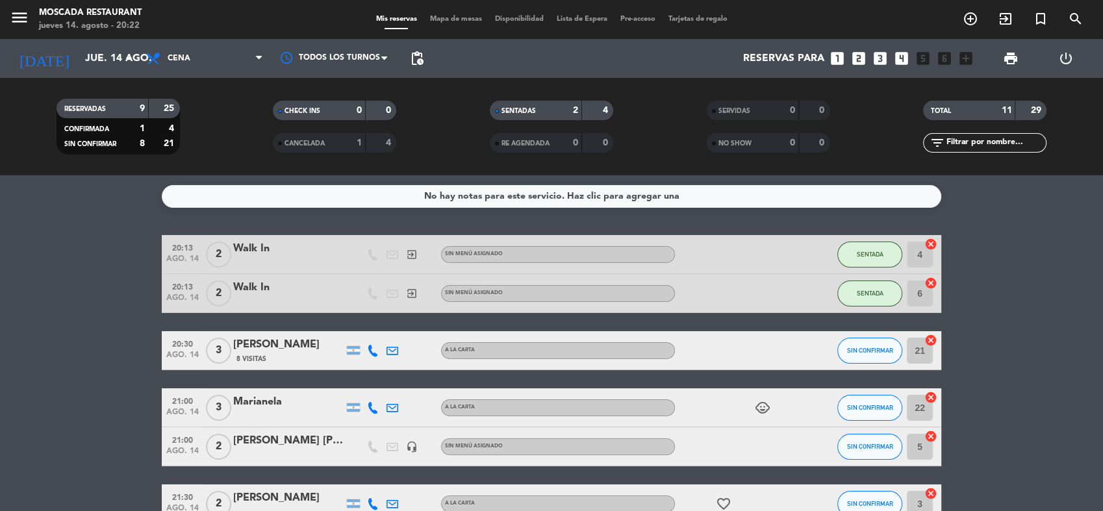
type input "[DATE] ago."
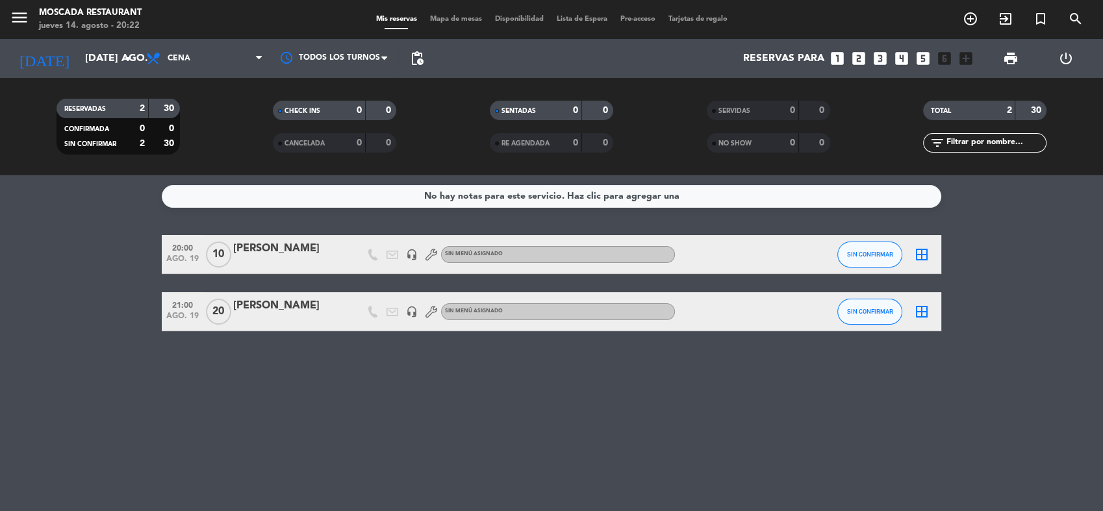
click at [250, 302] on div "[PERSON_NAME]" at bounding box center [288, 306] width 110 height 17
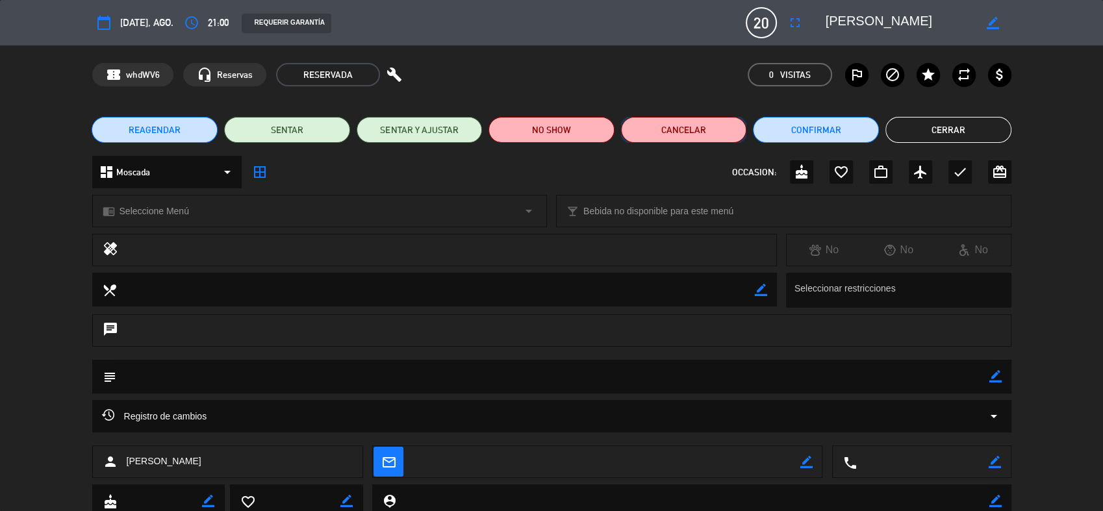
click at [647, 125] on button "Cancelar" at bounding box center [684, 130] width 126 height 26
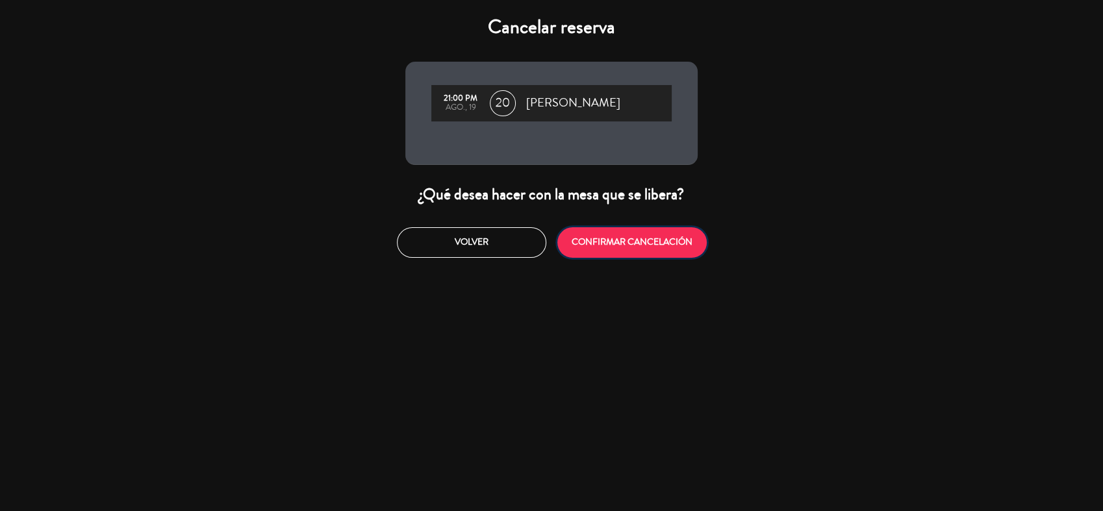
click at [652, 249] on button "CONFIRMAR CANCELACIÓN" at bounding box center [632, 242] width 149 height 31
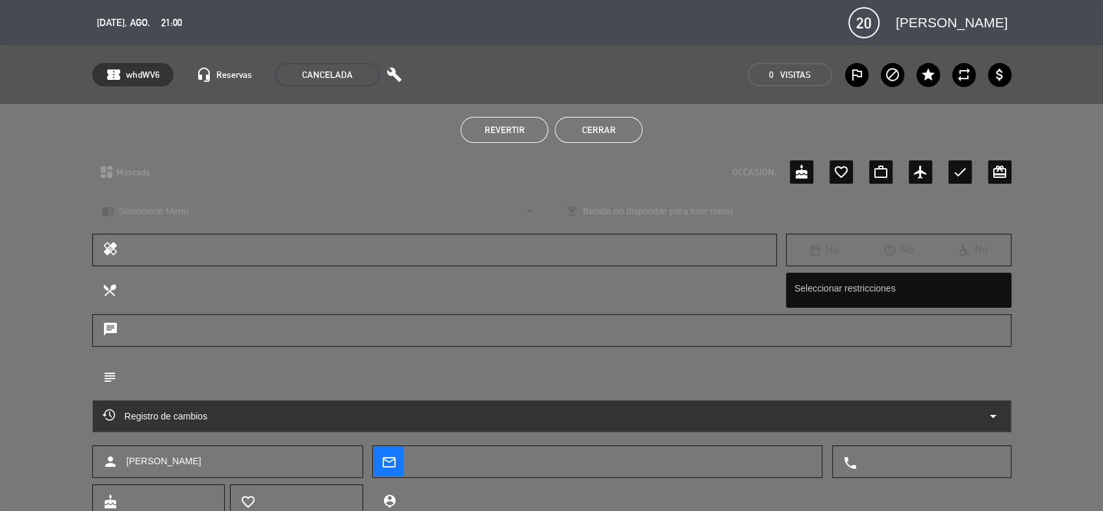
click at [574, 146] on div "Revertir Cerrar" at bounding box center [551, 130] width 1103 height 52
click at [582, 138] on button "Cerrar" at bounding box center [599, 130] width 88 height 26
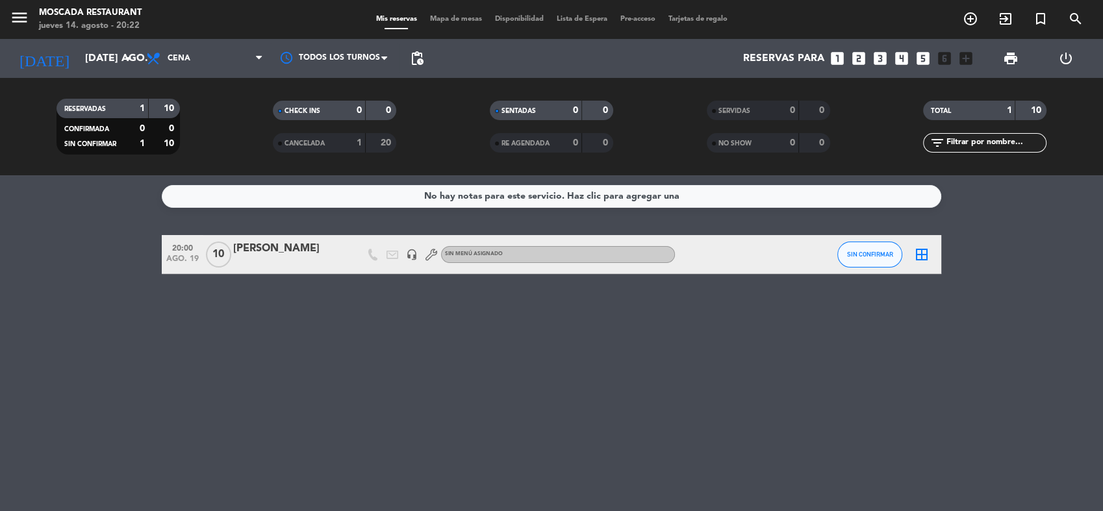
click at [178, 251] on span "20:00" at bounding box center [182, 247] width 32 height 15
click at [274, 243] on div "[PERSON_NAME]" at bounding box center [288, 248] width 110 height 17
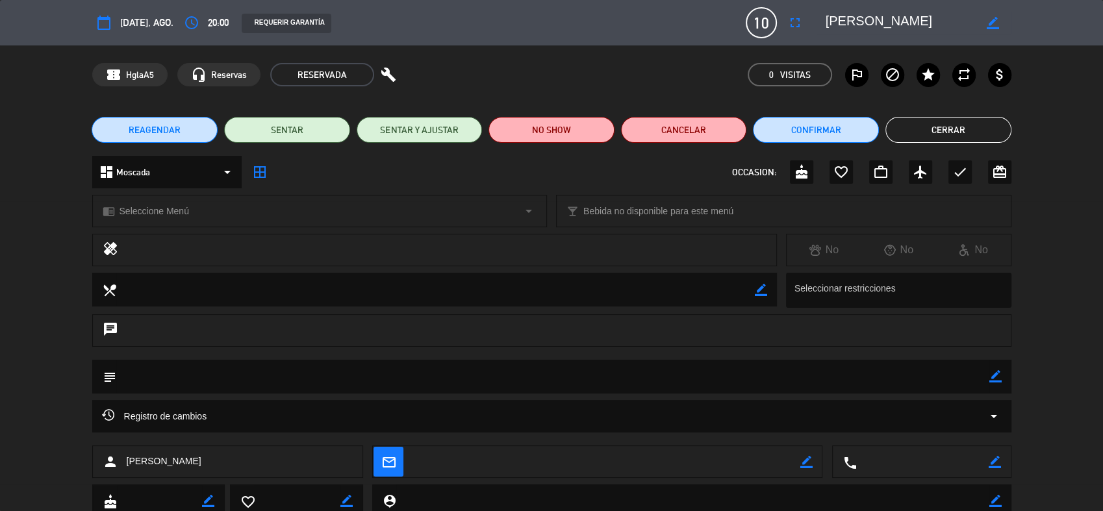
click at [174, 134] on span "REAGENDAR" at bounding box center [155, 130] width 52 height 14
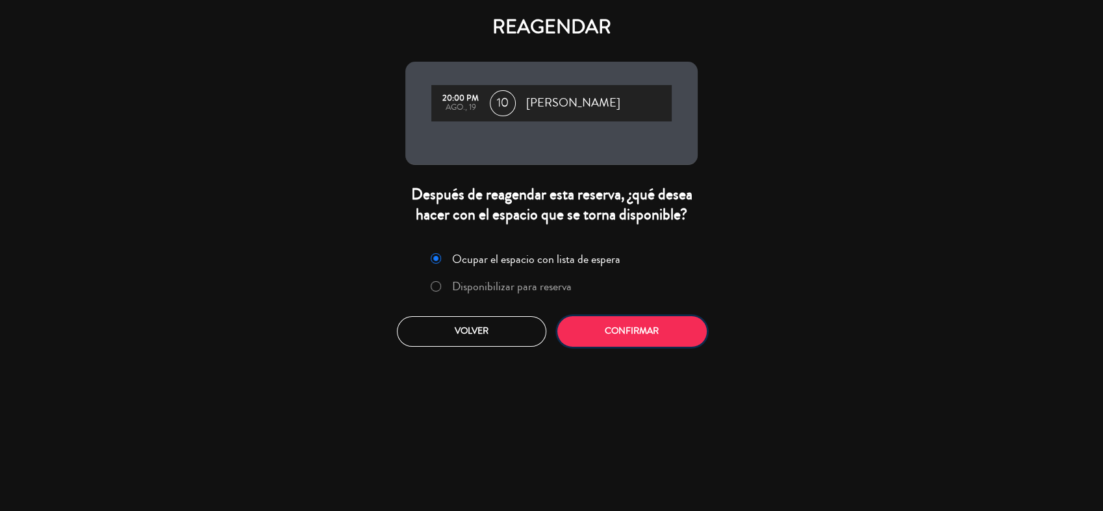
click at [602, 317] on button "Confirmar" at bounding box center [632, 331] width 149 height 31
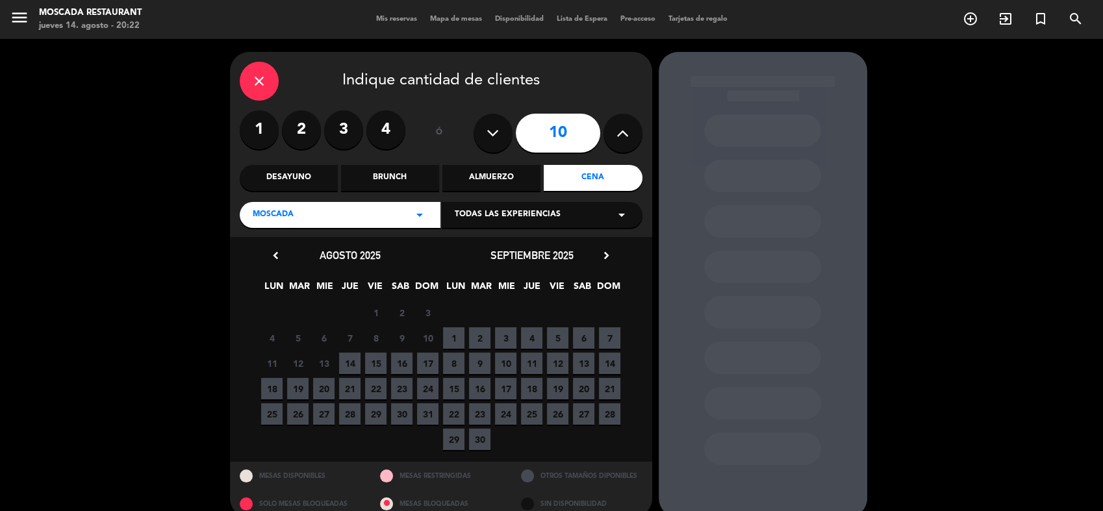
click at [478, 181] on div "Almuerzo" at bounding box center [492, 178] width 98 height 26
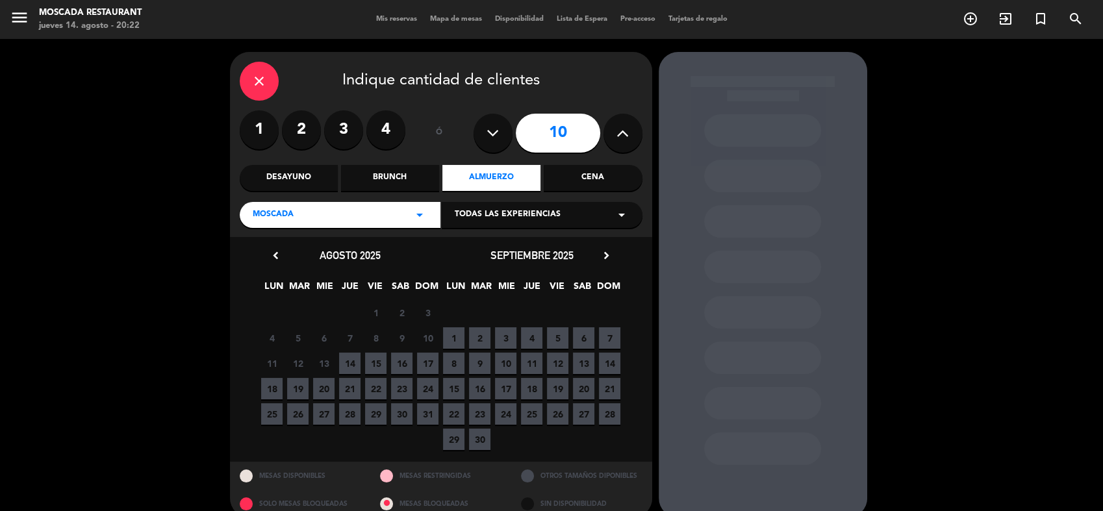
click at [297, 393] on span "19" at bounding box center [297, 388] width 21 height 21
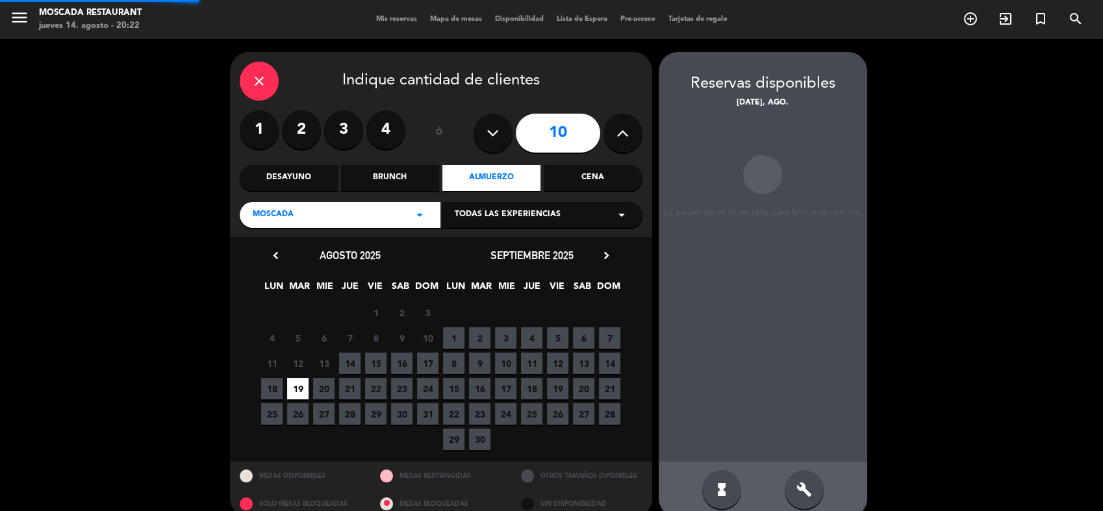
scroll to position [19, 0]
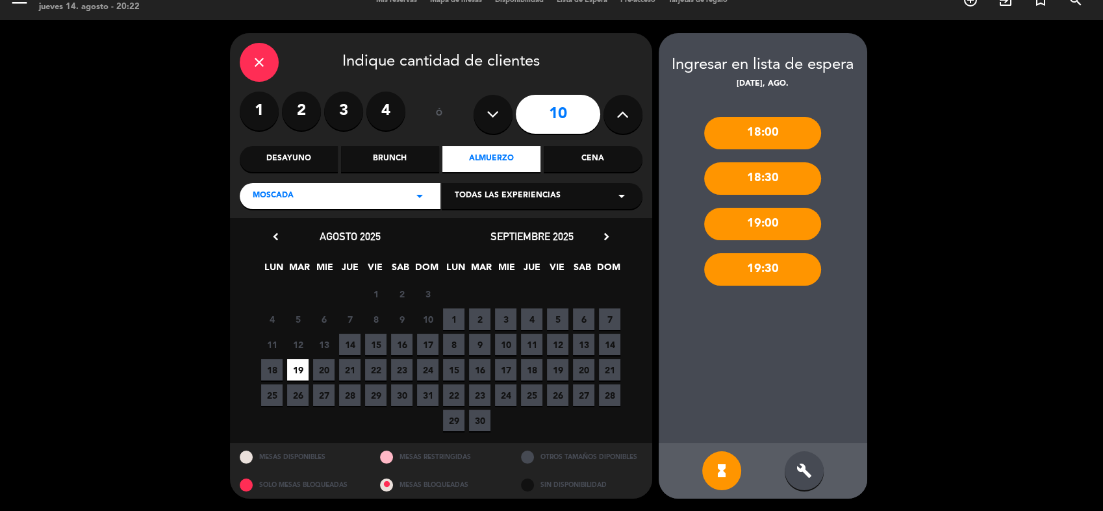
click at [779, 237] on div "19:00" at bounding box center [762, 224] width 117 height 32
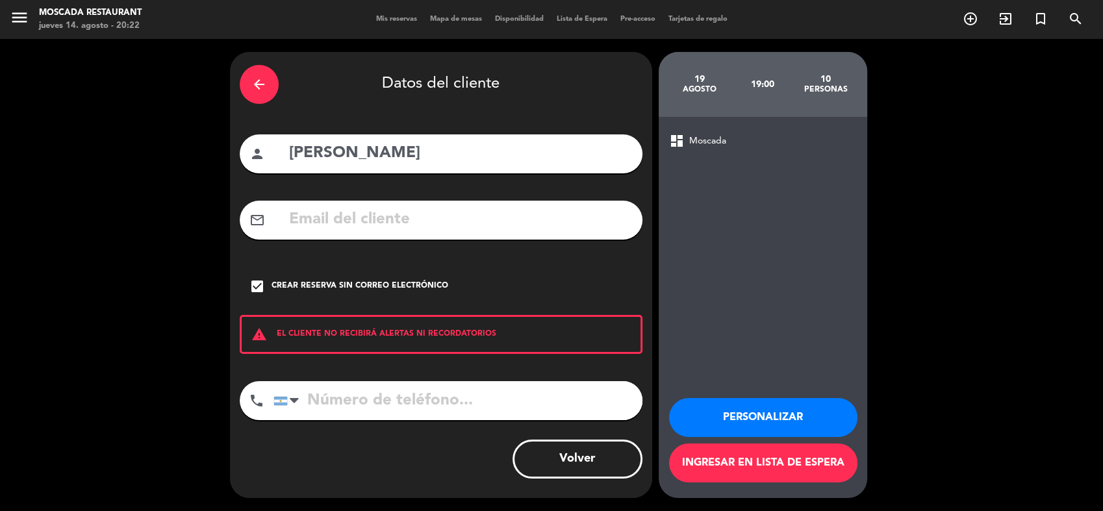
scroll to position [0, 0]
click at [796, 406] on button "Personalizar" at bounding box center [763, 417] width 188 height 39
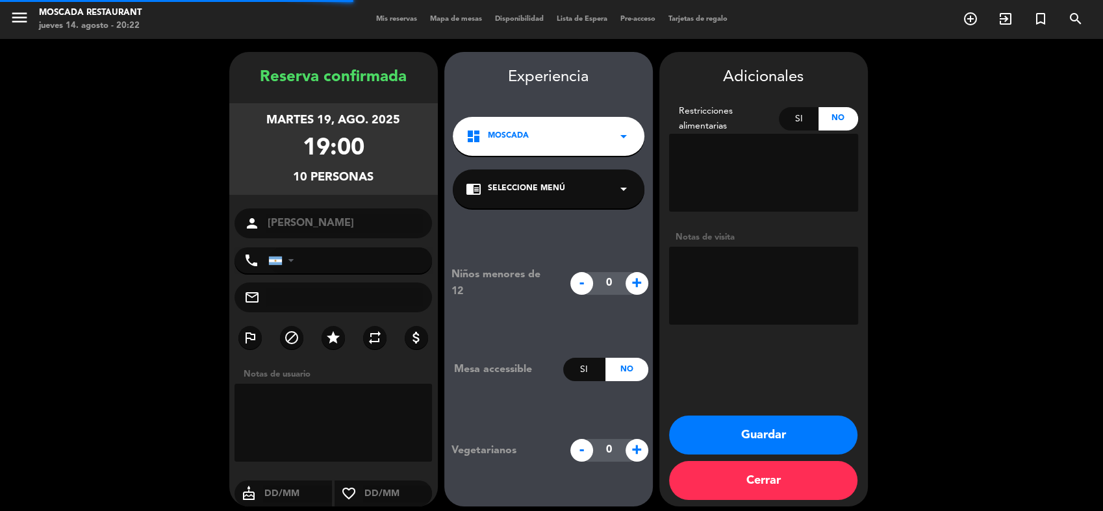
scroll to position [8, 0]
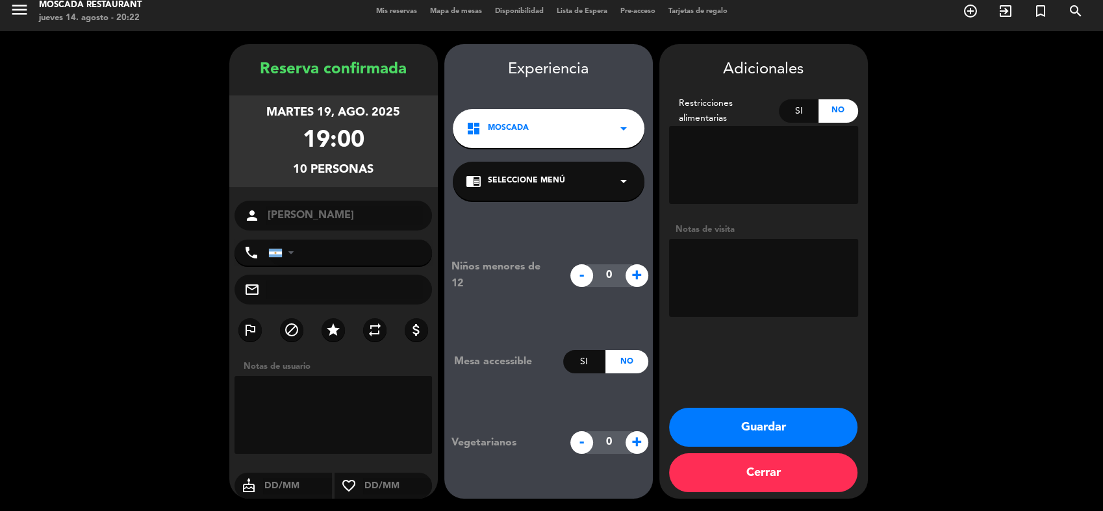
click at [804, 437] on button "Guardar" at bounding box center [763, 427] width 188 height 39
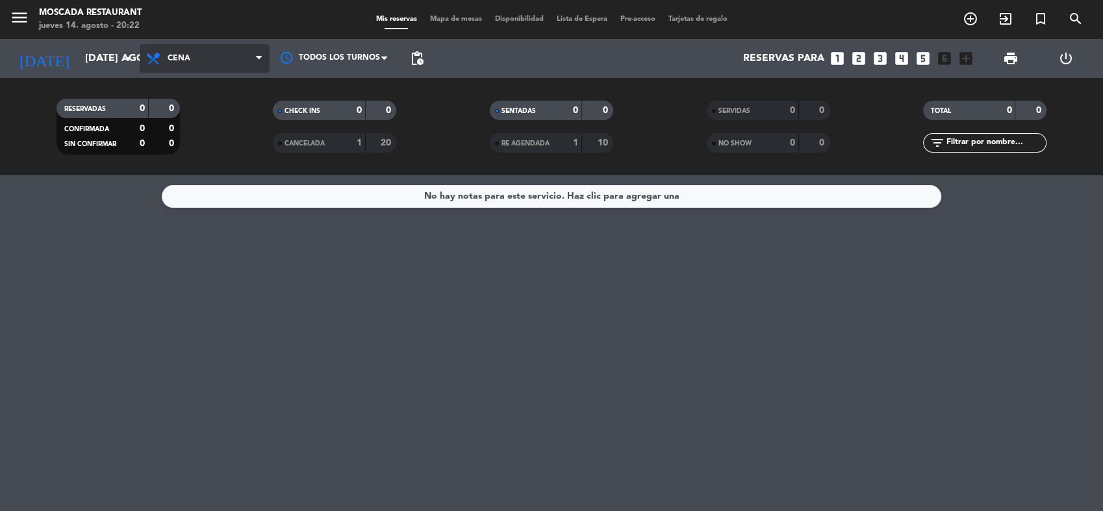
click at [187, 62] on span "Cena" at bounding box center [179, 58] width 23 height 9
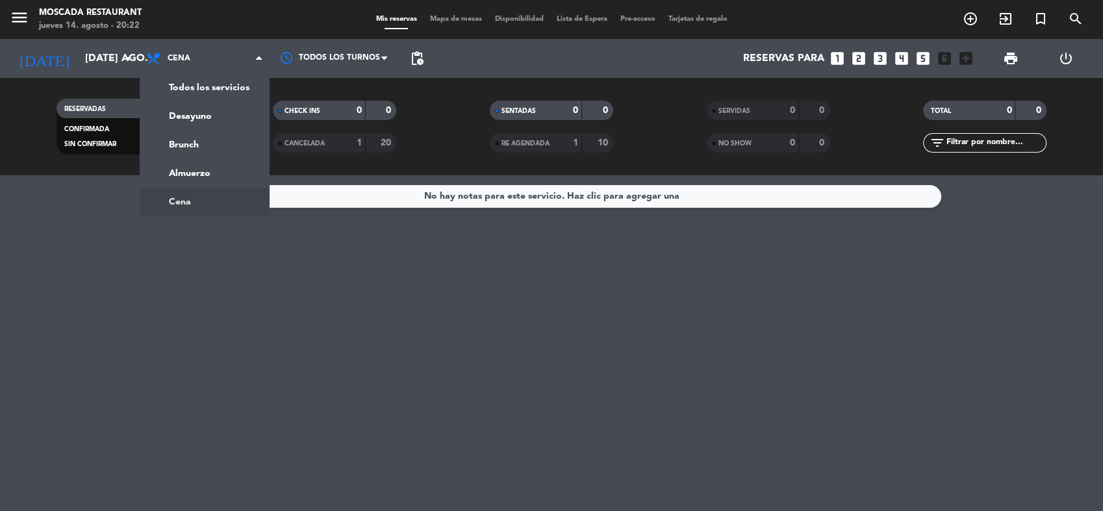
click at [354, 239] on div "No hay notas para este servicio. Haz clic para agregar una" at bounding box center [551, 343] width 1103 height 336
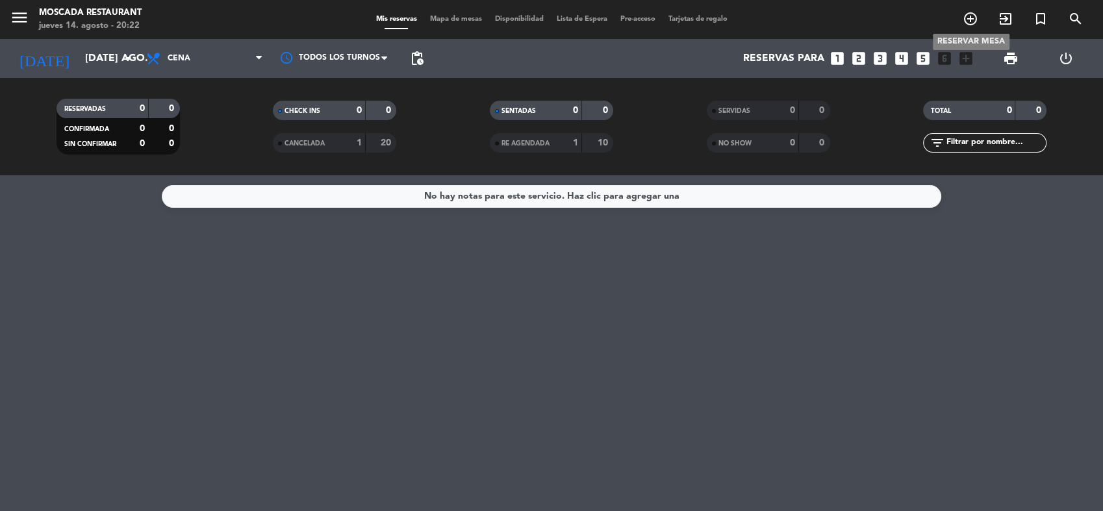
click at [972, 24] on icon "add_circle_outline" at bounding box center [971, 19] width 16 height 16
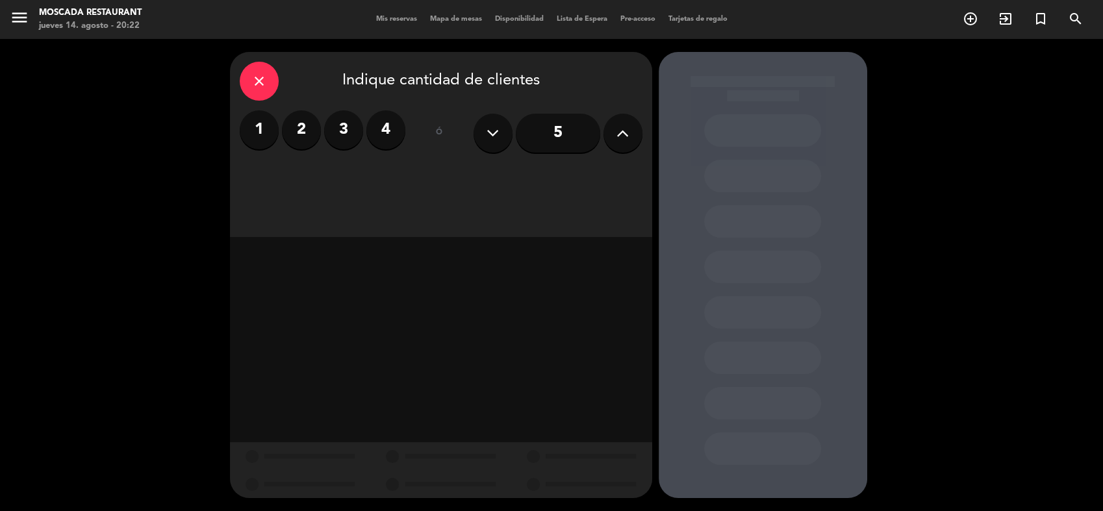
click at [626, 136] on icon at bounding box center [623, 132] width 12 height 19
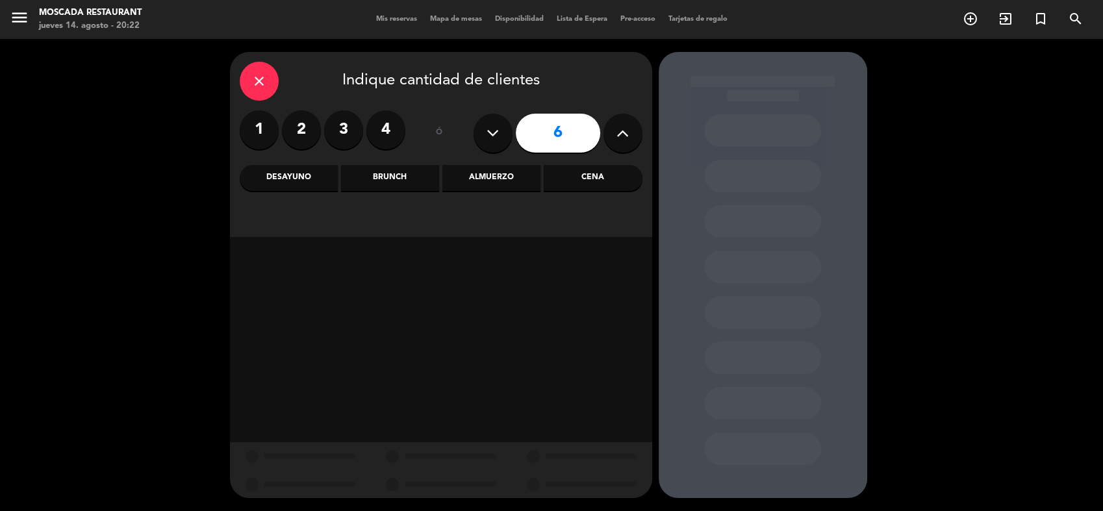
click at [626, 136] on icon at bounding box center [623, 132] width 12 height 19
type input "10"
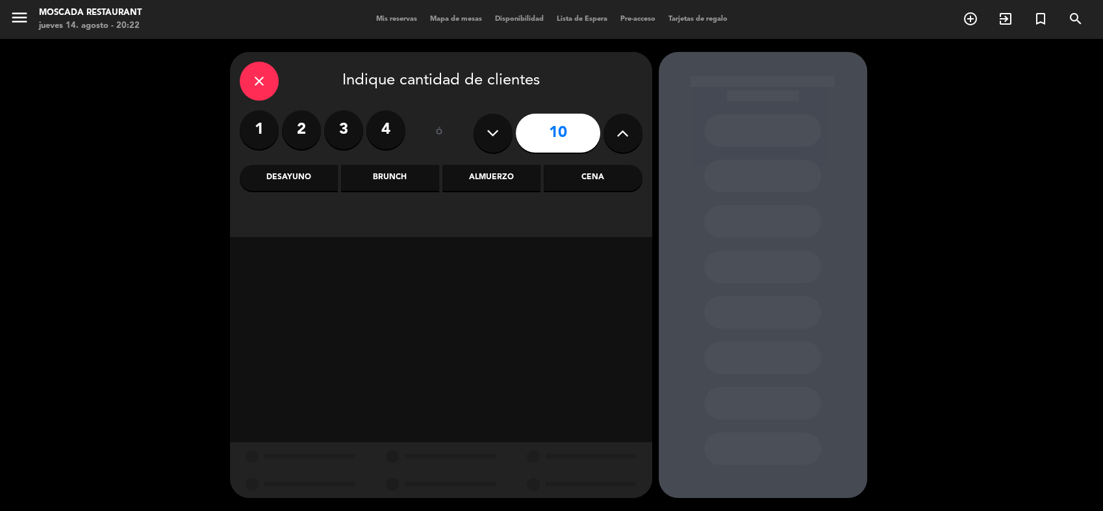
click at [602, 174] on div "Cena" at bounding box center [593, 178] width 98 height 26
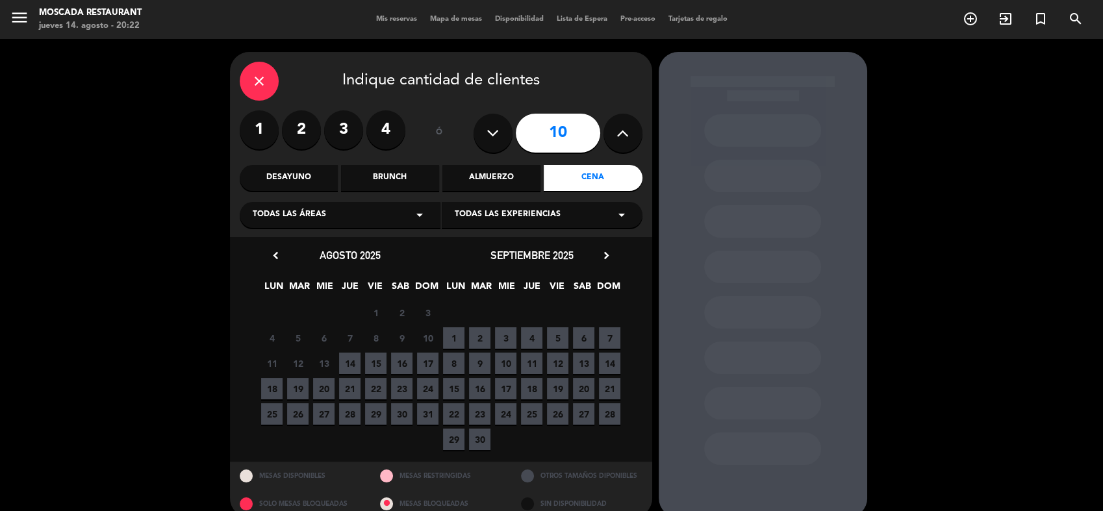
click at [303, 396] on span "19" at bounding box center [297, 388] width 21 height 21
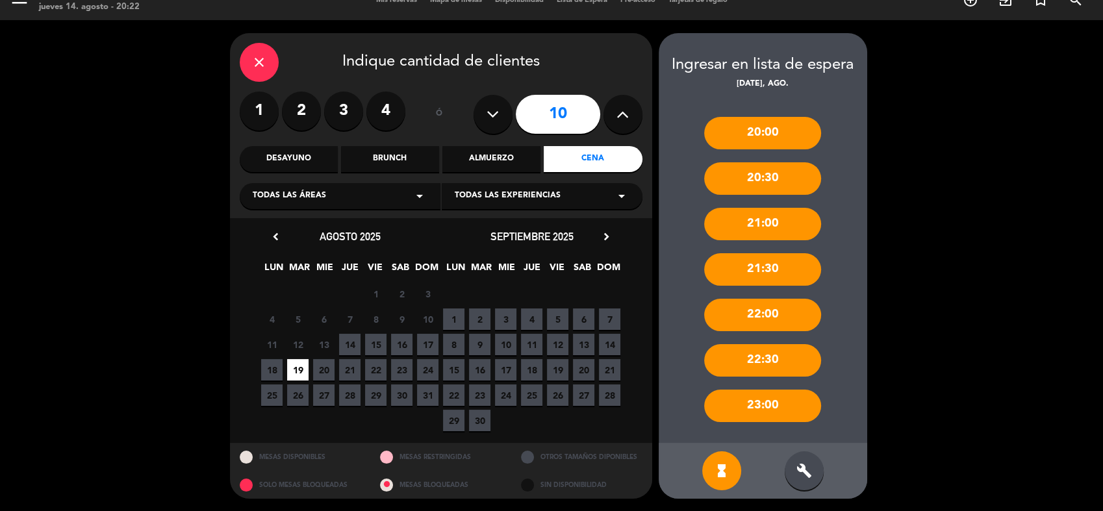
click at [779, 135] on div "20:00" at bounding box center [762, 133] width 117 height 32
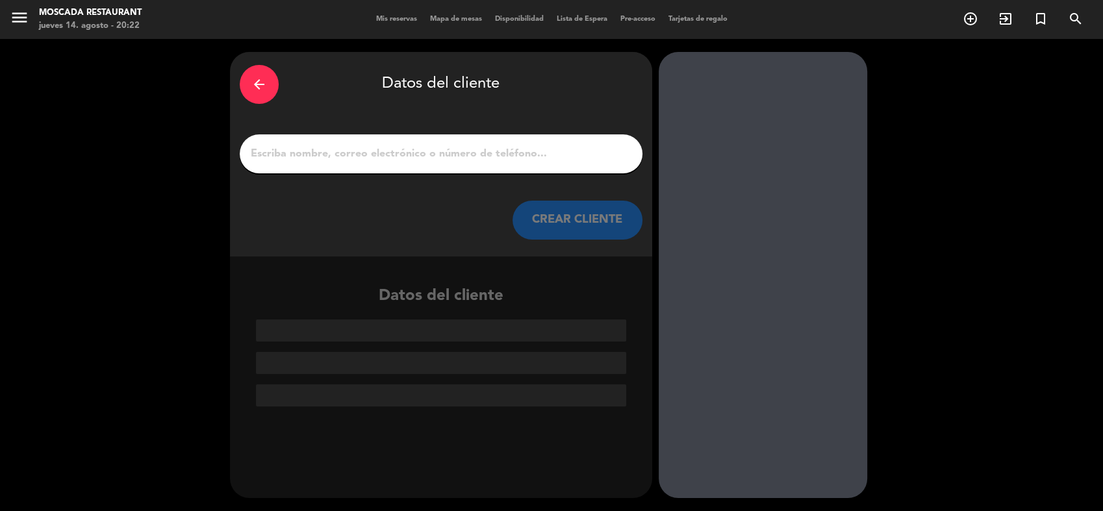
click at [467, 152] on input "1" at bounding box center [441, 154] width 383 height 18
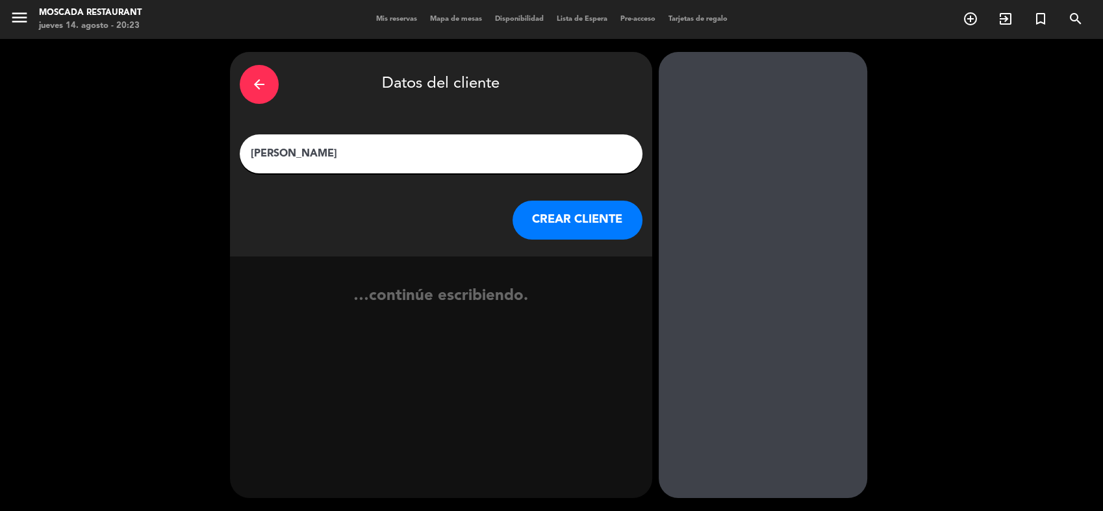
type input "[PERSON_NAME]"
click at [627, 222] on button "CREAR CLIENTE" at bounding box center [578, 220] width 130 height 39
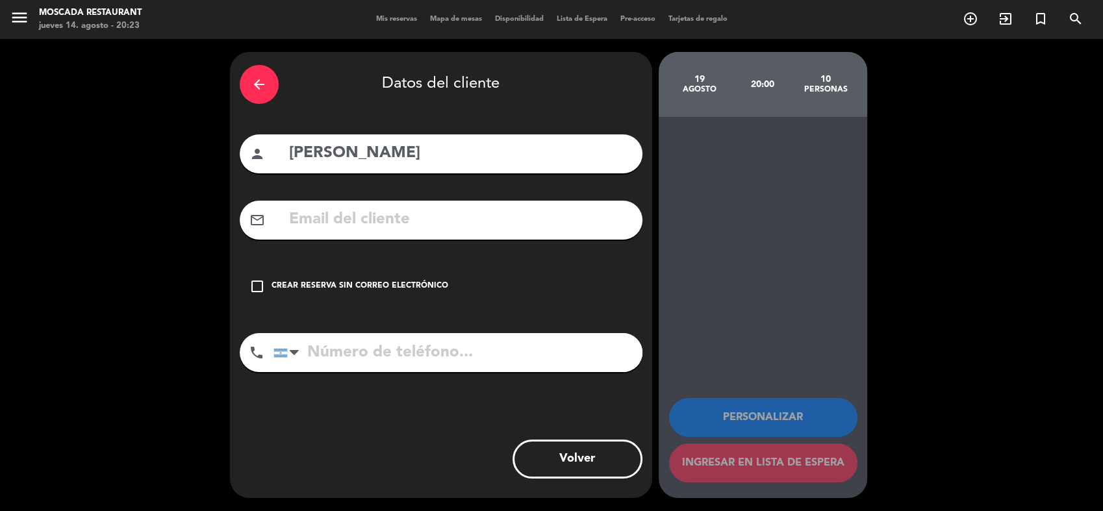
click at [367, 297] on div "check_box_outline_blank Crear reserva sin correo electrónico" at bounding box center [441, 286] width 403 height 39
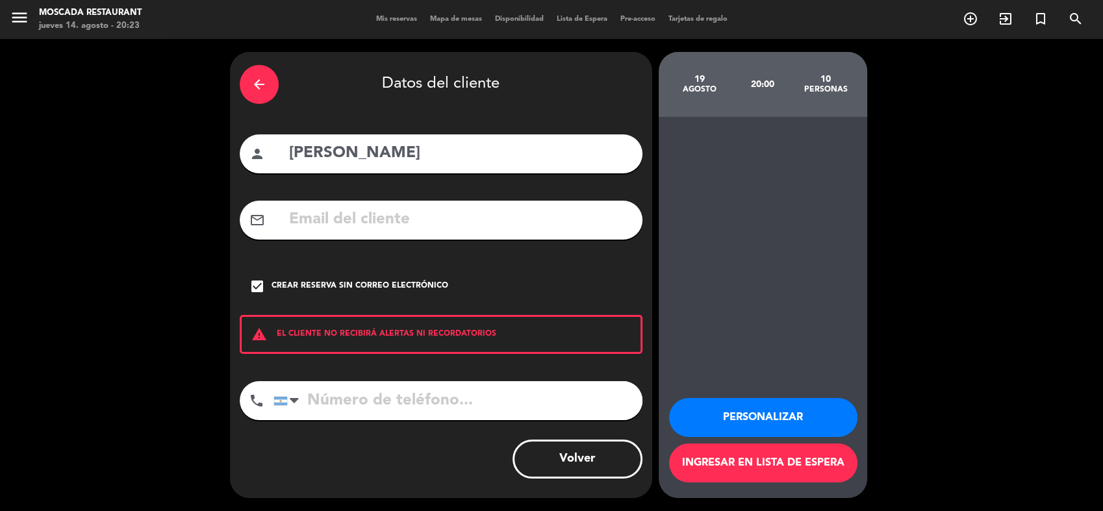
click at [718, 423] on button "Personalizar" at bounding box center [763, 417] width 188 height 39
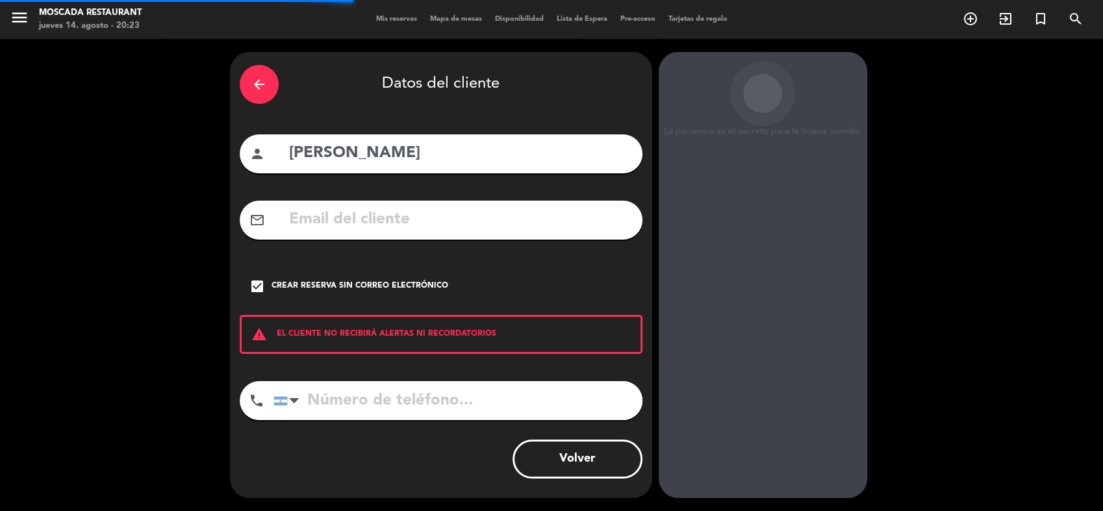
scroll to position [8, 0]
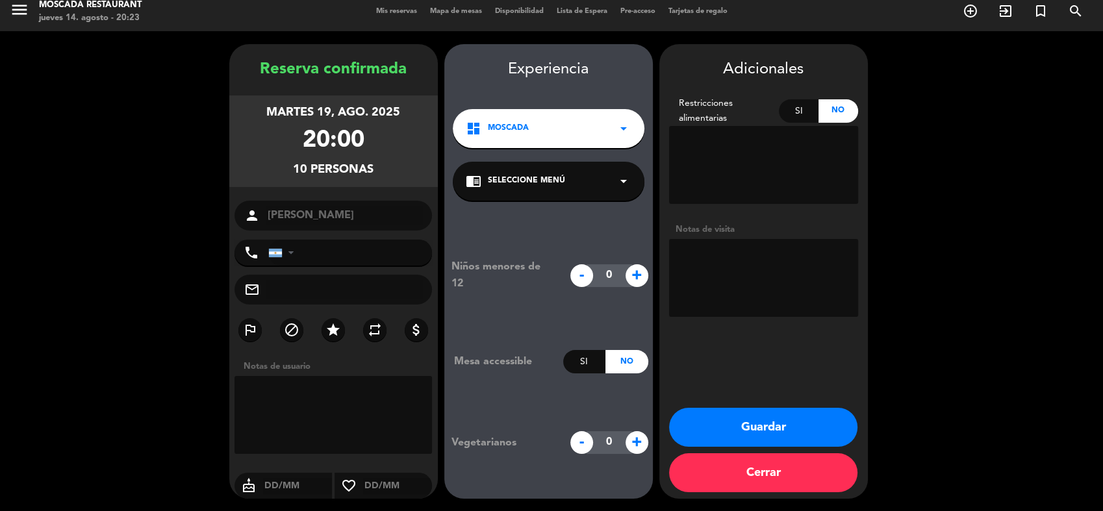
click at [788, 421] on button "Guardar" at bounding box center [763, 427] width 188 height 39
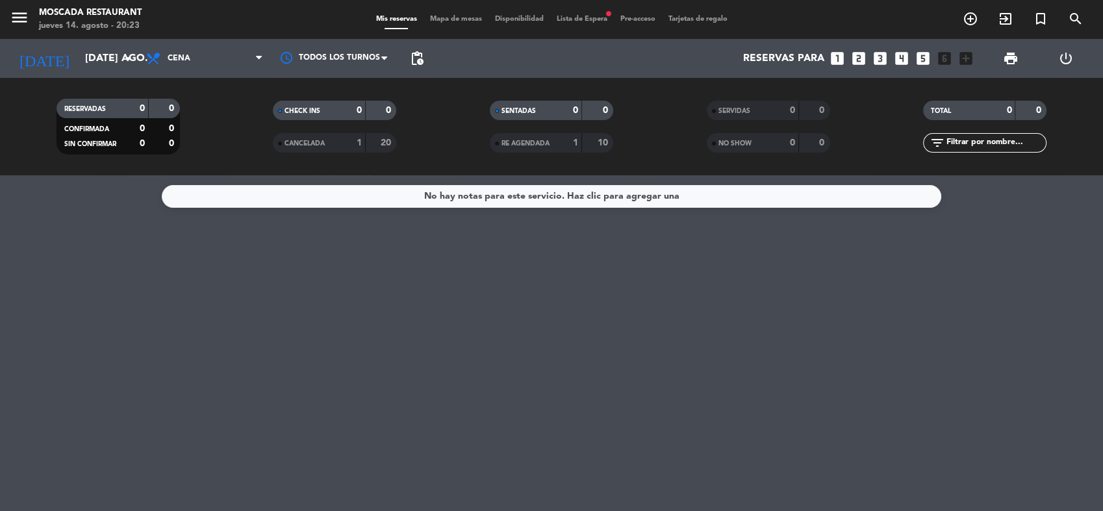
click at [582, 23] on span "Lista de Espera fiber_manual_record" at bounding box center [582, 19] width 64 height 7
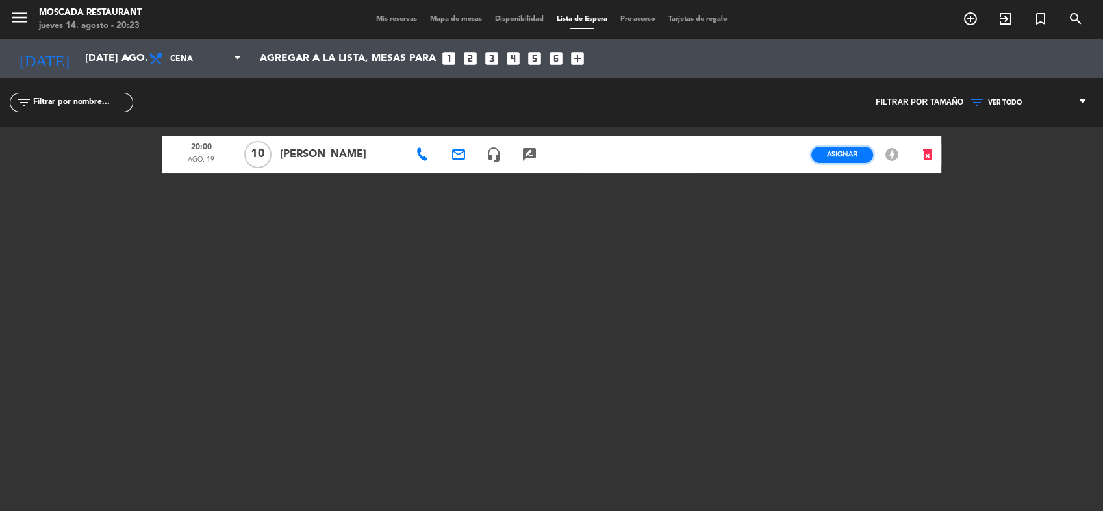
click at [851, 156] on span "Asignar" at bounding box center [842, 154] width 31 height 10
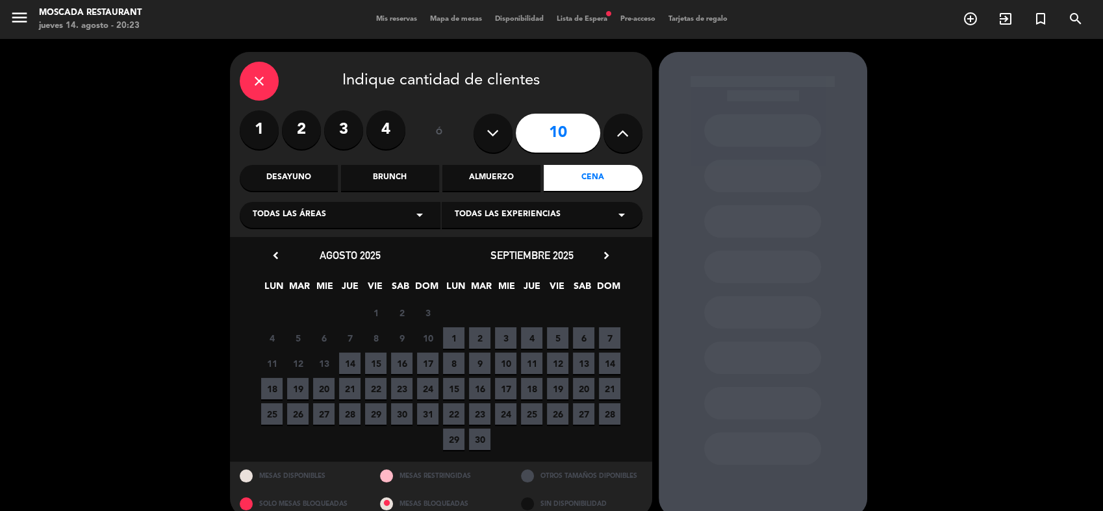
click at [305, 390] on span "19" at bounding box center [297, 388] width 21 height 21
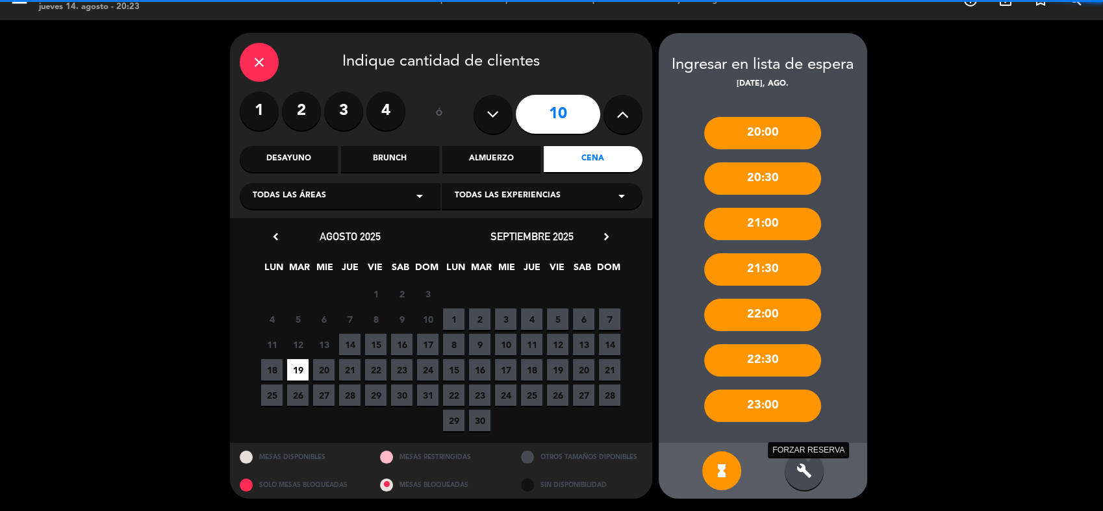
click at [800, 463] on icon "build" at bounding box center [805, 471] width 16 height 16
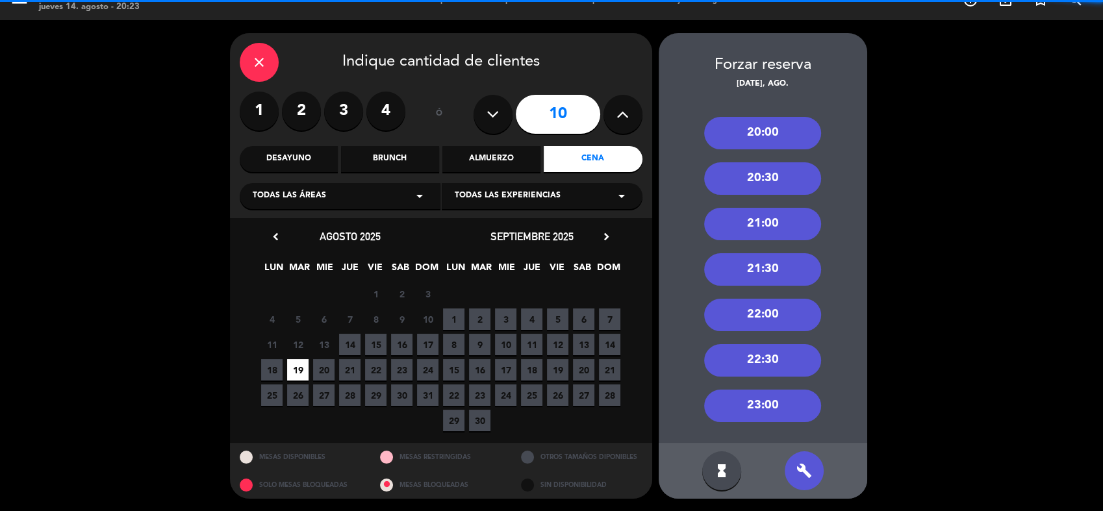
click at [803, 157] on div "20:00 20:30 21:00 21:30 22:00 22:30 23:00" at bounding box center [763, 267] width 209 height 353
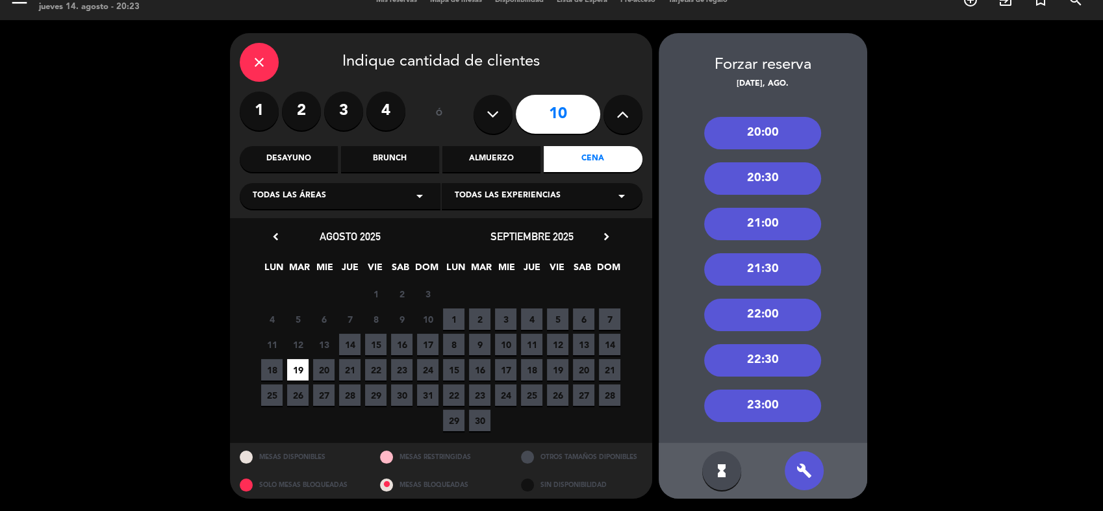
click at [805, 142] on div "20:00" at bounding box center [762, 133] width 117 height 32
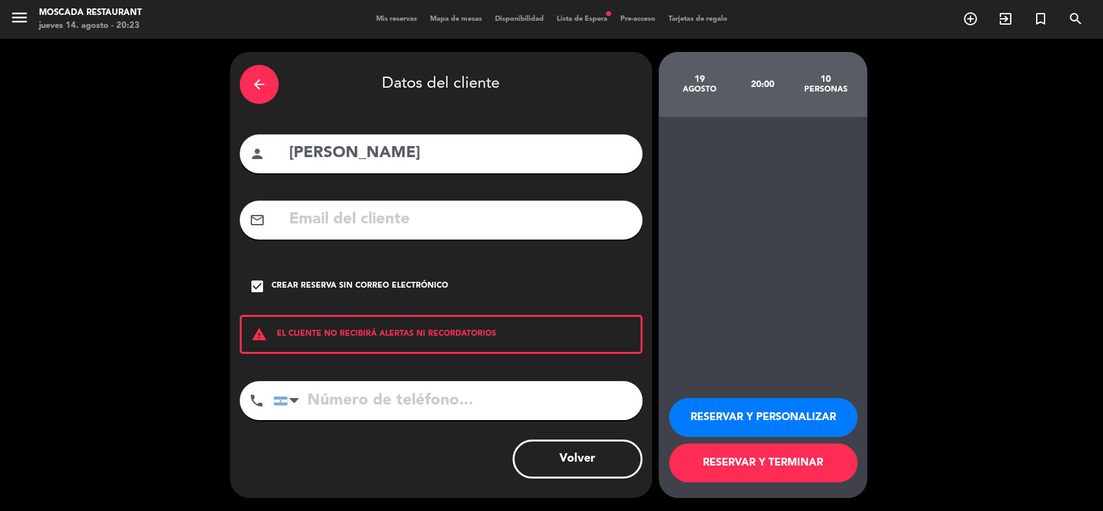
scroll to position [0, 0]
click at [749, 415] on button "RESERVAR Y PERSONALIZAR" at bounding box center [763, 417] width 188 height 39
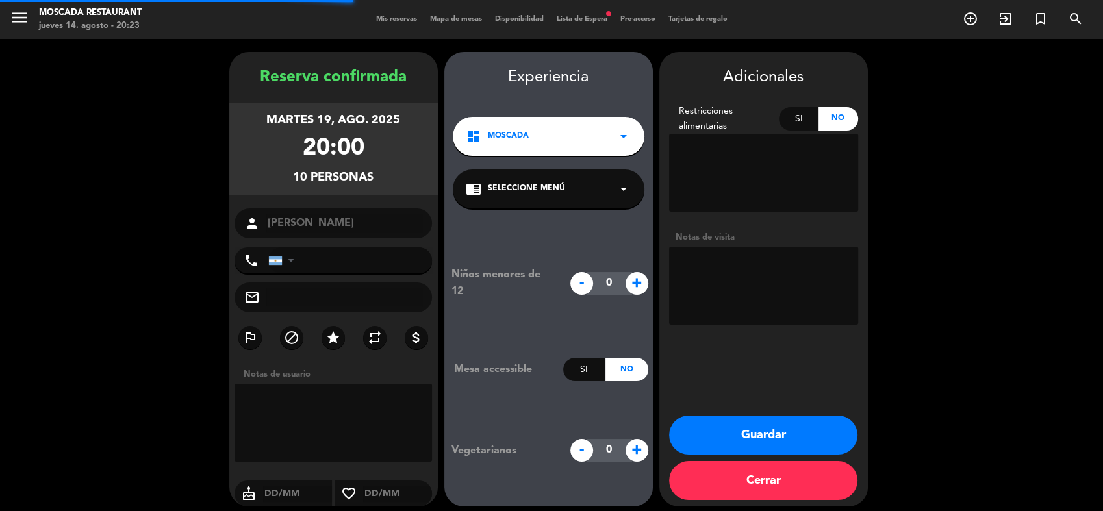
scroll to position [8, 0]
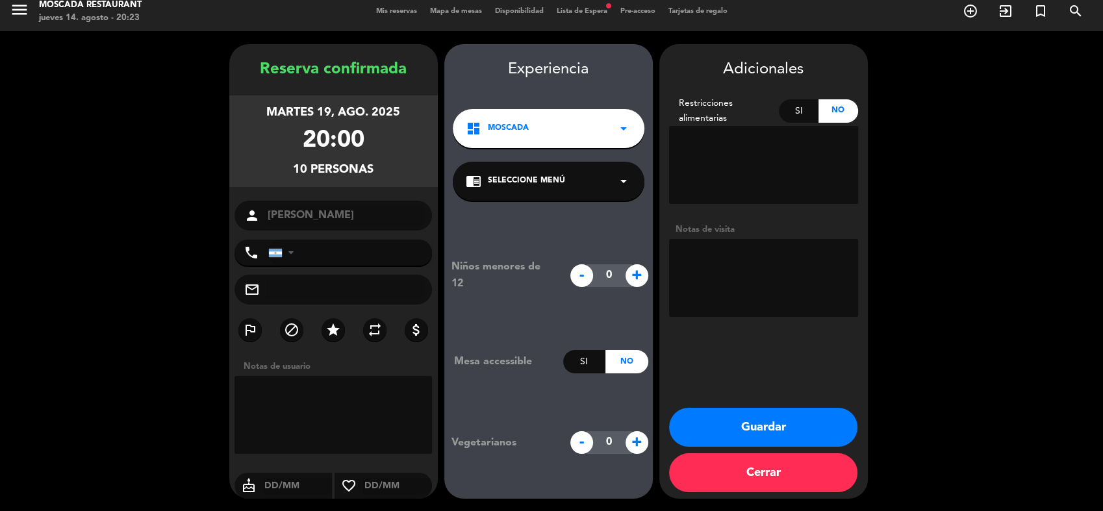
click at [771, 424] on button "Guardar" at bounding box center [763, 427] width 188 height 39
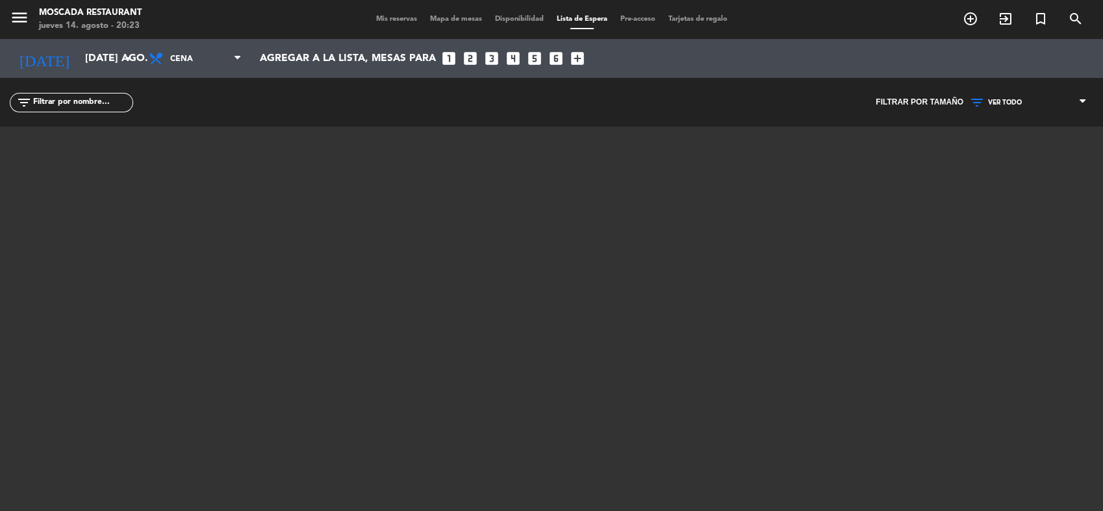
click at [385, 14] on div "Mis reservas Mapa de mesas Disponibilidad Lista de Espera Pre-acceso Tarjetas d…" at bounding box center [552, 20] width 365 height 12
click at [386, 16] on span "Mis reservas" at bounding box center [397, 19] width 54 height 7
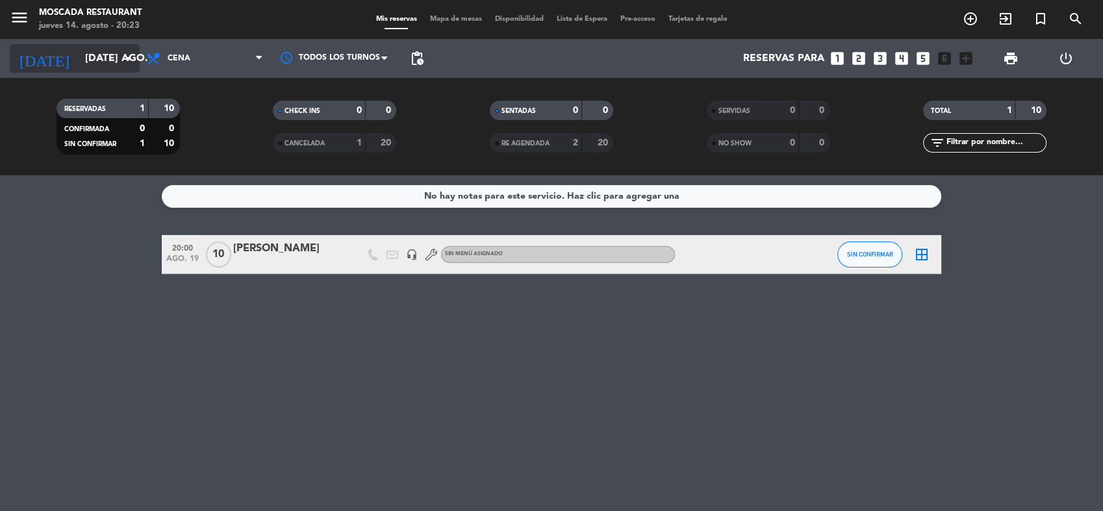
click at [79, 52] on input "[DATE] ago." at bounding box center [147, 58] width 137 height 25
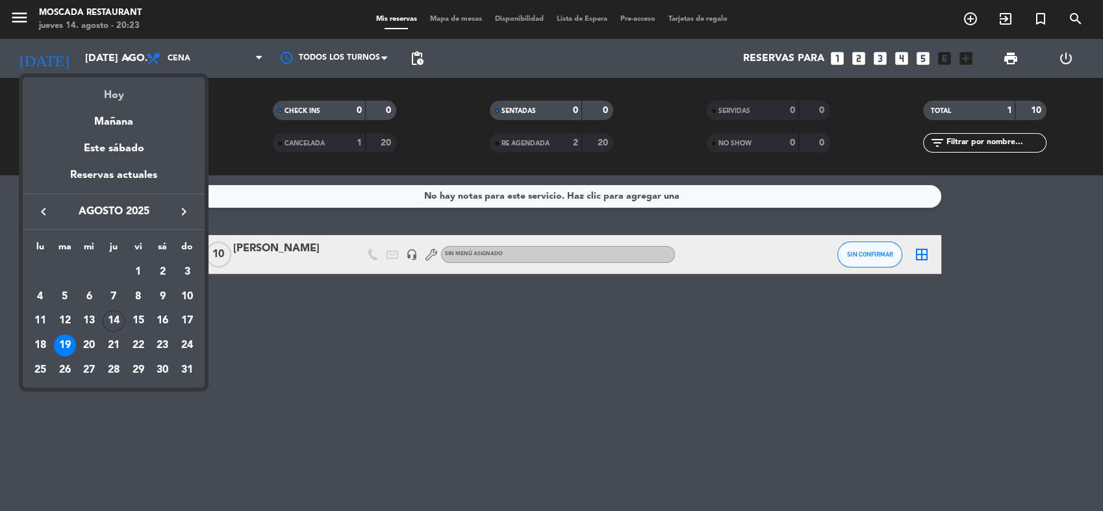
click at [103, 82] on div "Hoy" at bounding box center [114, 90] width 182 height 27
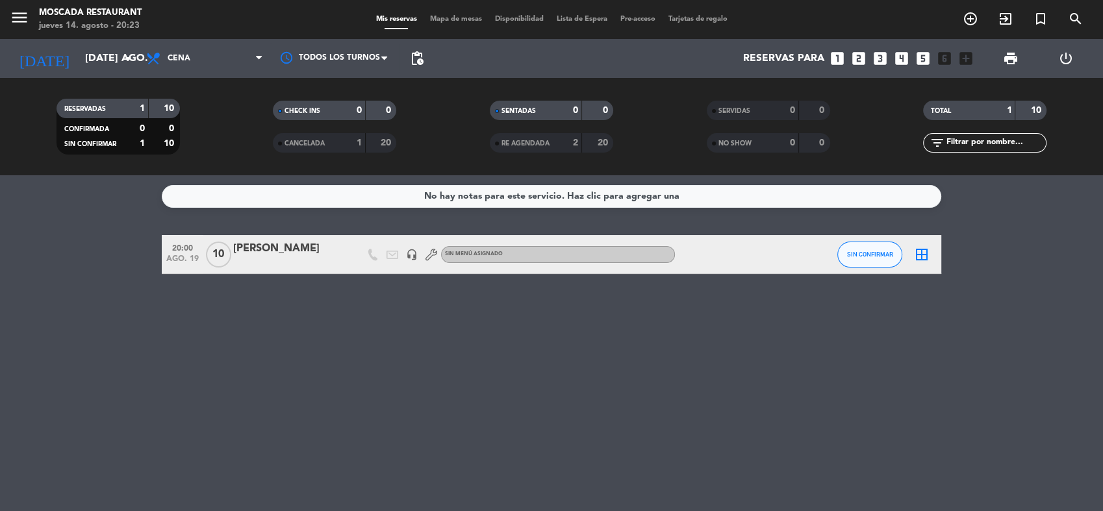
type input "jue. 14 ago."
